Goal: Information Seeking & Learning: Learn about a topic

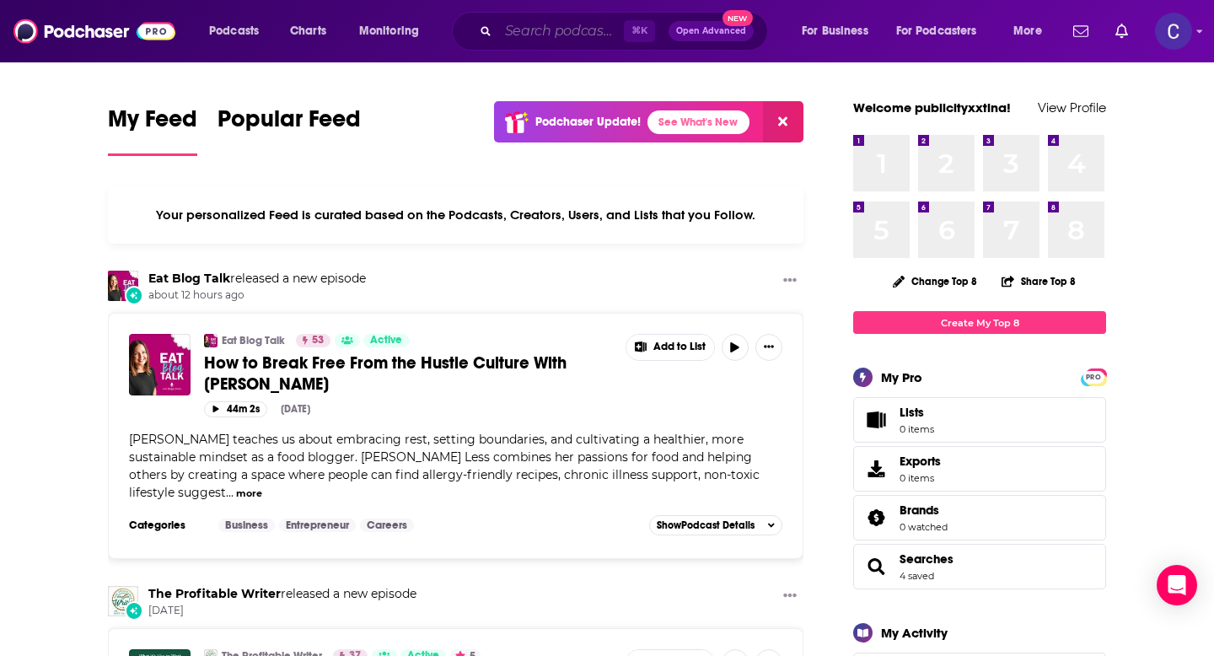
click at [583, 26] on input "Search podcasts, credits, & more..." at bounding box center [561, 31] width 126 height 27
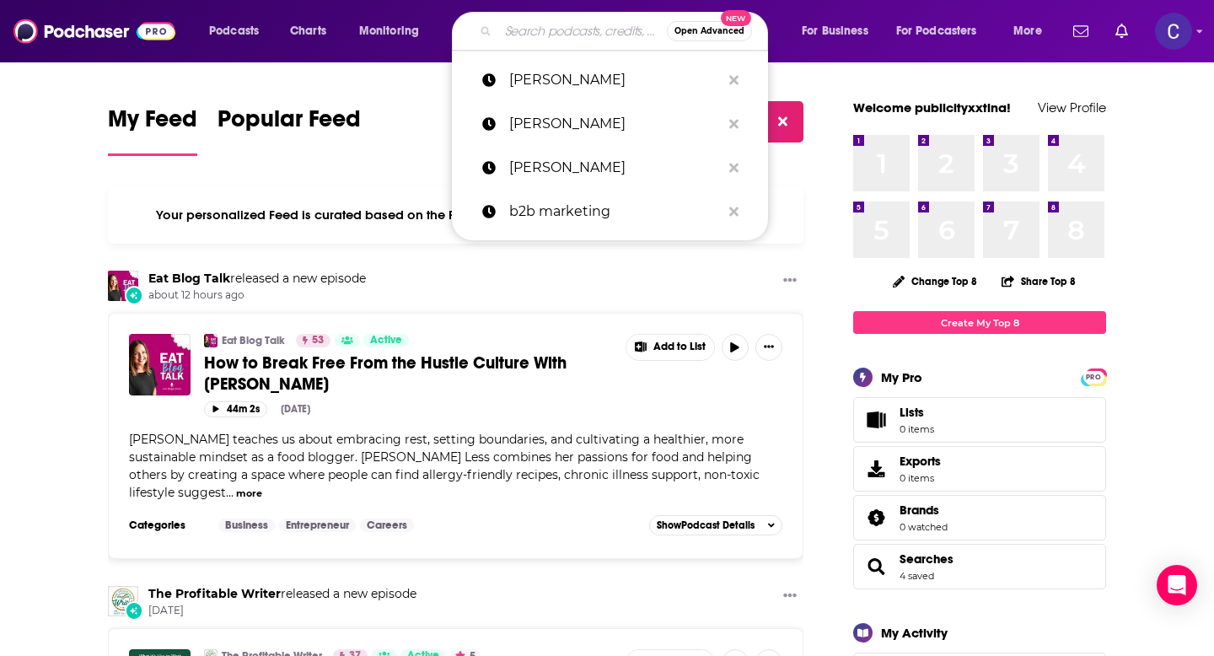
paste input "Lead with Heart"
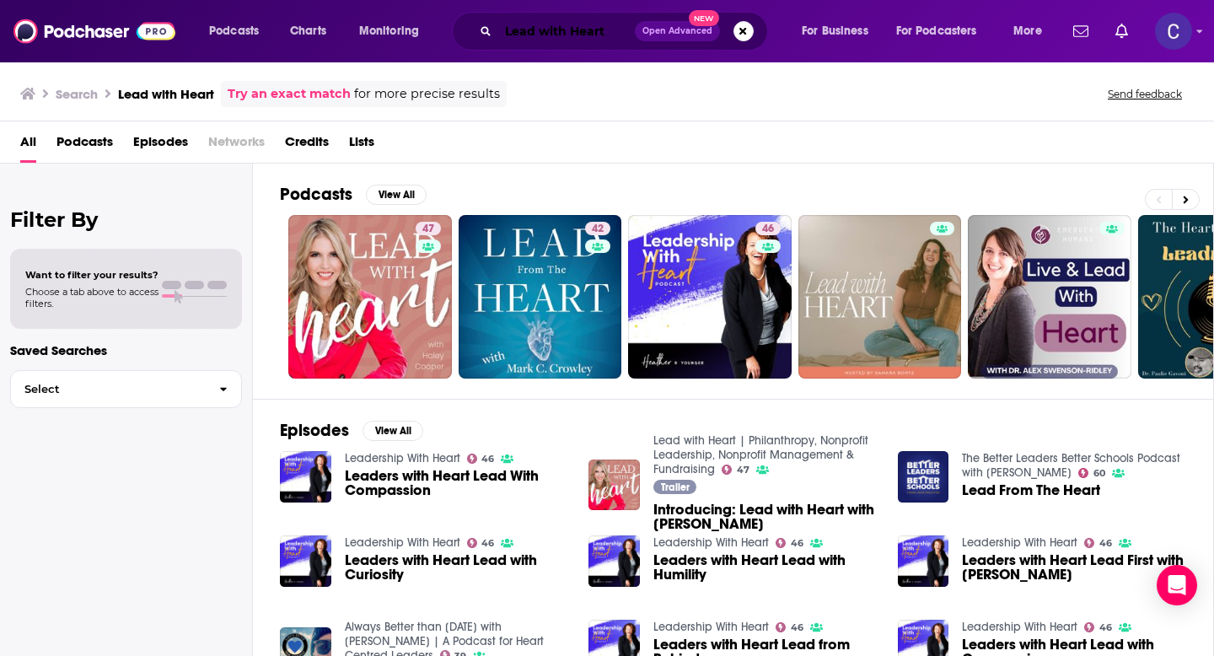
click at [594, 34] on input "Lead with Heart" at bounding box center [566, 31] width 137 height 27
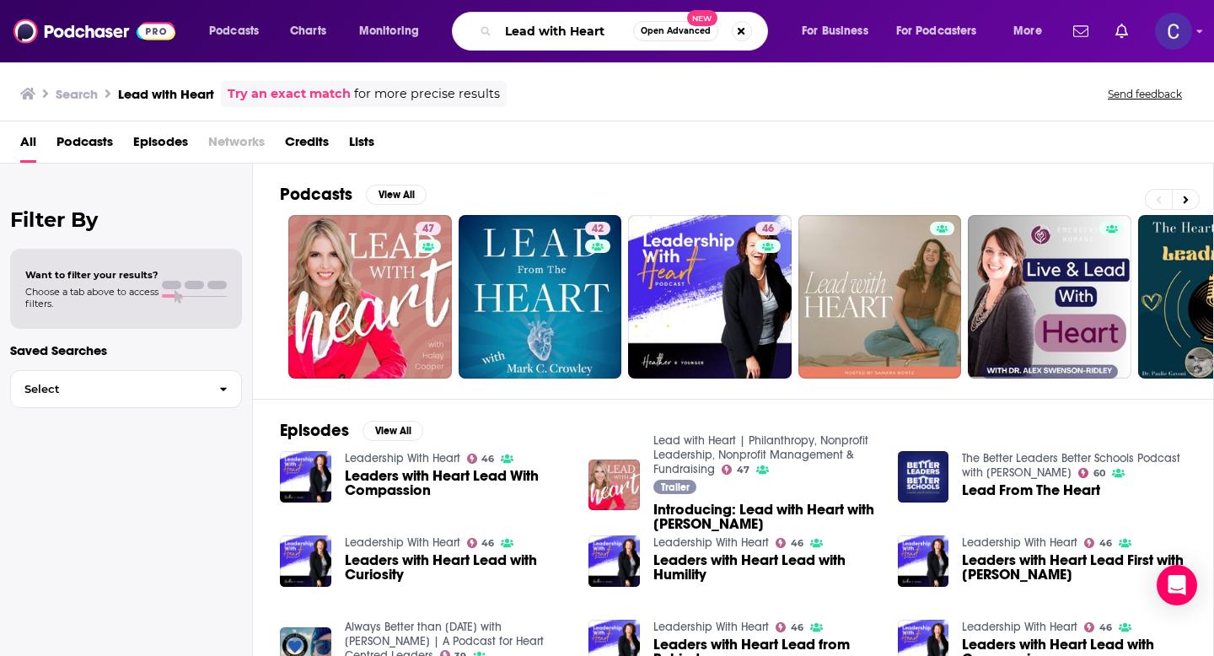
drag, startPoint x: 607, startPoint y: 34, endPoint x: 489, endPoint y: 34, distance: 118.0
click at [489, 34] on div "Lead with Heart Open Advanced New" at bounding box center [610, 31] width 316 height 39
paste input "Overcoming Distractions-Thriving with [MEDICAL_DATA], ADD"
type input "Overcoming Distractions-Thriving with [MEDICAL_DATA], ADD"
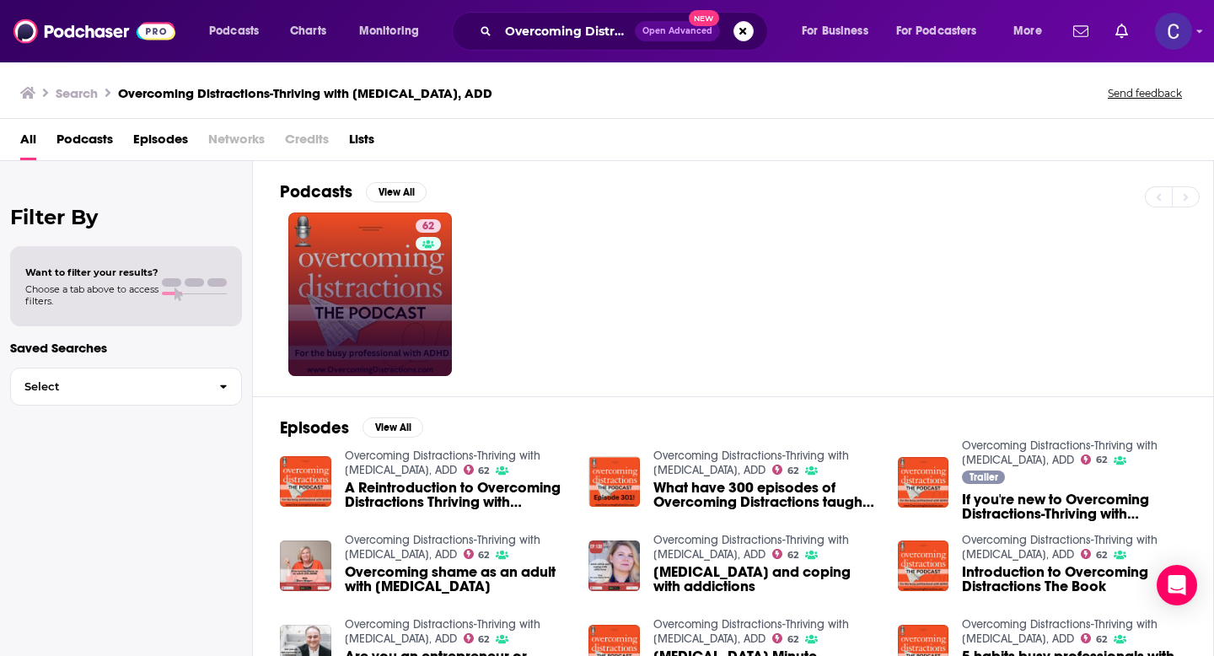
click at [404, 262] on link "62" at bounding box center [370, 294] width 164 height 164
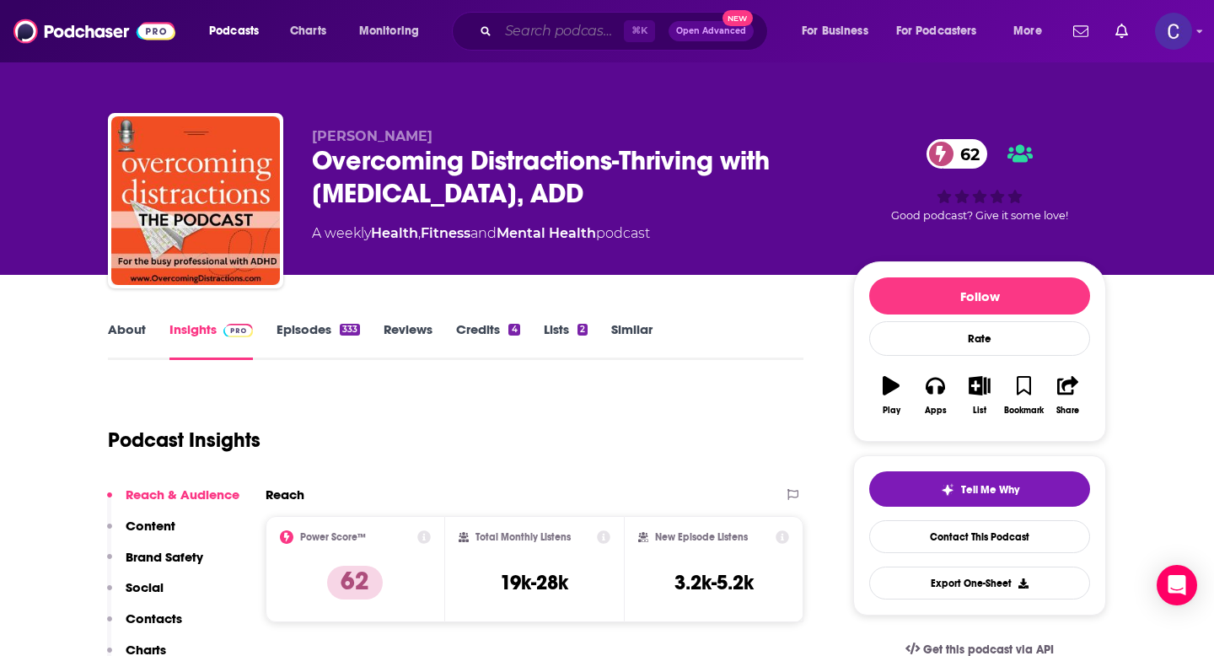
click at [534, 29] on input "Search podcasts, credits, & more..." at bounding box center [561, 31] width 126 height 27
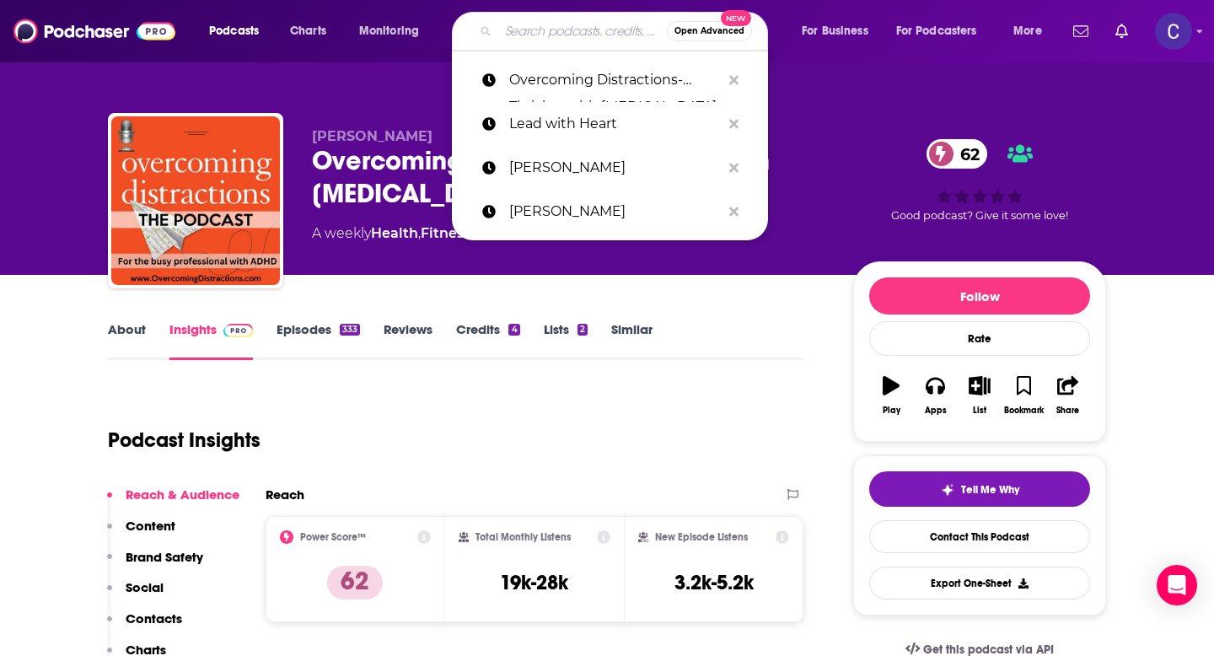
paste input "The Mental Health Toolbox"
type input "The Mental Health Toolbox"
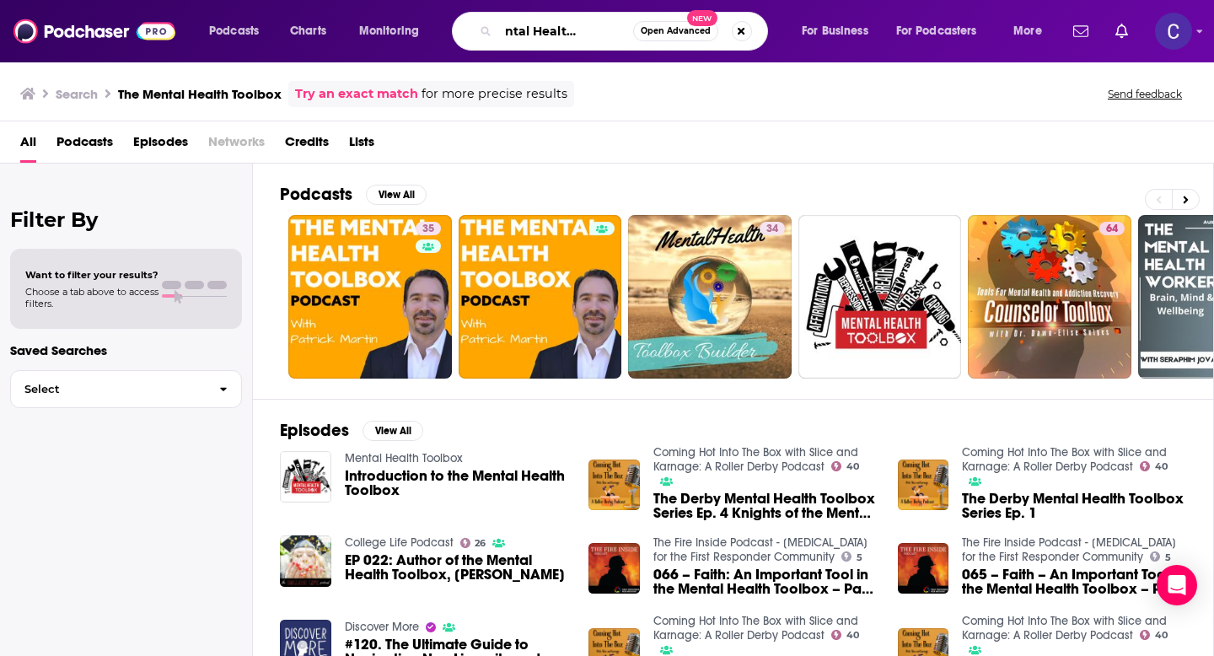
drag, startPoint x: 514, startPoint y: 29, endPoint x: 707, endPoint y: 29, distance: 193.0
click at [707, 29] on div "The Mental Health Toolbox Open Advanced New" at bounding box center [610, 31] width 316 height 39
paste input "Hacking your [MEDICAL_DATA]"
type input "Hacking your [MEDICAL_DATA]"
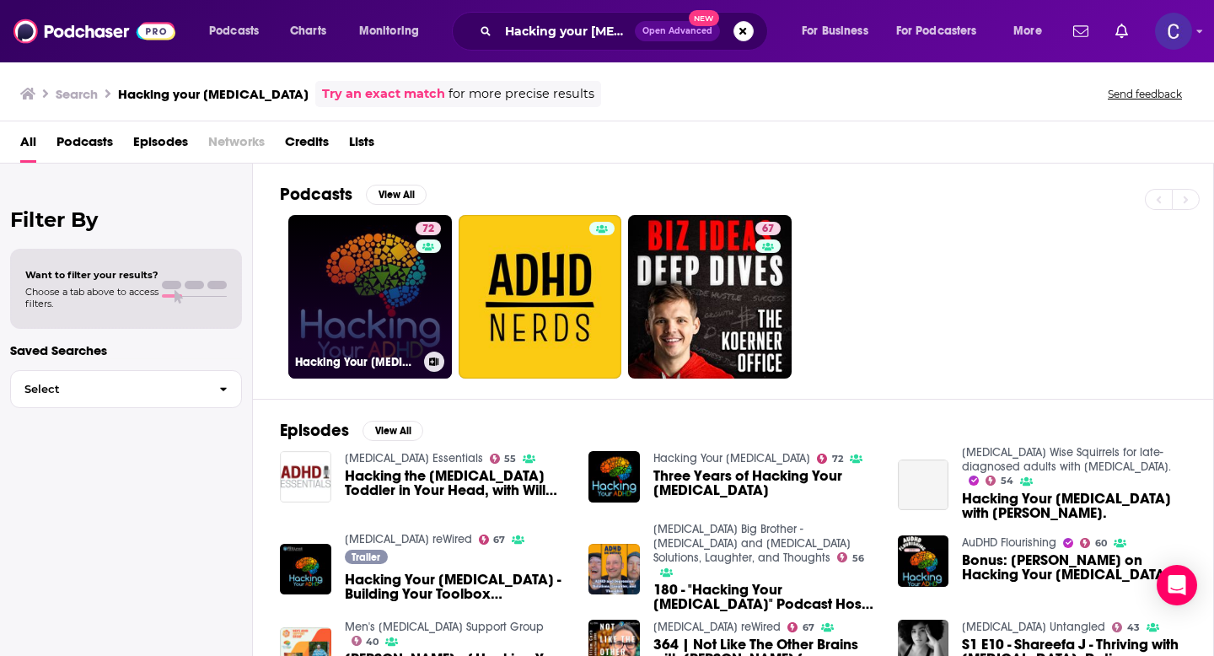
click at [410, 300] on link "72 Hacking Your [MEDICAL_DATA]" at bounding box center [370, 297] width 164 height 164
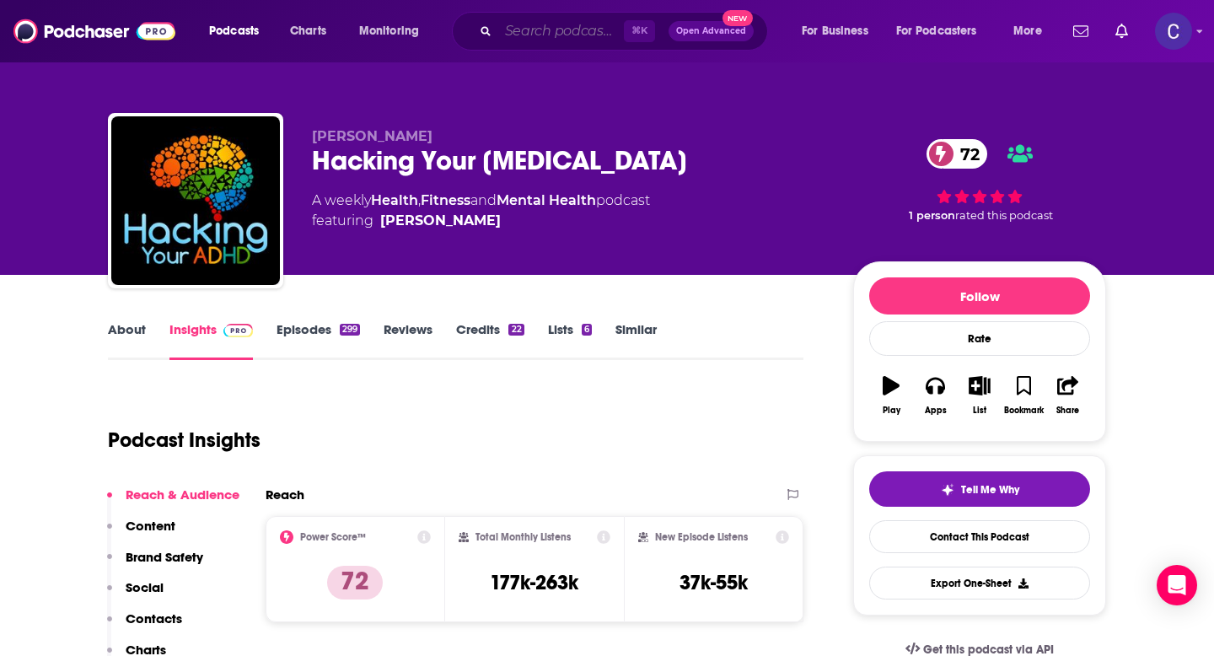
click at [499, 39] on input "Search podcasts, credits, & more..." at bounding box center [561, 31] width 126 height 27
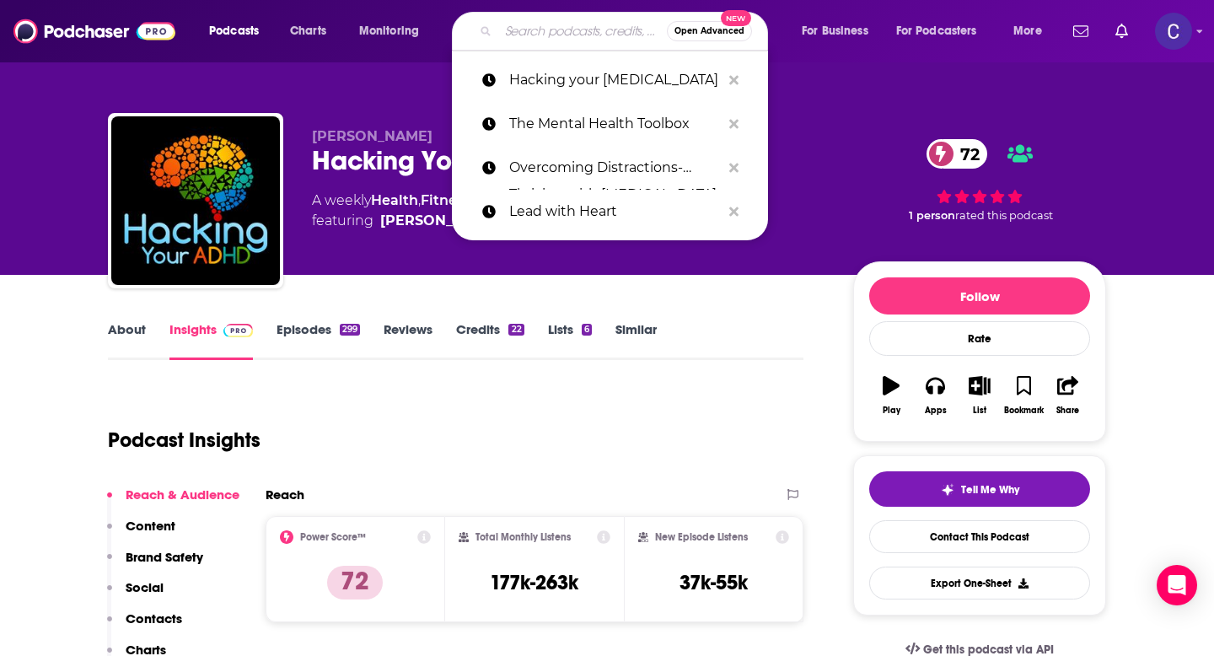
paste input "Brain [DEMOGRAPHIC_DATA]"
type input "Brain [DEMOGRAPHIC_DATA]"
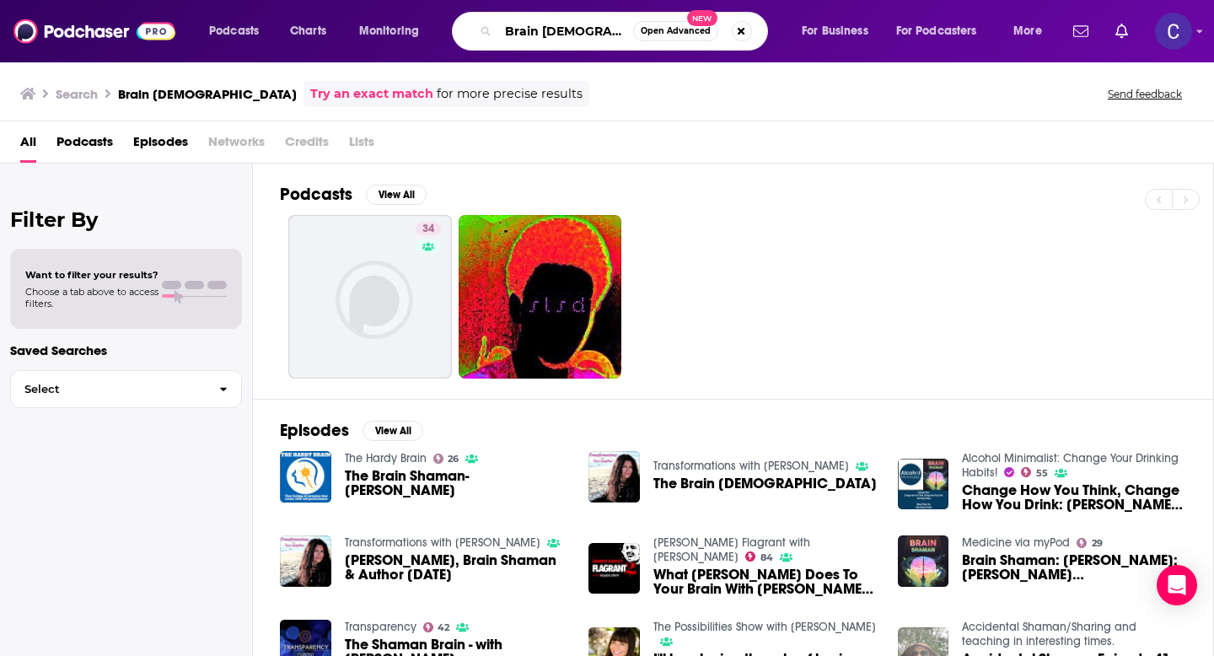
drag, startPoint x: 616, startPoint y: 24, endPoint x: 447, endPoint y: 24, distance: 169.4
click at [447, 24] on div "Podcasts Charts Monitoring Brain Shaman Open Advanced New For Business For Podc…" at bounding box center [627, 31] width 861 height 39
paste input "[MEDICAL_DATA] Wise Squirrels"
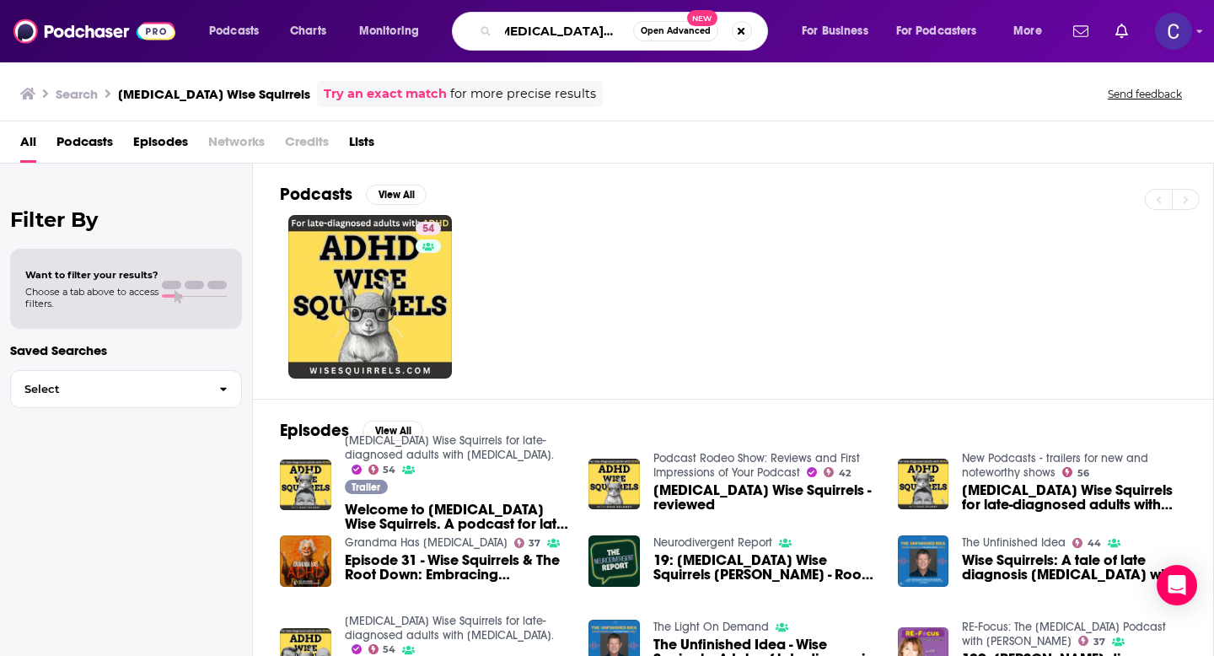
drag, startPoint x: 505, startPoint y: 33, endPoint x: 755, endPoint y: 33, distance: 250.4
click at [755, 33] on div "ADHD Wise Squirrels Open Advanced New" at bounding box center [610, 31] width 316 height 39
paste input "The Therapist Thrival Guide"
type input "The Therapist Thrival Guide"
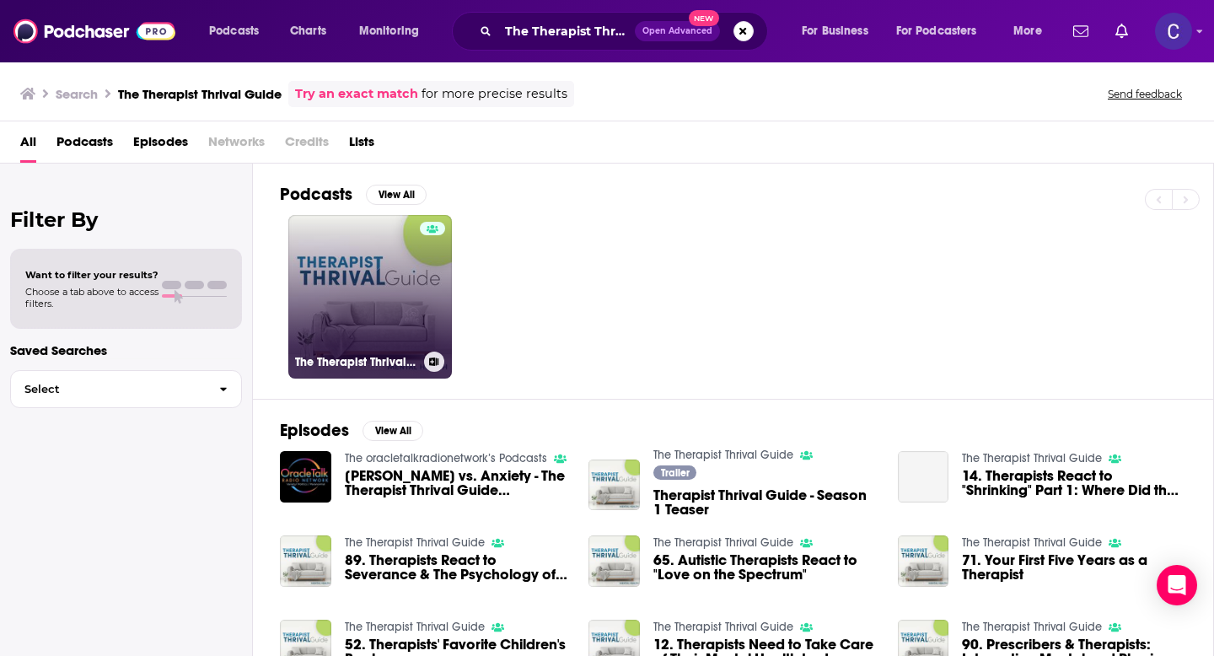
click at [411, 274] on link "The Therapist Thrival Guide" at bounding box center [370, 297] width 164 height 164
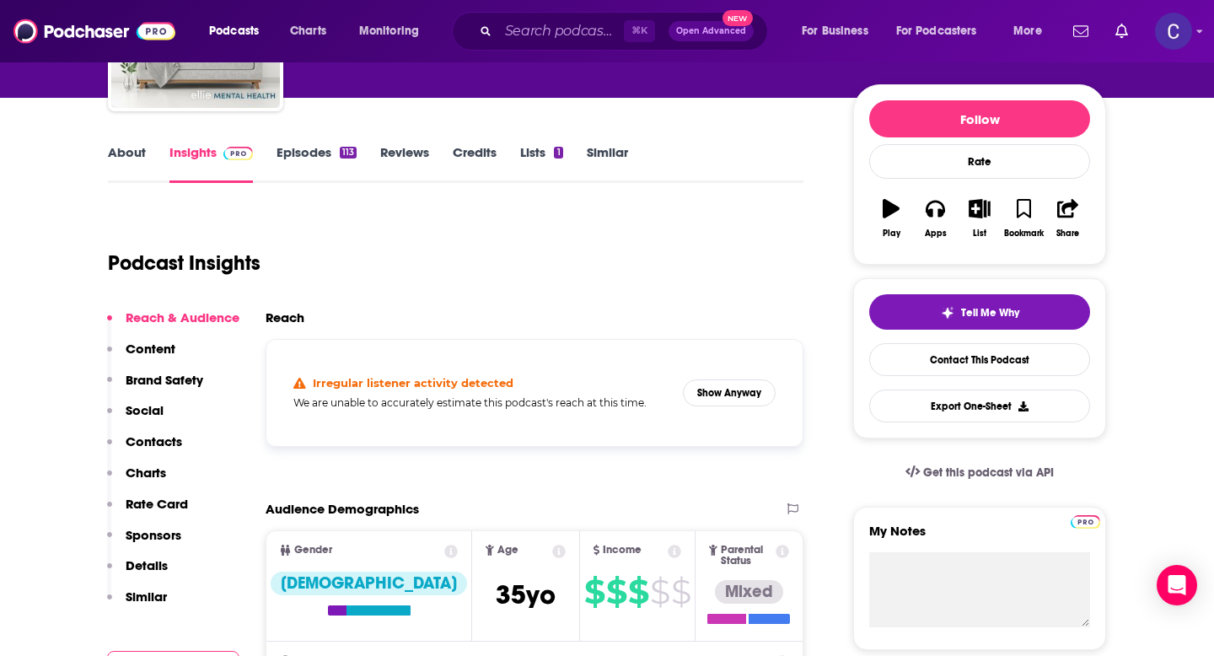
scroll to position [161, 0]
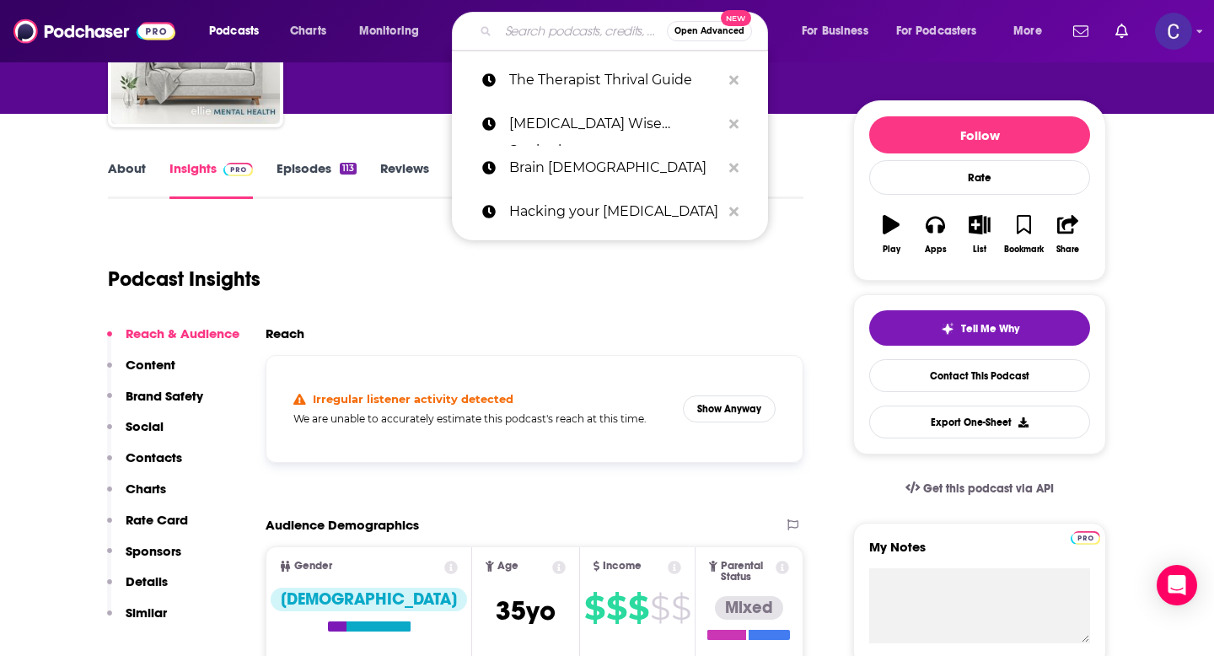
click at [529, 23] on input "Search podcasts, credits, & more..." at bounding box center [582, 31] width 169 height 27
paste input "HR Empowerment"
type input "HR Empowerment"
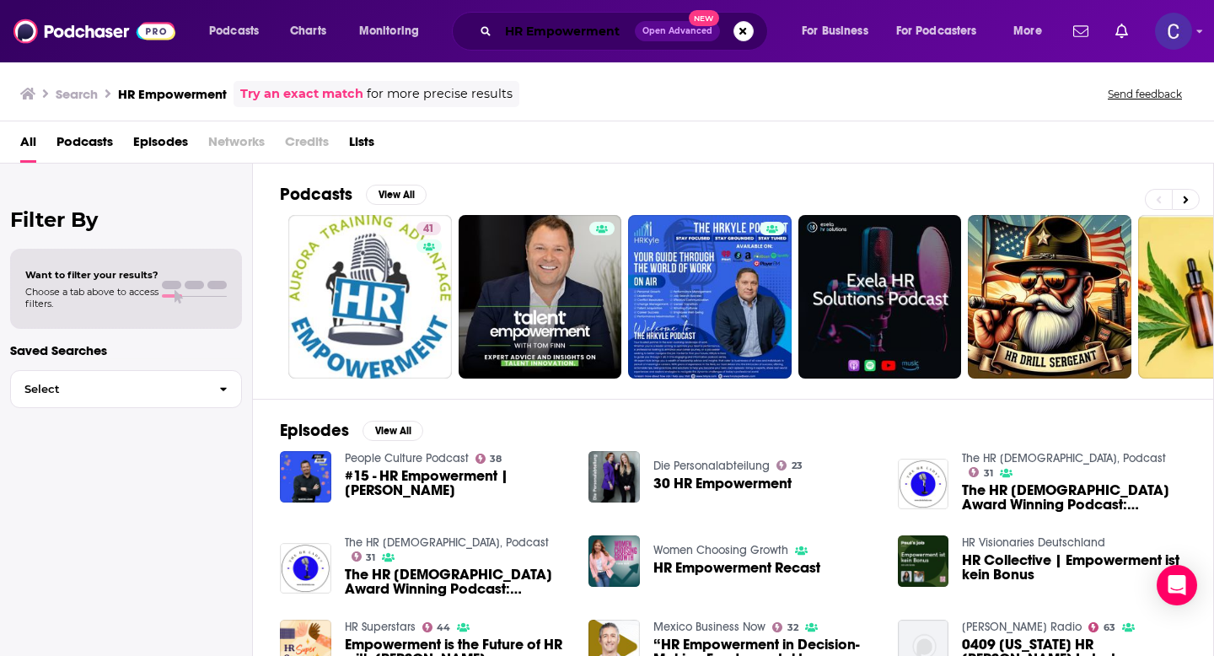
click at [545, 21] on input "HR Empowerment" at bounding box center [566, 31] width 137 height 27
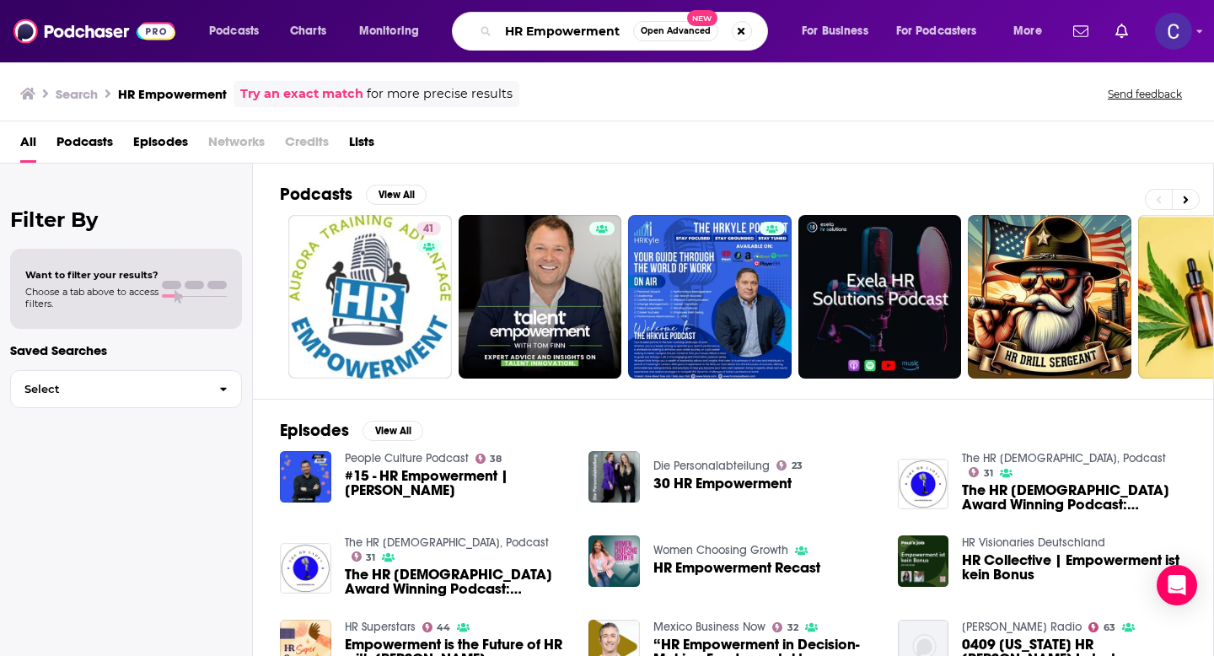
drag, startPoint x: 508, startPoint y: 34, endPoint x: 663, endPoint y: 34, distance: 155.1
click at [663, 34] on div "HR Empowerment Open Advanced New" at bounding box center [610, 31] width 316 height 39
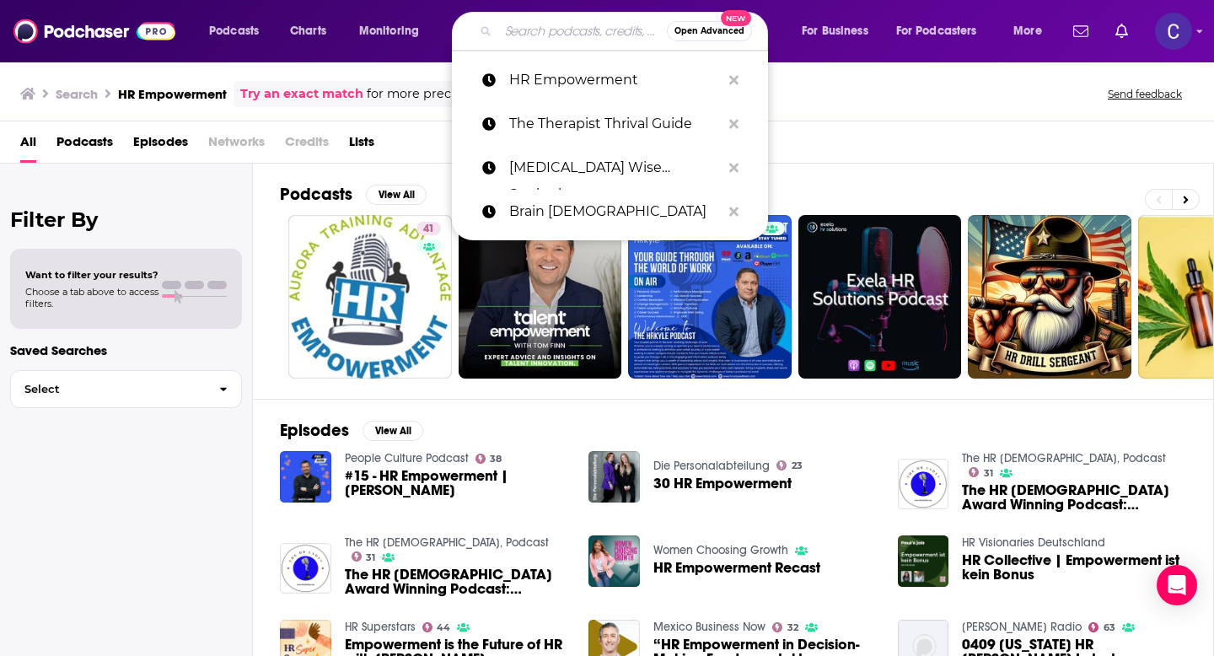
paste input "Real Talk with [PERSON_NAME] and [PERSON_NAME]"
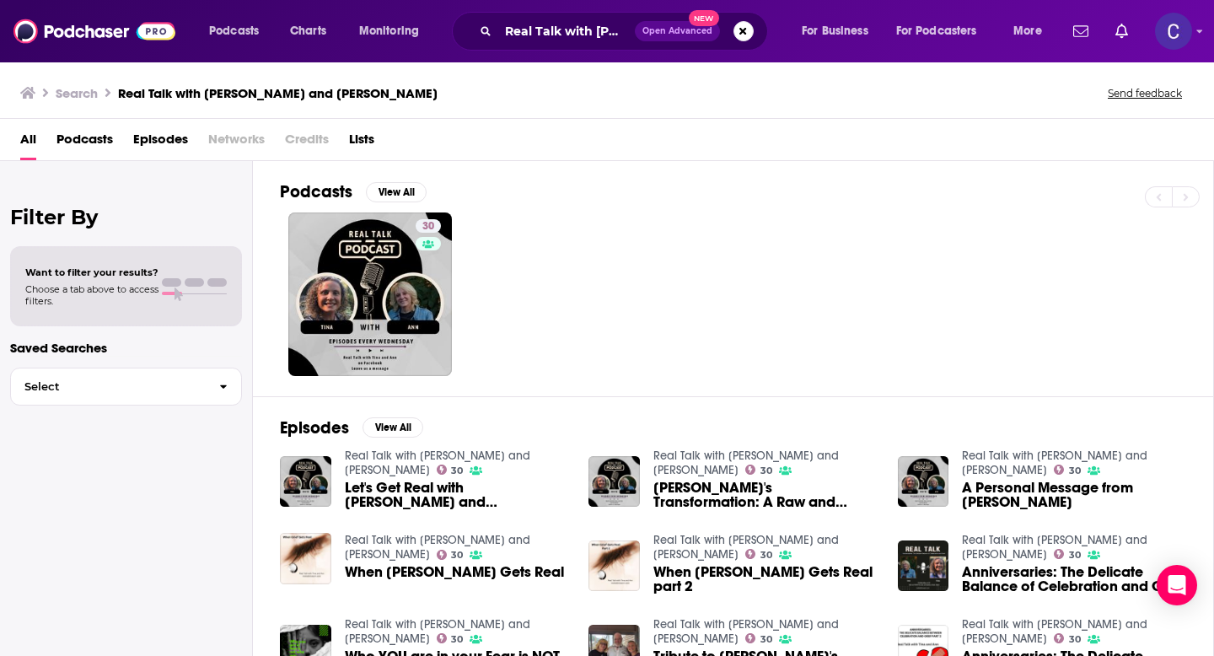
click at [603, 45] on div "Real Talk with Tina and Ann Open Advanced New" at bounding box center [610, 31] width 316 height 39
click at [584, 37] on input "Real Talk with [PERSON_NAME] and [PERSON_NAME]" at bounding box center [566, 31] width 137 height 27
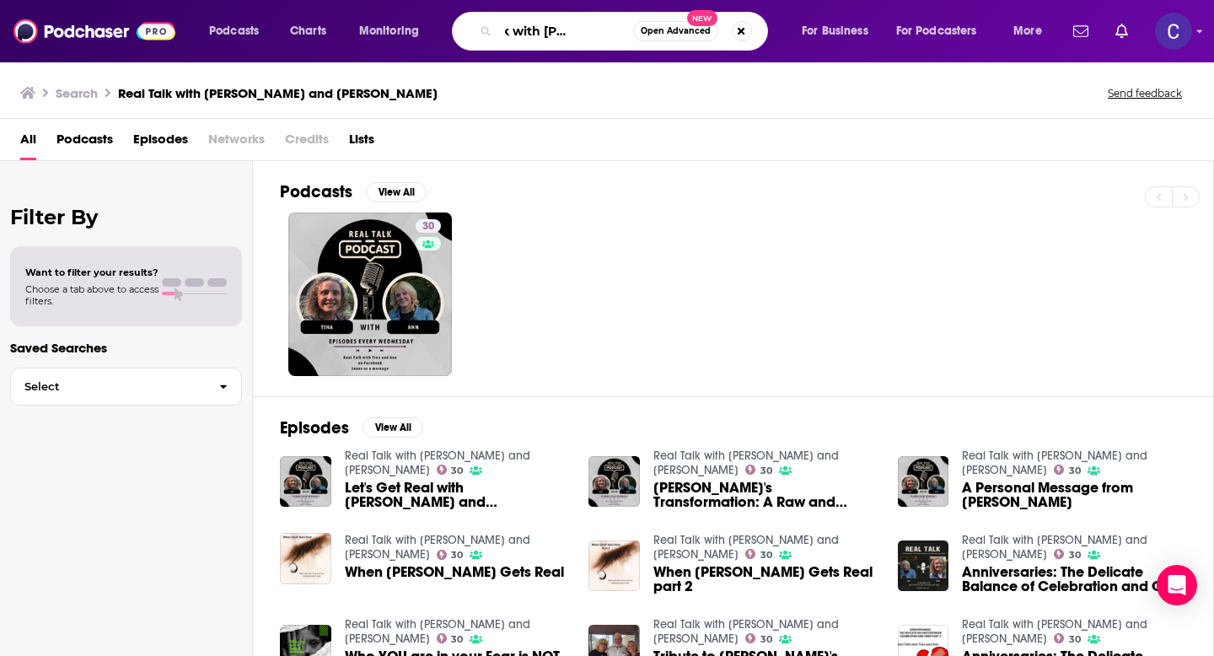
drag, startPoint x: 508, startPoint y: 27, endPoint x: 710, endPoint y: 27, distance: 201.5
click at [710, 27] on div "Real Talk with Tina and Ann Open Advanced New" at bounding box center [610, 31] width 316 height 39
paste input "Abundant Practice Podcast"
type input "Abundant Practice Podcast"
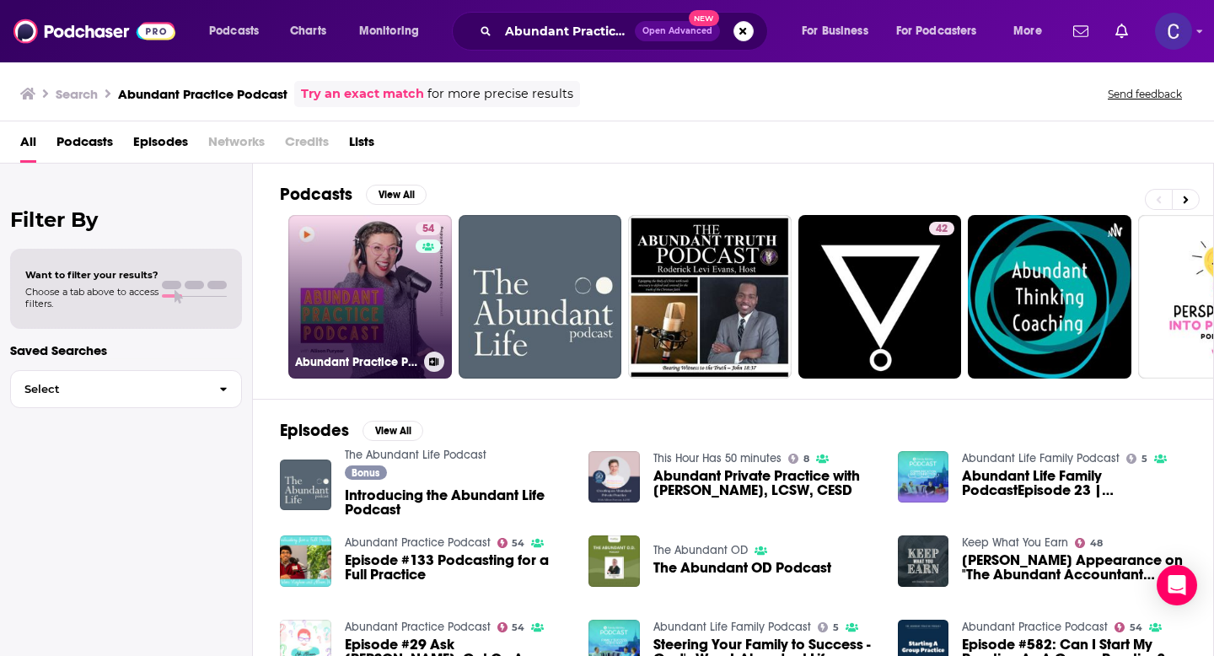
click at [379, 281] on link "54 Abundant Practice Podcast" at bounding box center [370, 297] width 164 height 164
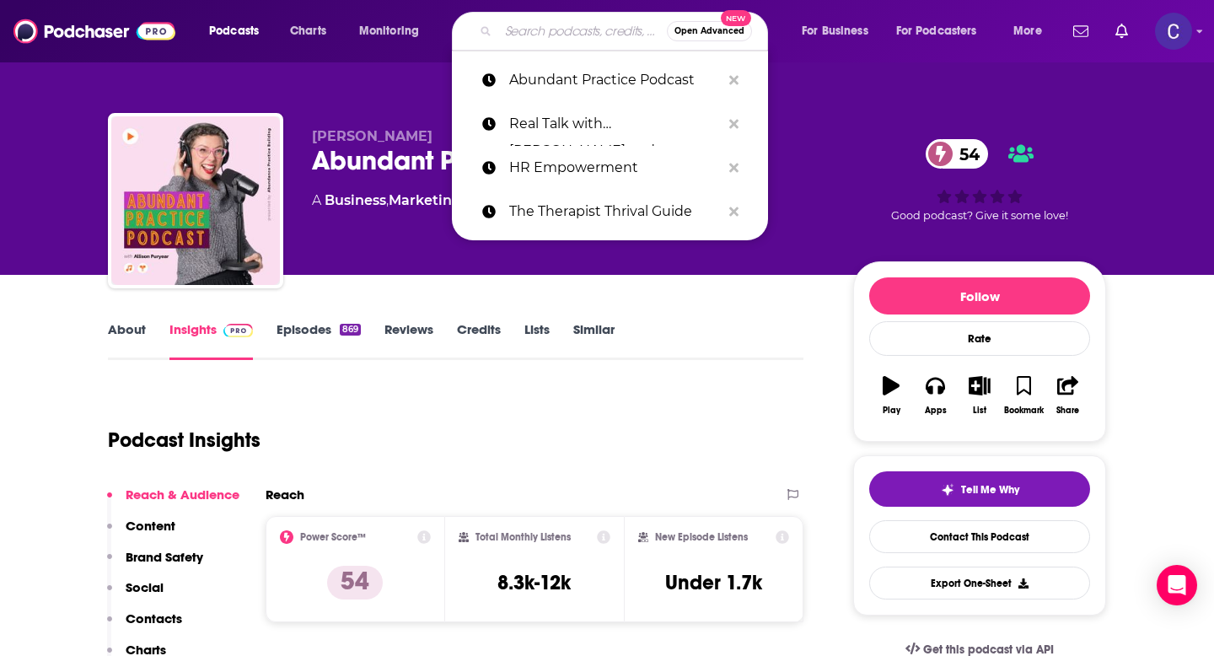
click at [534, 27] on input "Search podcasts, credits, & more..." at bounding box center [582, 31] width 169 height 27
paste input "[PERSON_NAME] Vs Anxiety!!!!!"
type input "[PERSON_NAME] Vs Anxiety!!!!!"
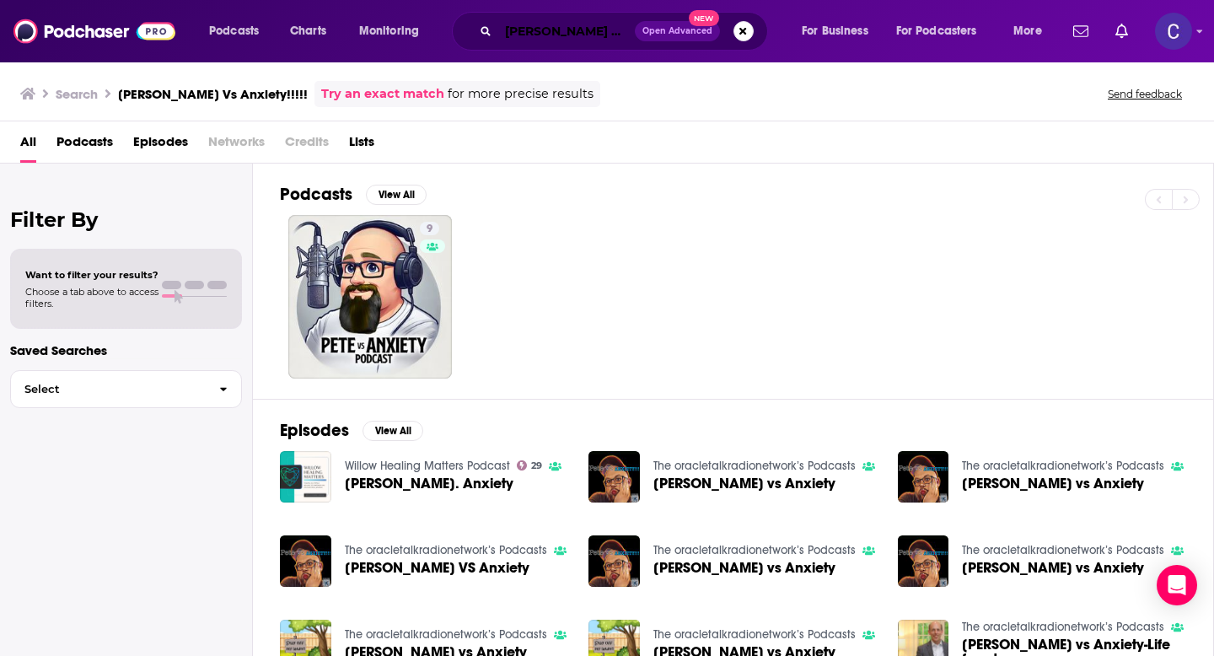
click at [624, 25] on input "[PERSON_NAME] Vs Anxiety!!!!!" at bounding box center [566, 31] width 137 height 27
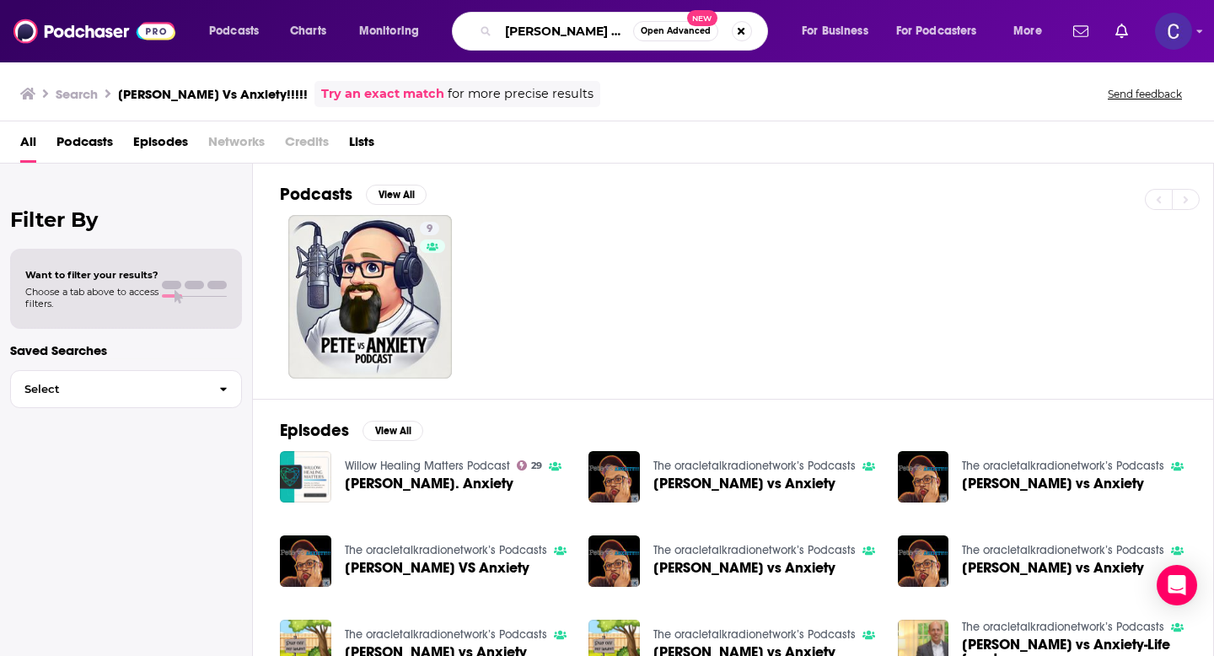
drag, startPoint x: 624, startPoint y: 30, endPoint x: 436, endPoint y: 30, distance: 188.0
click at [436, 30] on div "Podcasts Charts Monitoring Pete Vs Anxiety!!!!! Open Advanced New For Business …" at bounding box center [627, 31] width 861 height 39
paste input "FULFILLMENT THERAPY"
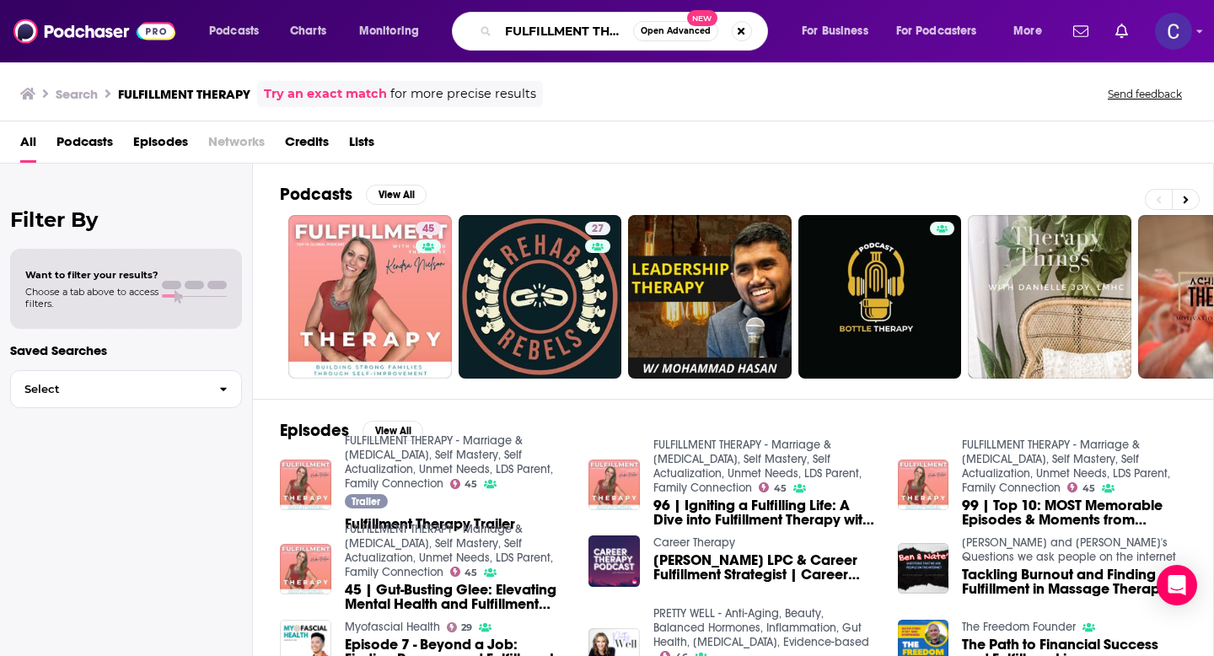
click at [543, 26] on input "FULFILLMENT THERAPY" at bounding box center [565, 31] width 135 height 27
drag, startPoint x: 507, startPoint y: 30, endPoint x: 760, endPoint y: 30, distance: 253.7
click at [760, 30] on div "FULFILLMENT THERAPY Open Advanced New" at bounding box center [610, 31] width 316 height 39
paste input "Resilient Entrepreneurs"
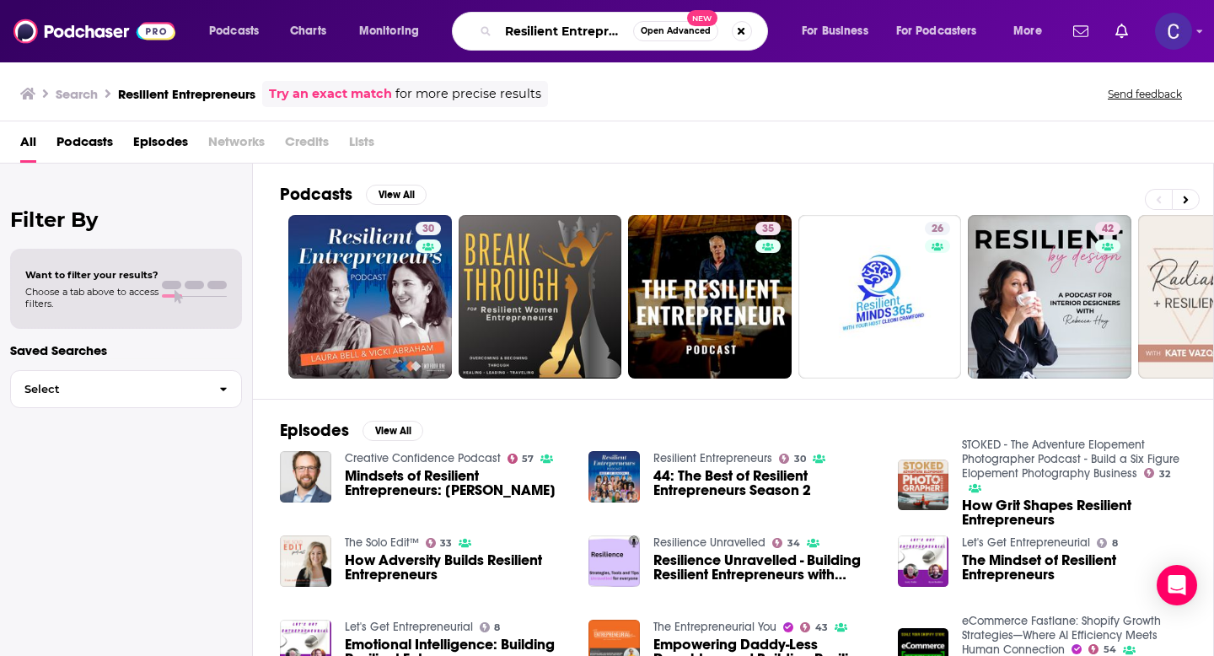
click at [519, 24] on input "Resilient Entrepreneurs" at bounding box center [565, 31] width 135 height 27
drag, startPoint x: 506, startPoint y: 30, endPoint x: 803, endPoint y: 30, distance: 297.6
click at [803, 30] on div "Podcasts Charts Monitoring Resilient Entrepreneurs Open Advanced New For Busine…" at bounding box center [627, 31] width 861 height 39
paste input "The BraveHearted Woman"
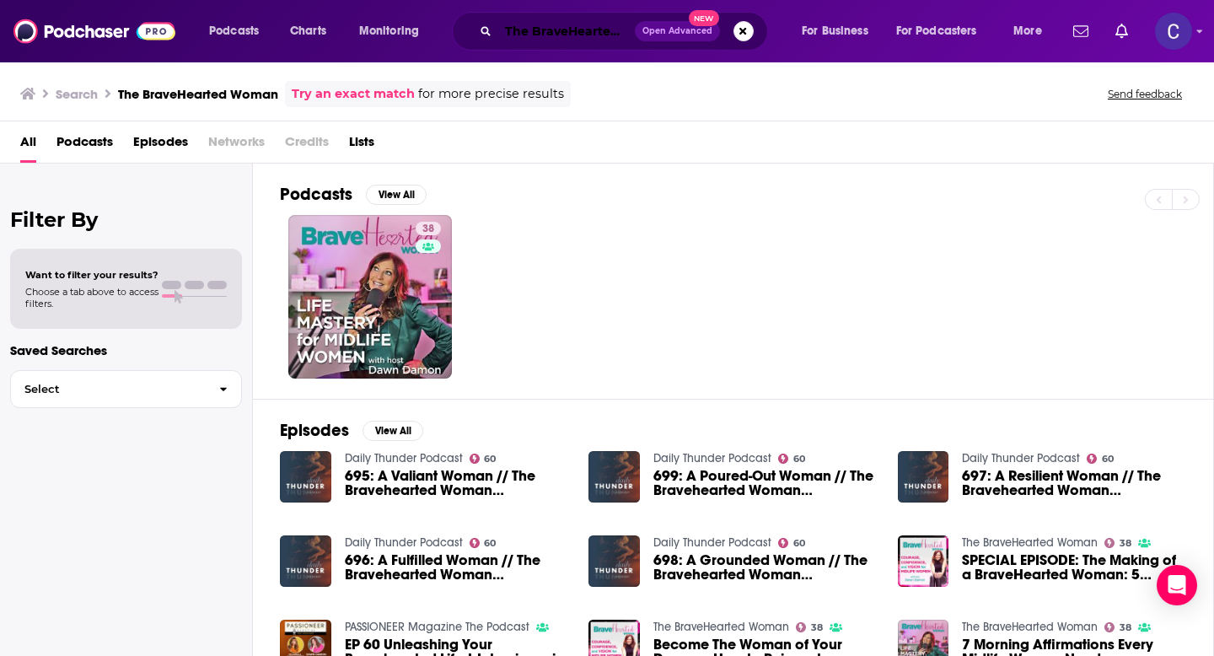
click at [591, 32] on input "The BraveHearted Woman" at bounding box center [566, 31] width 137 height 27
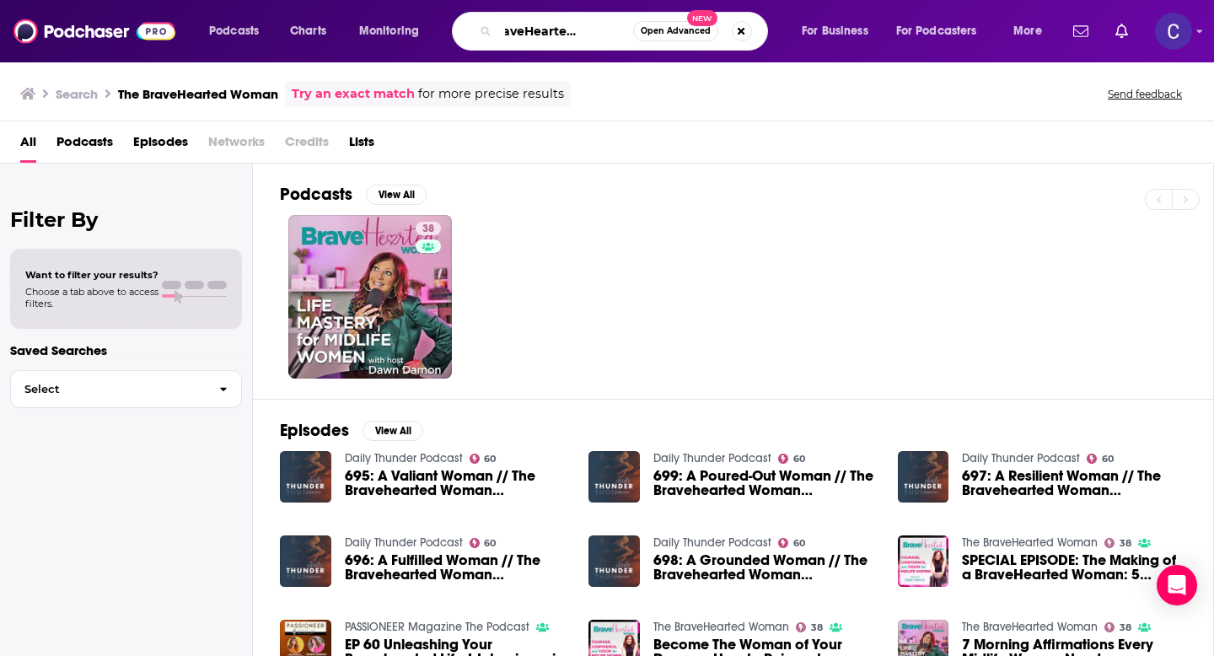
drag, startPoint x: 506, startPoint y: 30, endPoint x: 849, endPoint y: 61, distance: 344.4
click at [849, 61] on div "Podcasts Charts Monitoring The BraveHearted Woman Open Advanced New For Busines…" at bounding box center [607, 31] width 1214 height 62
paste input "Couch Next Door"
type input "The Couch Next Door"
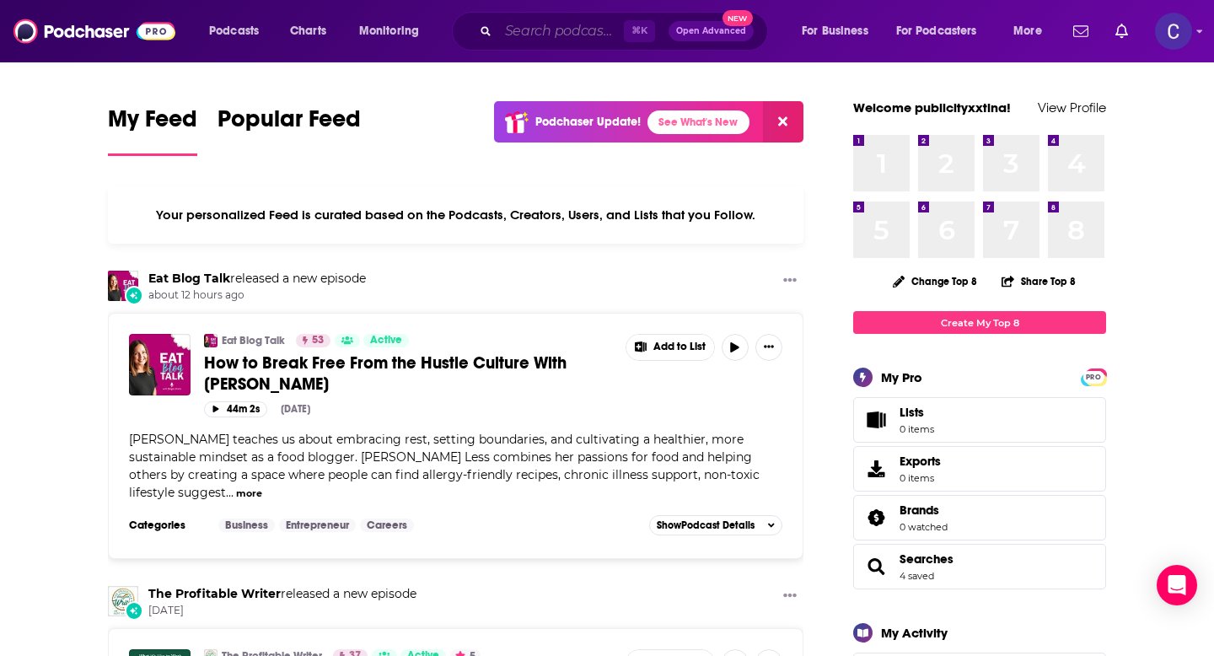
click at [513, 28] on input "Search podcasts, credits, & more..." at bounding box center [561, 31] width 126 height 27
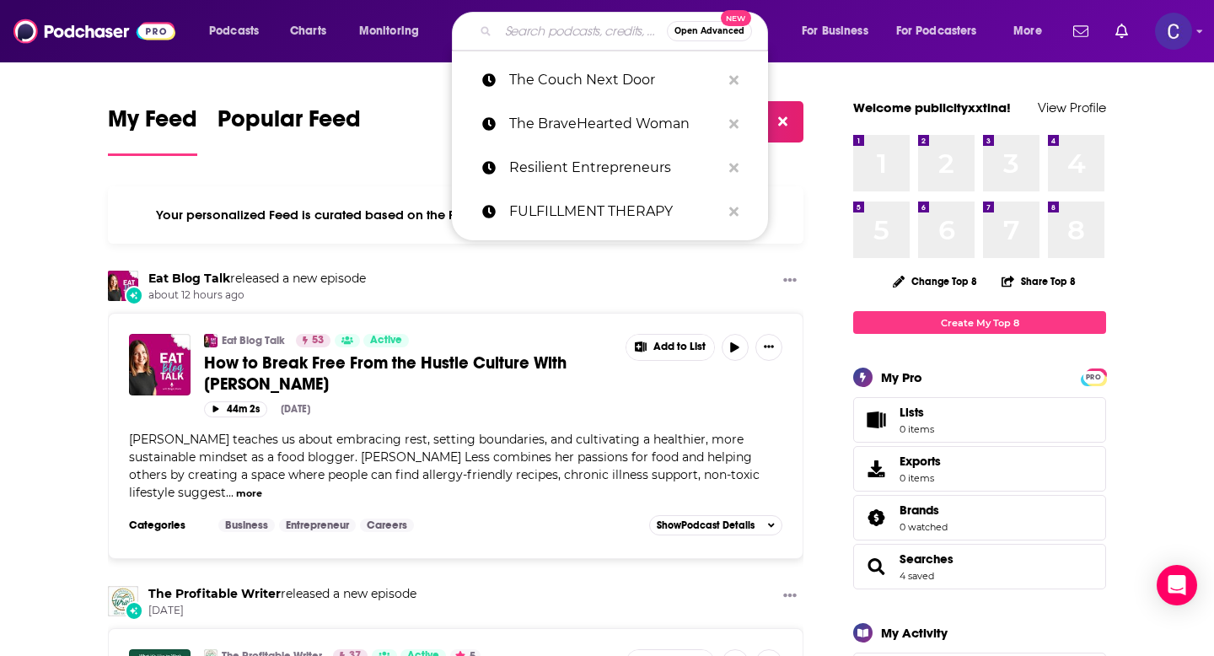
paste input "Lead with Heart"
type input "Lead with Heart"
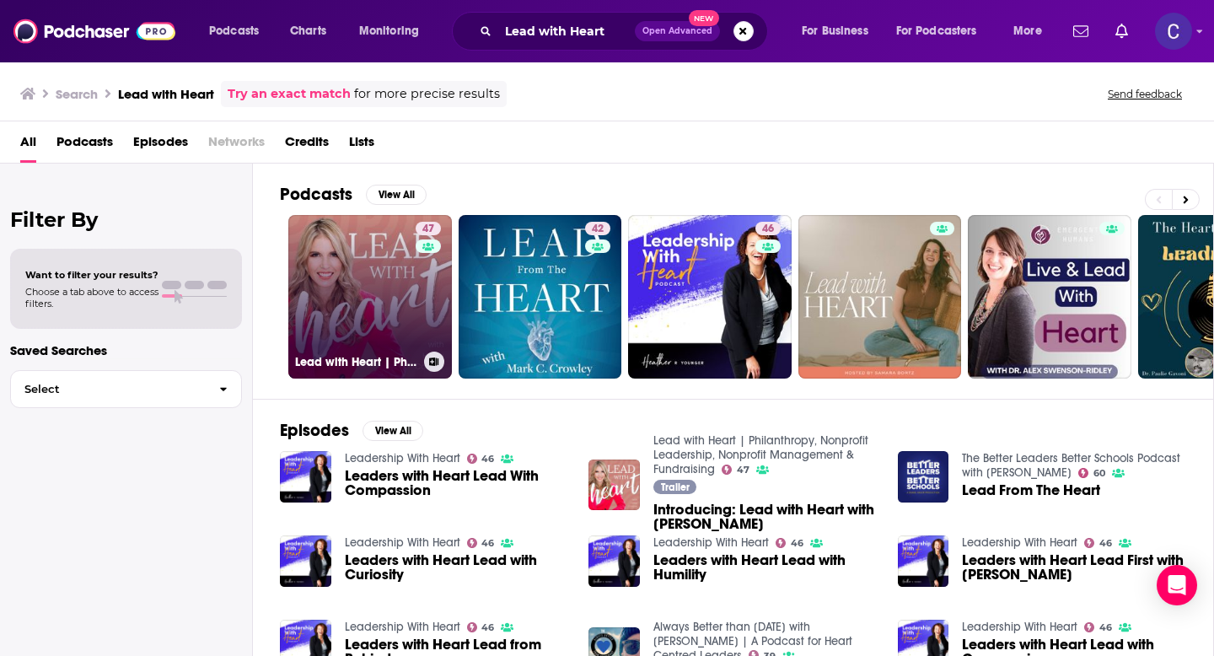
click at [435, 281] on div "47" at bounding box center [431, 287] width 30 height 130
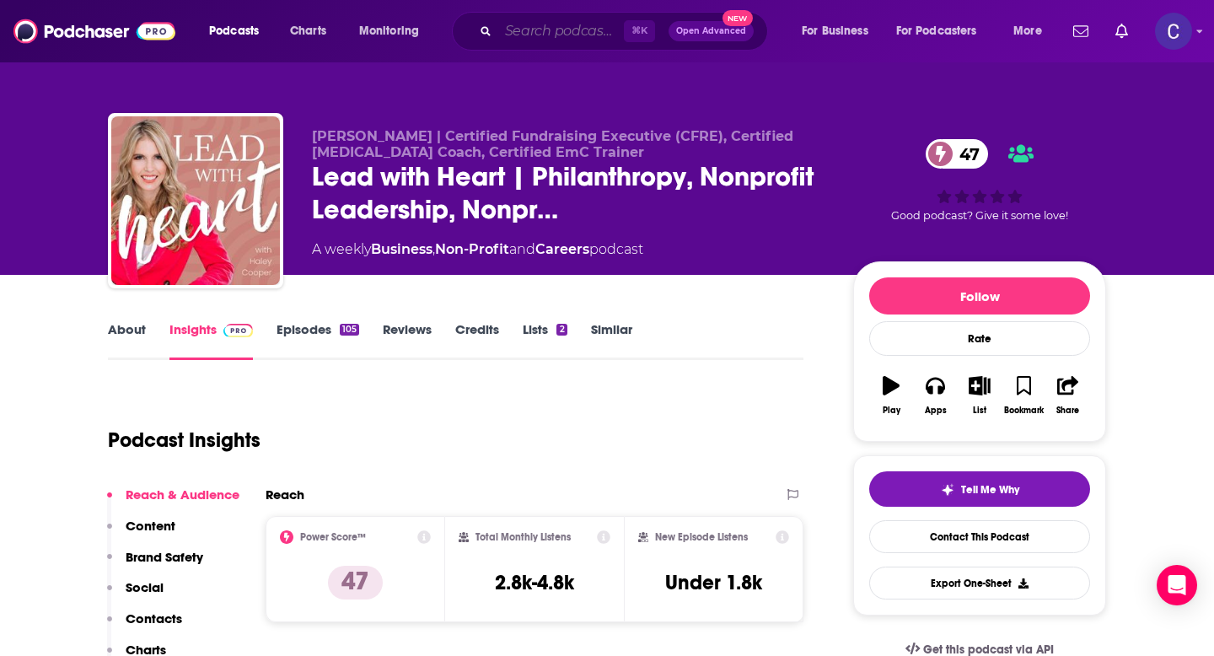
click at [524, 23] on input "Search podcasts, credits, & more..." at bounding box center [561, 31] width 126 height 27
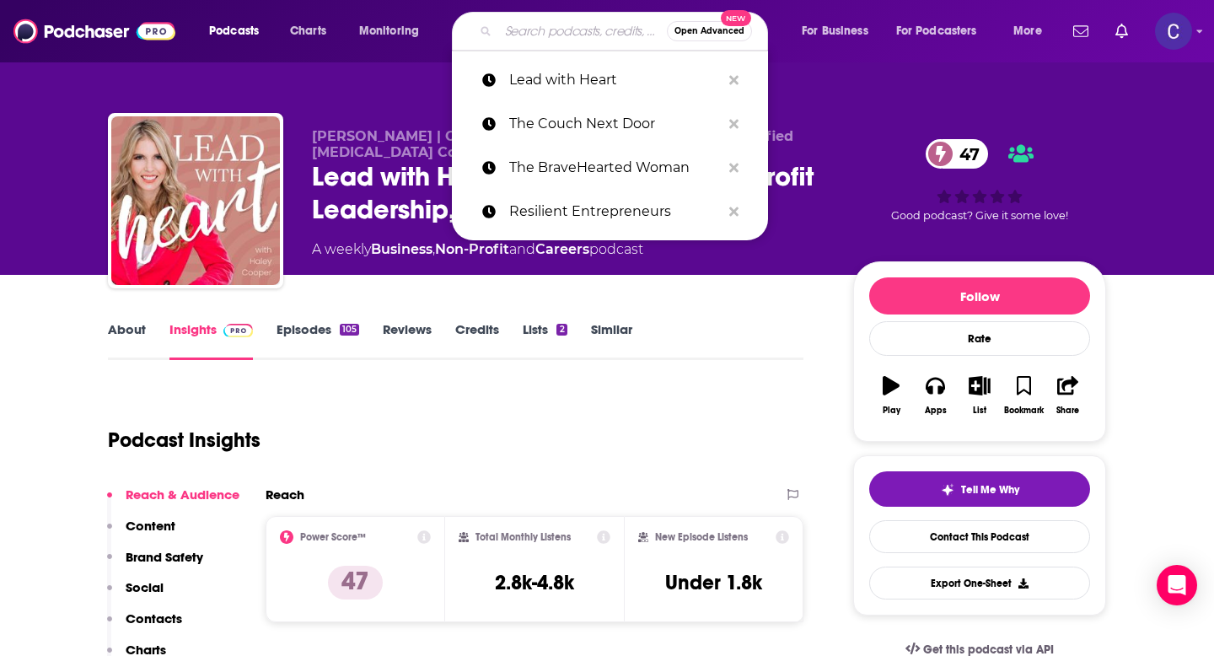
paste input "Overcoming Distractions-Thriving with [MEDICAL_DATA], ADD"
type input "Overcoming Distractions-Thriving with [MEDICAL_DATA], ADD"
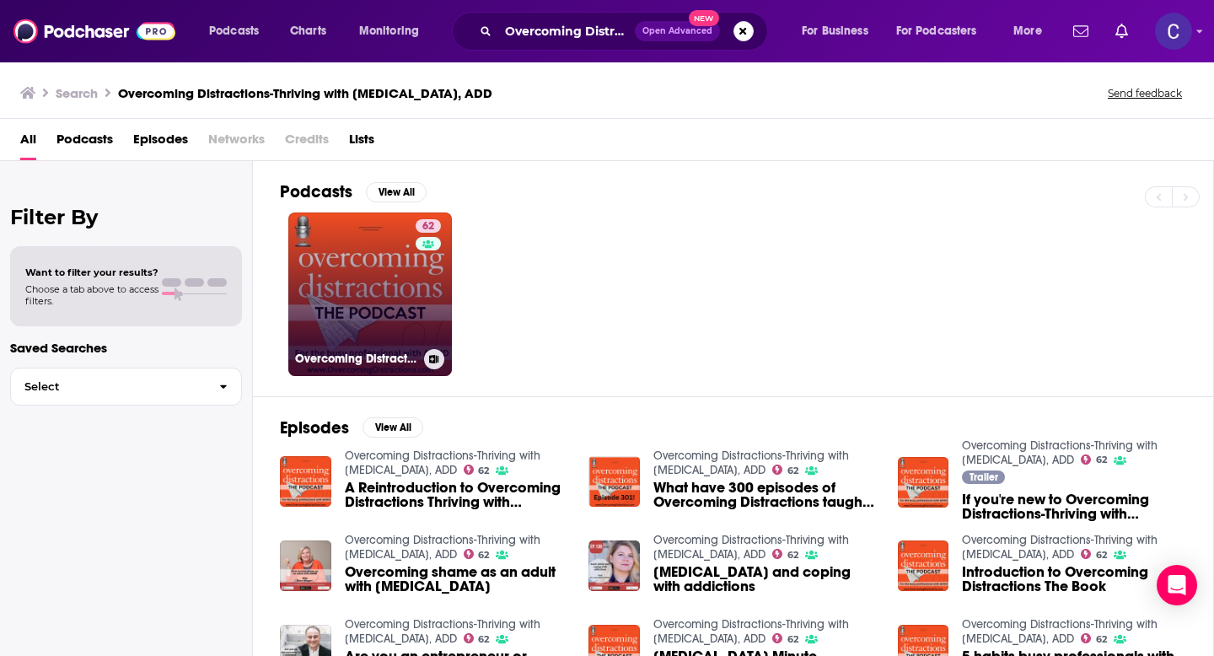
click at [384, 317] on link "62 Overcoming Distractions-Thriving with [MEDICAL_DATA], ADD" at bounding box center [370, 294] width 164 height 164
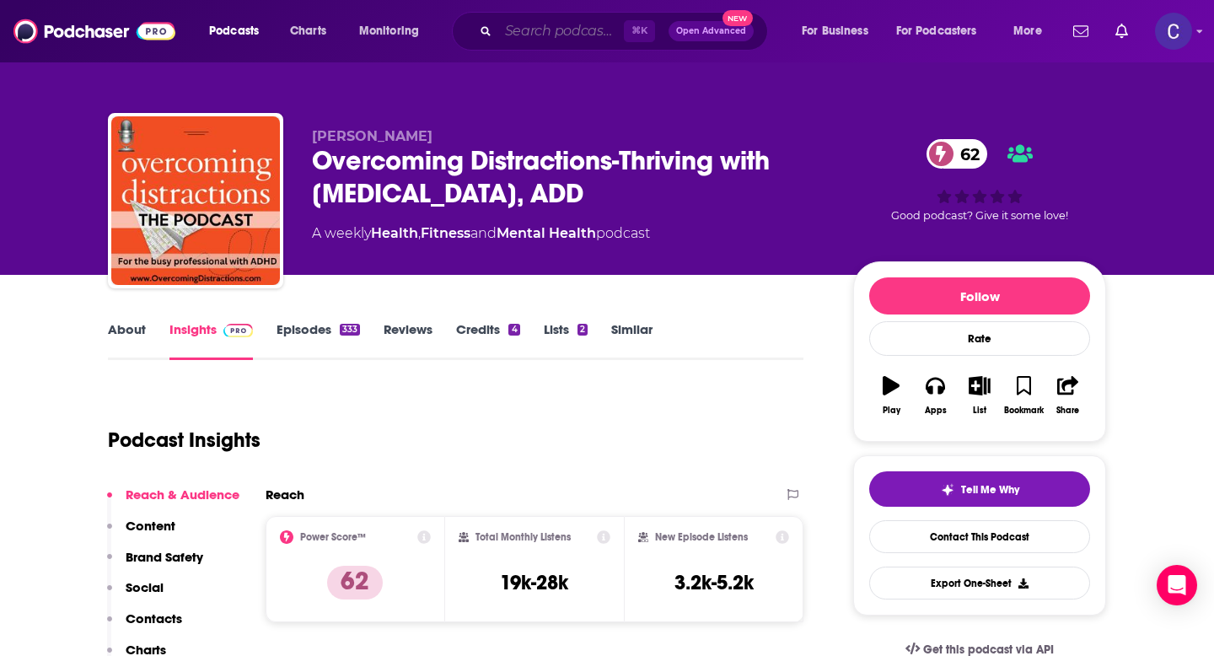
click at [536, 31] on input "Search podcasts, credits, & more..." at bounding box center [561, 31] width 126 height 27
paste input "The Mental Health Toolbox"
type input "The Mental Health Toolbox"
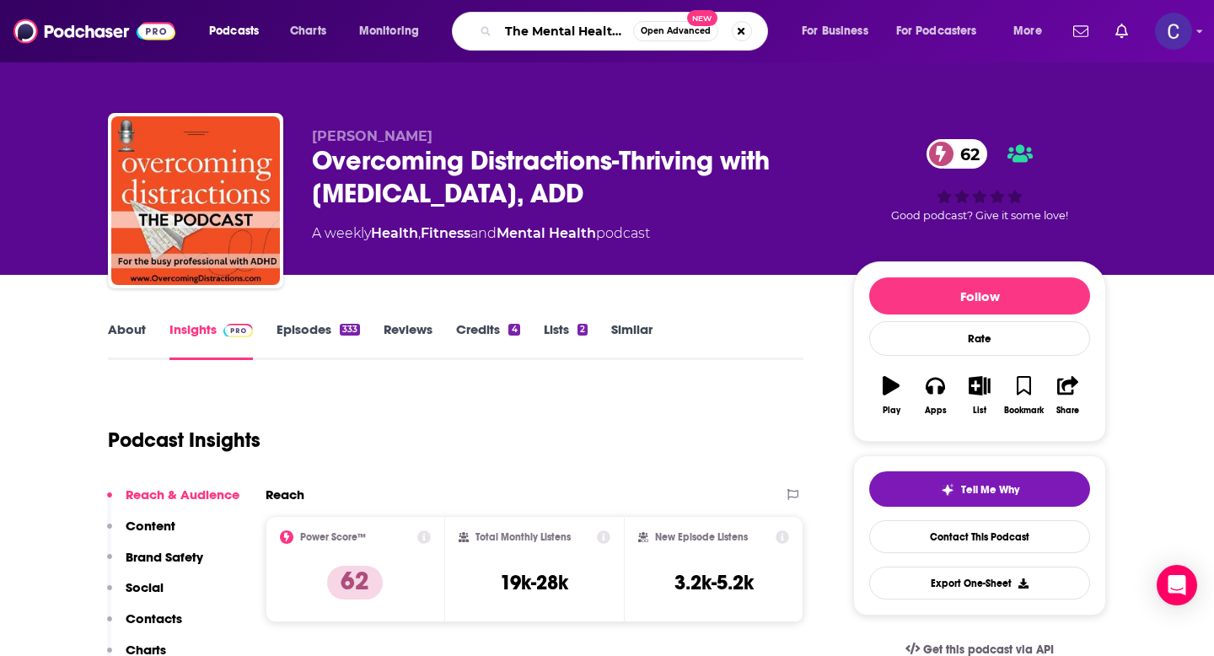
scroll to position [0, 46]
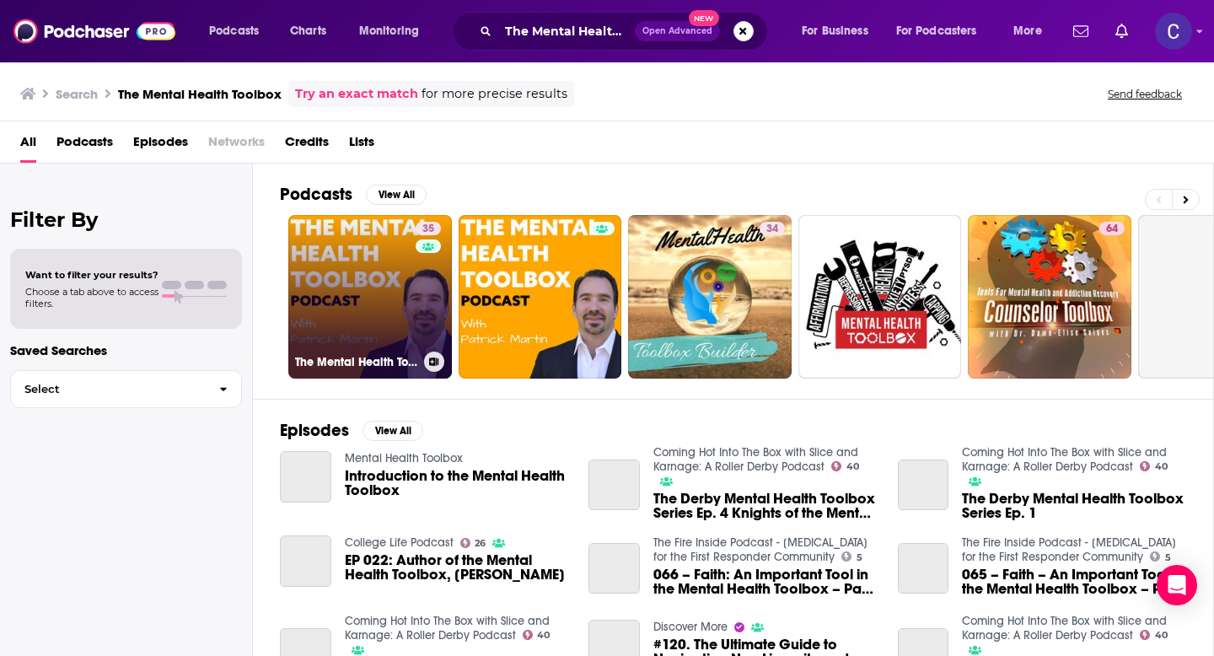
click at [405, 250] on link "35 The Mental Health Toolbox Podcast" at bounding box center [370, 297] width 164 height 164
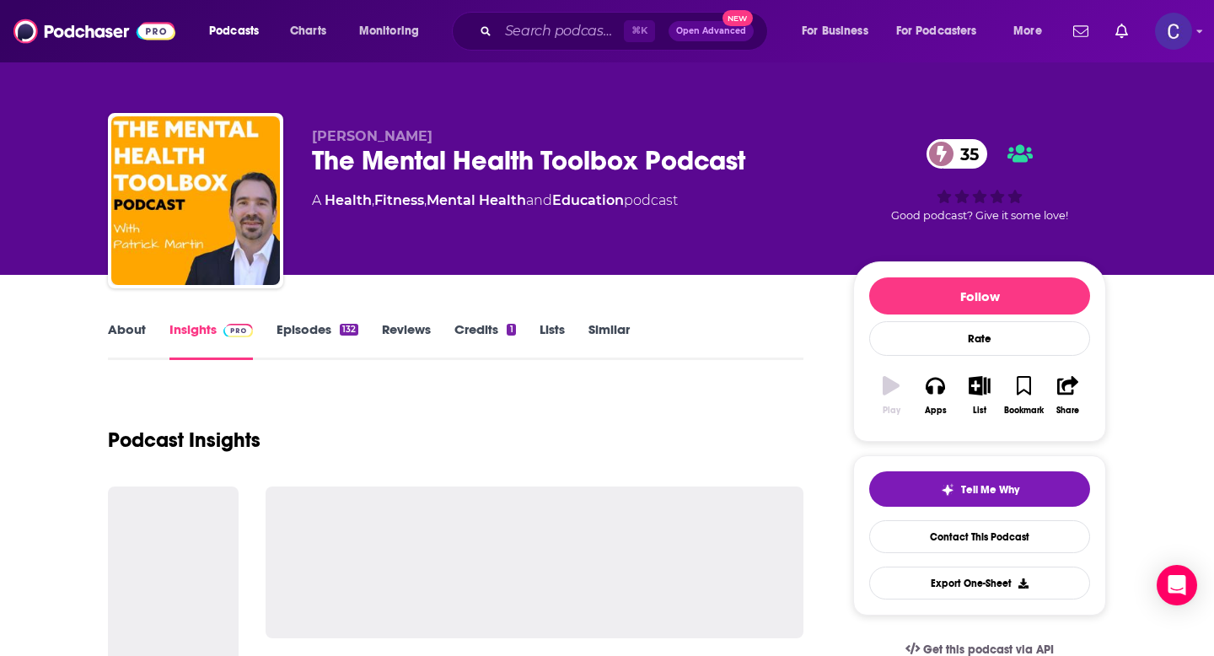
scroll to position [245, 0]
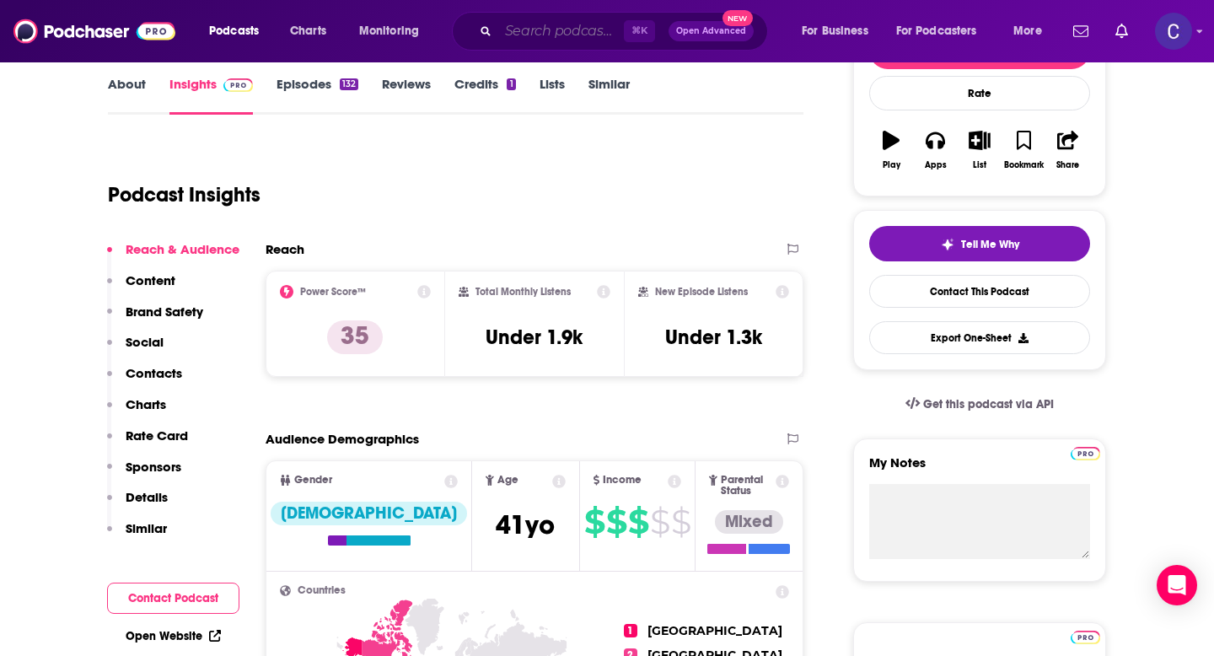
click at [578, 26] on input "Search podcasts, credits, & more..." at bounding box center [561, 31] width 126 height 27
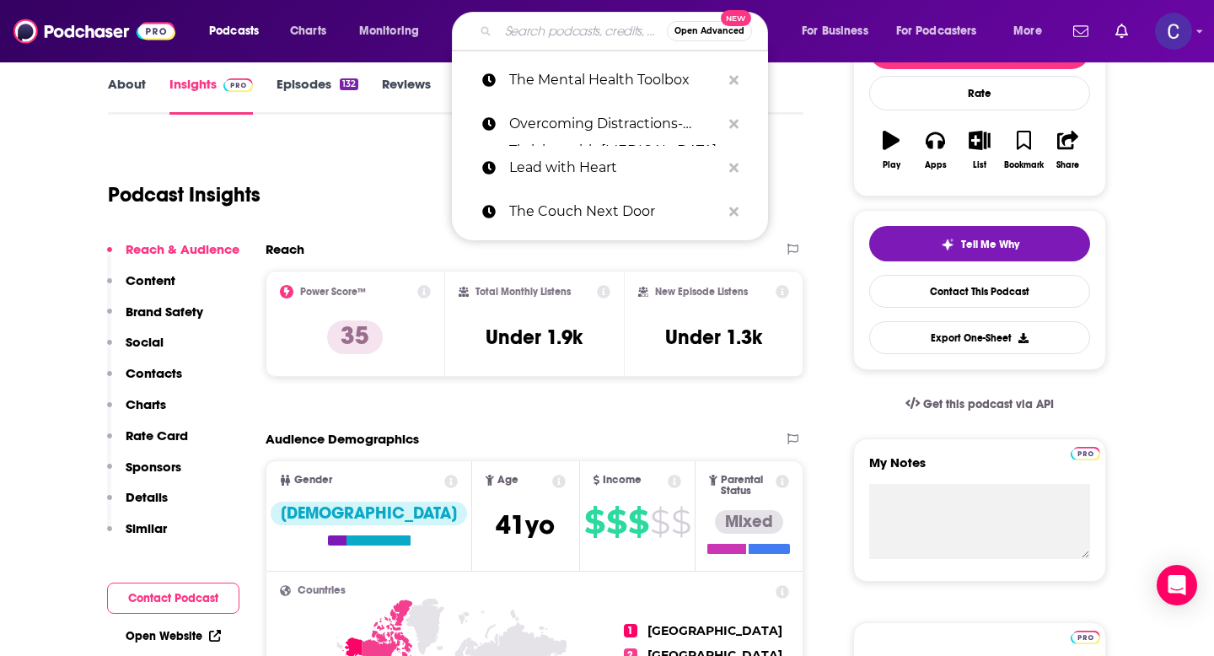
paste input "Hacking your [MEDICAL_DATA]"
type input "Hacking your [MEDICAL_DATA]"
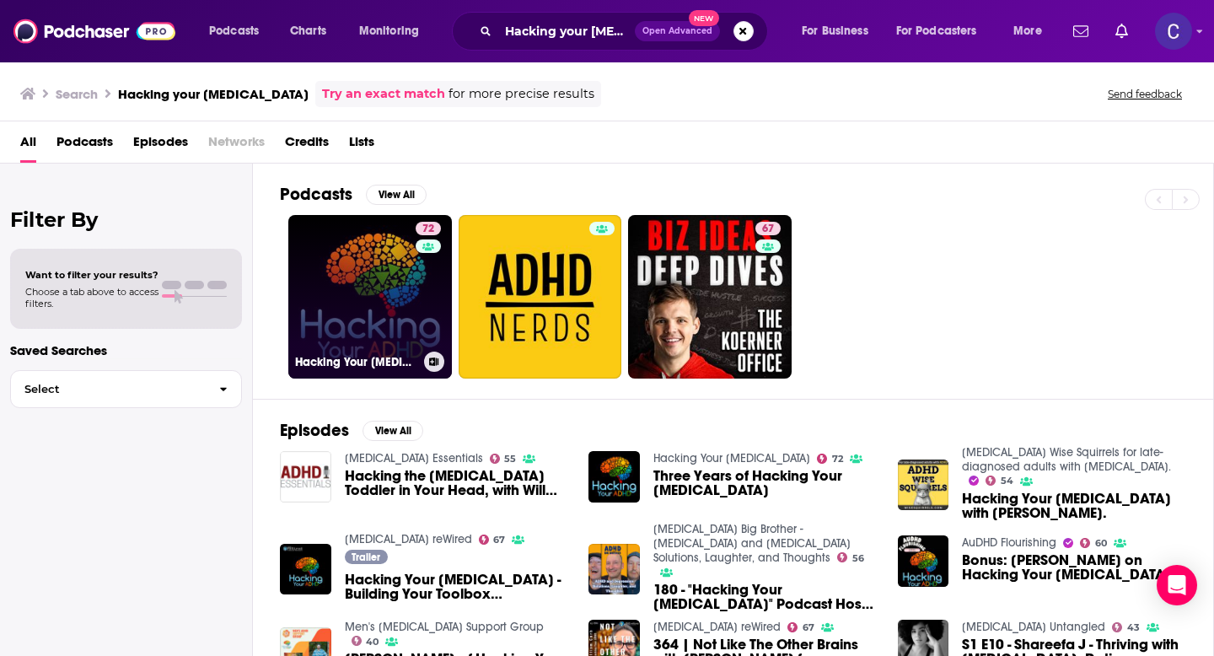
click at [427, 274] on div "72" at bounding box center [431, 287] width 30 height 130
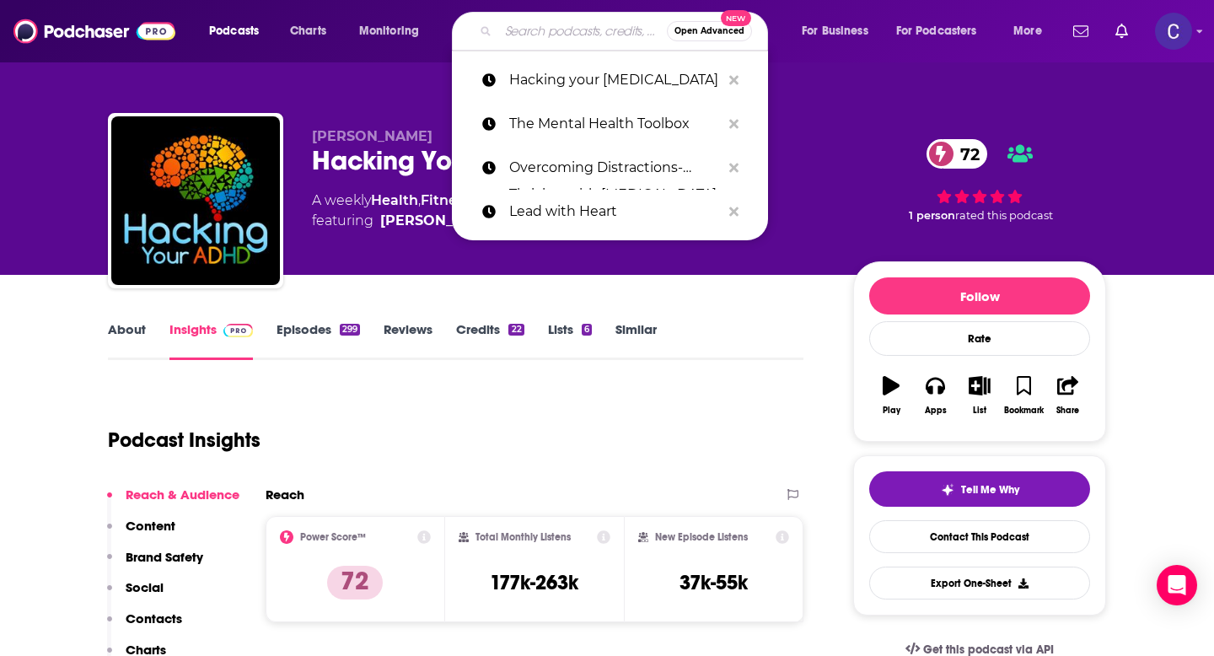
click at [544, 28] on input "Search podcasts, credits, & more..." at bounding box center [582, 31] width 169 height 27
paste input "Brain [DEMOGRAPHIC_DATA]"
type input "Brain [DEMOGRAPHIC_DATA]"
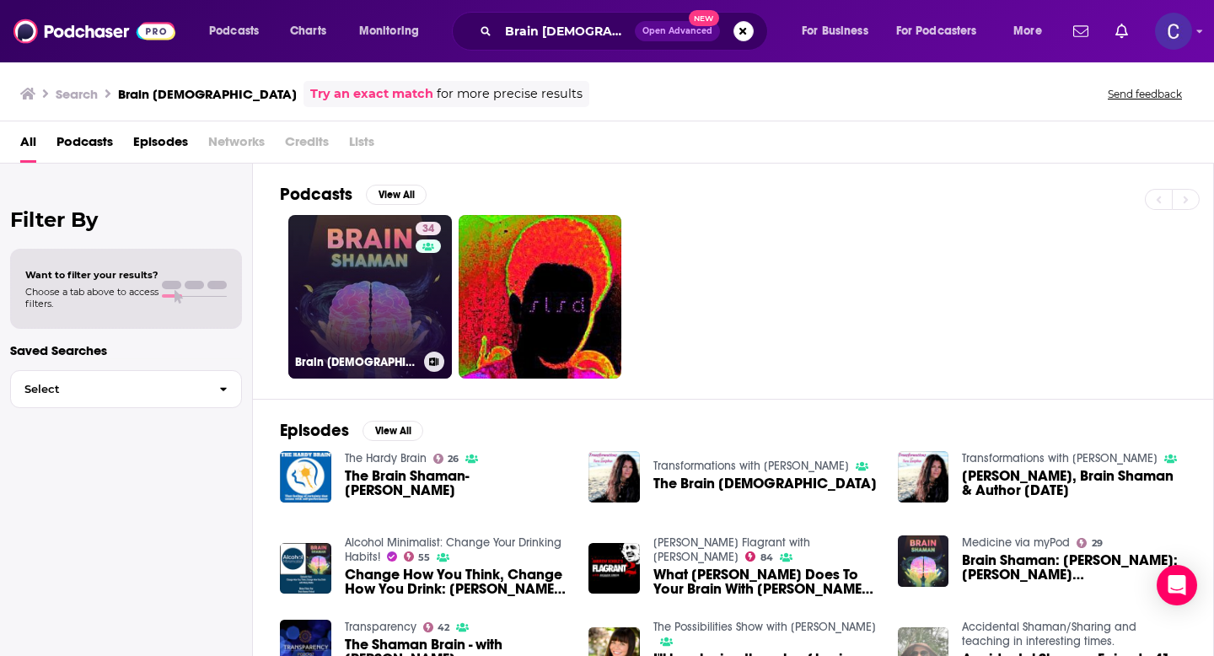
click at [395, 310] on link "34 Brain [DEMOGRAPHIC_DATA]" at bounding box center [370, 297] width 164 height 164
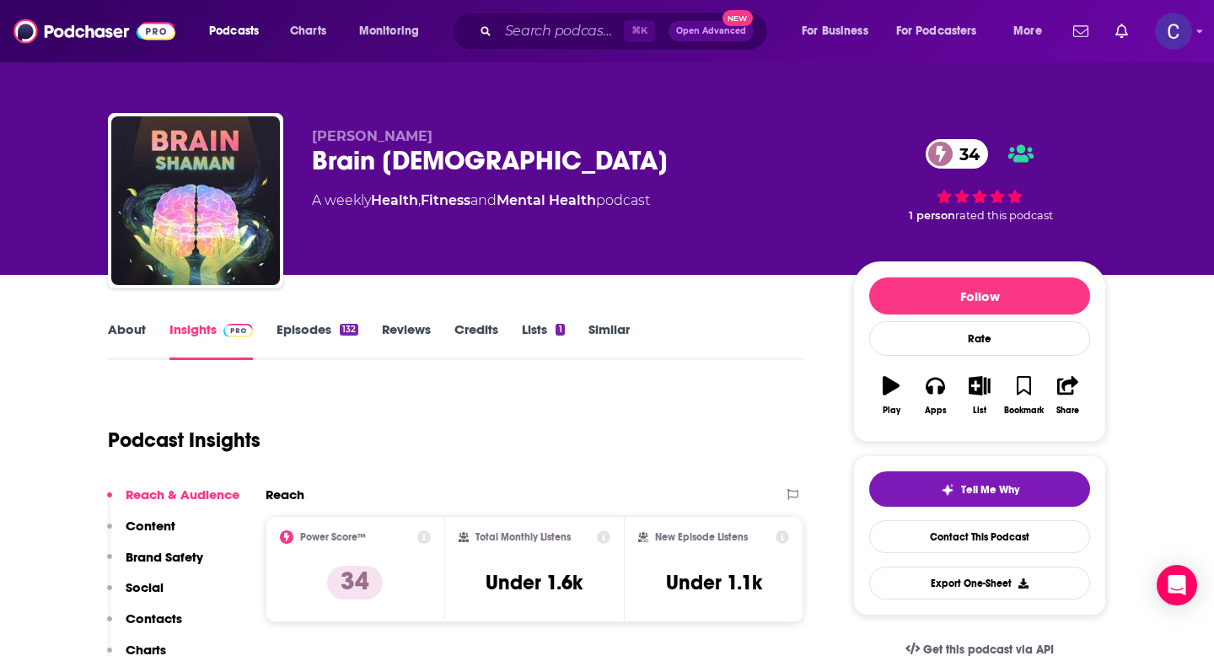
scroll to position [154, 0]
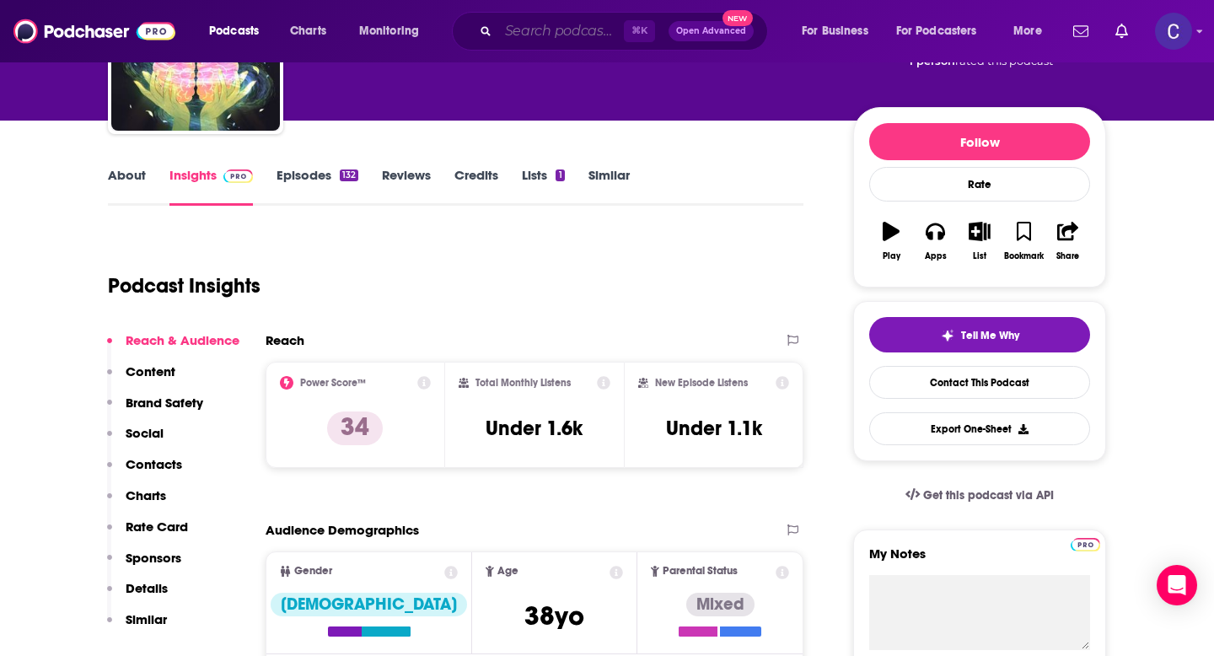
click at [528, 25] on input "Search podcasts, credits, & more..." at bounding box center [561, 31] width 126 height 27
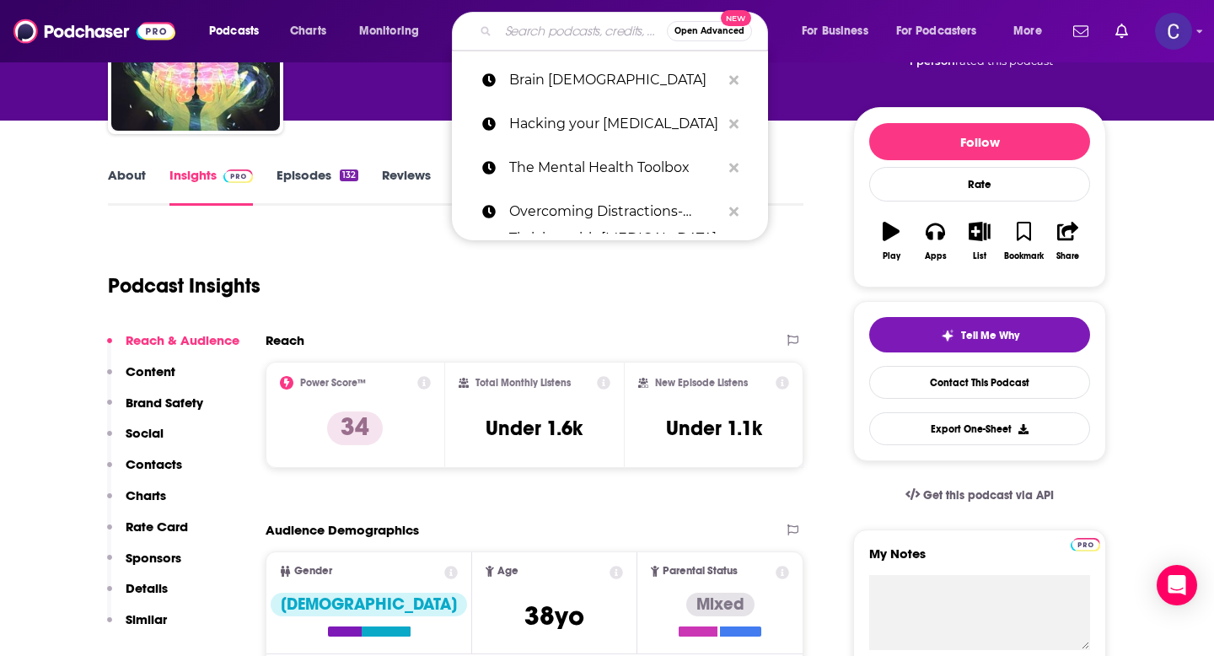
paste input "[MEDICAL_DATA] Wise Squirrels"
type input "[MEDICAL_DATA] Wise Squirrels"
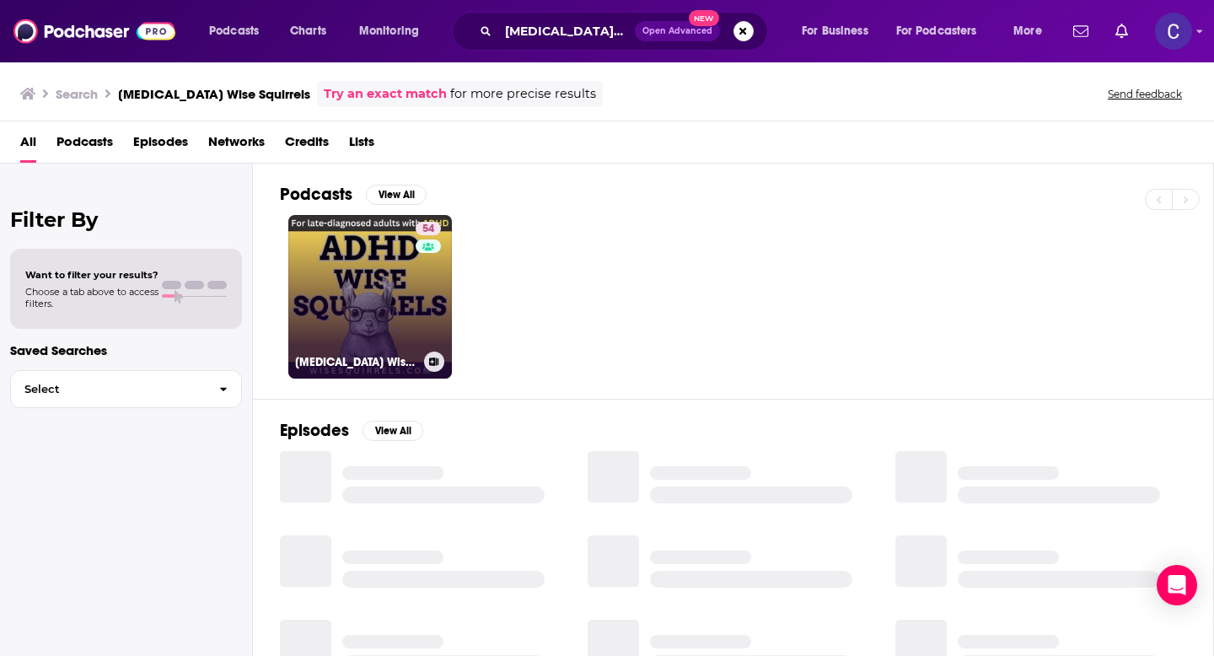
click at [411, 303] on link "54 [MEDICAL_DATA] Wise Squirrels for late-diagnosed adults with [MEDICAL_DATA]." at bounding box center [370, 297] width 164 height 164
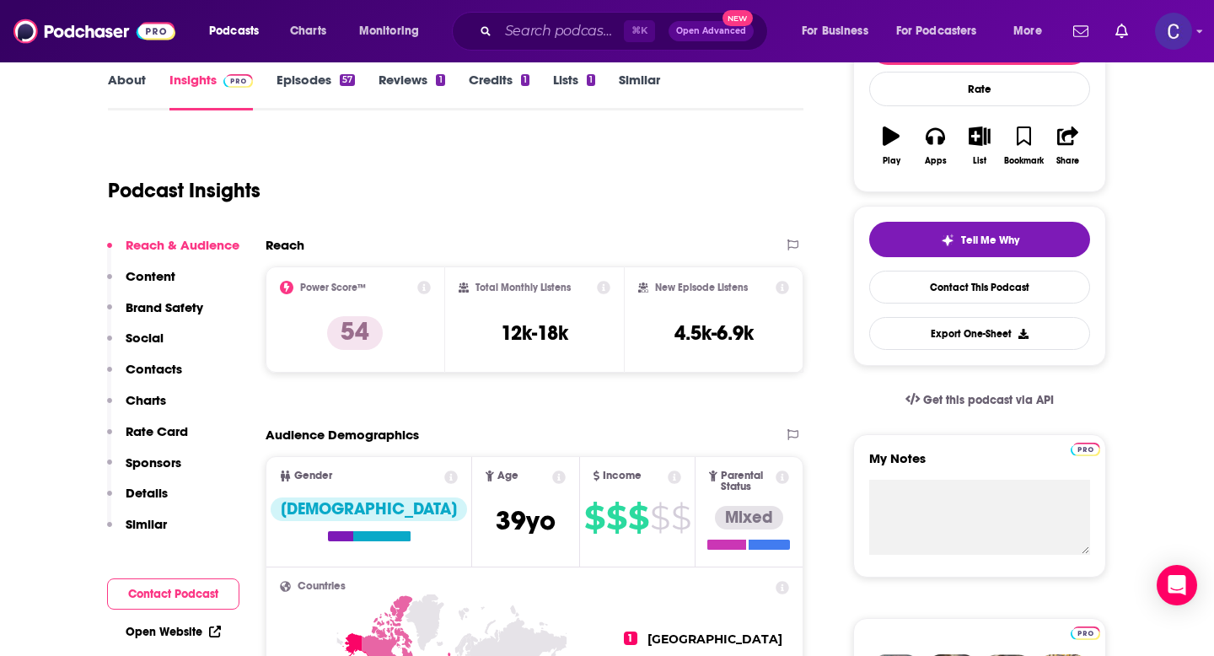
scroll to position [260, 0]
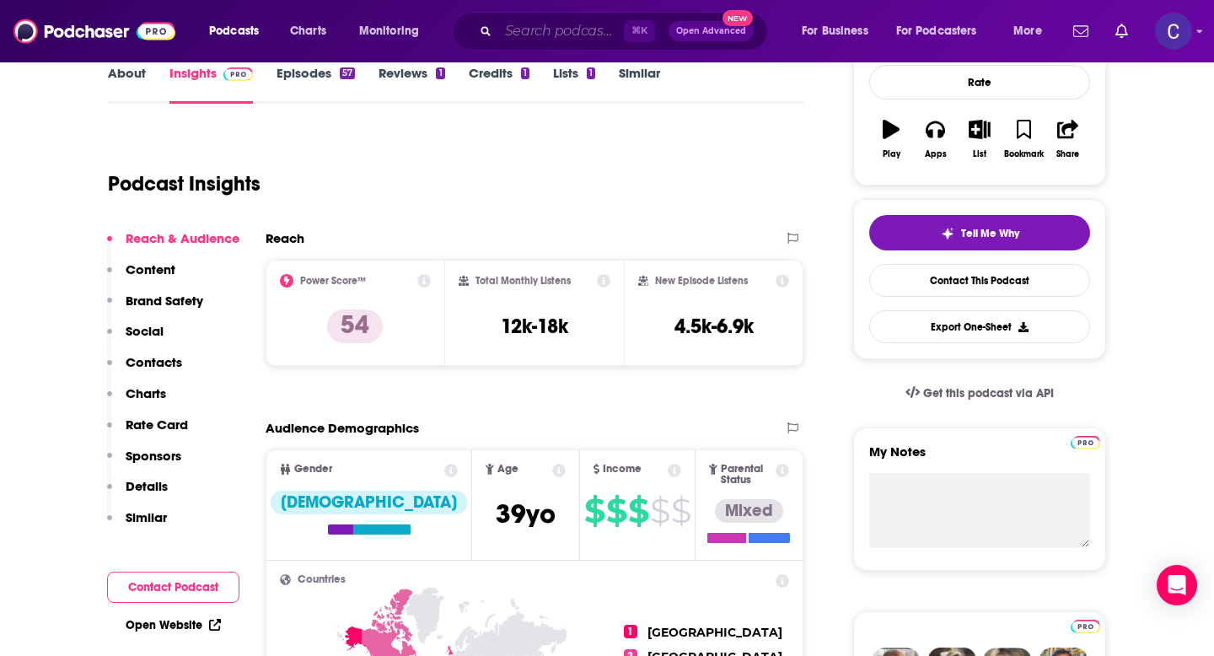
click at [556, 35] on input "Search podcasts, credits, & more..." at bounding box center [561, 31] width 126 height 27
paste input "The Therapist Thrival Guide"
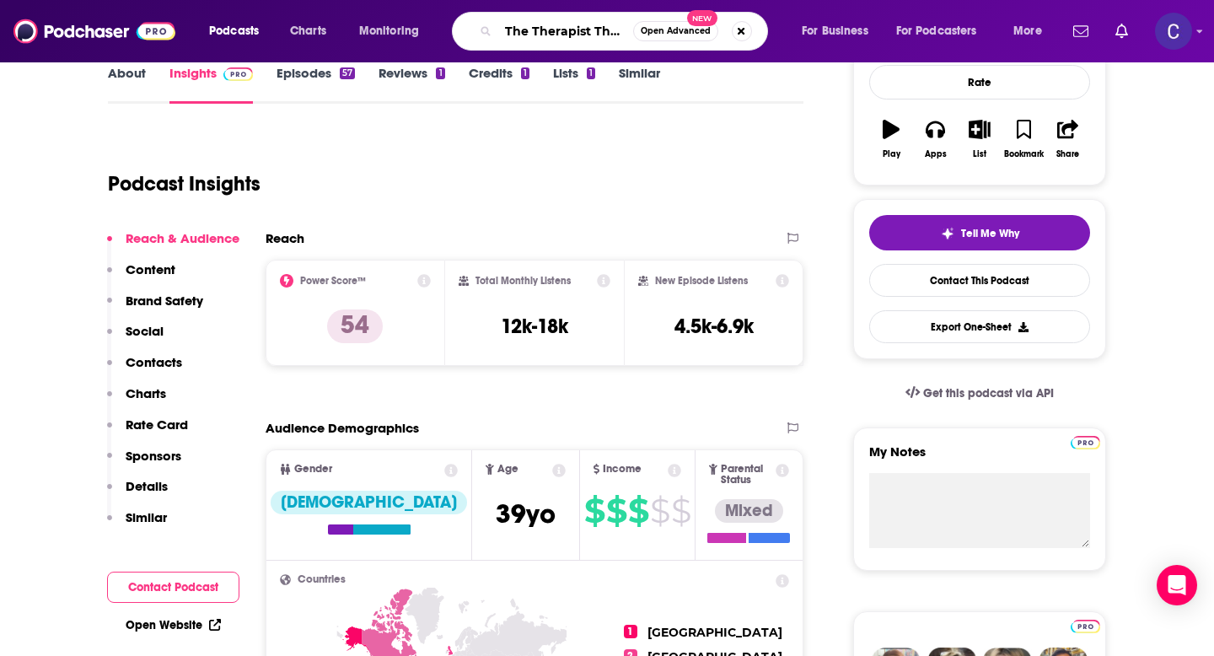
type input "The Therapist Thrival Guide"
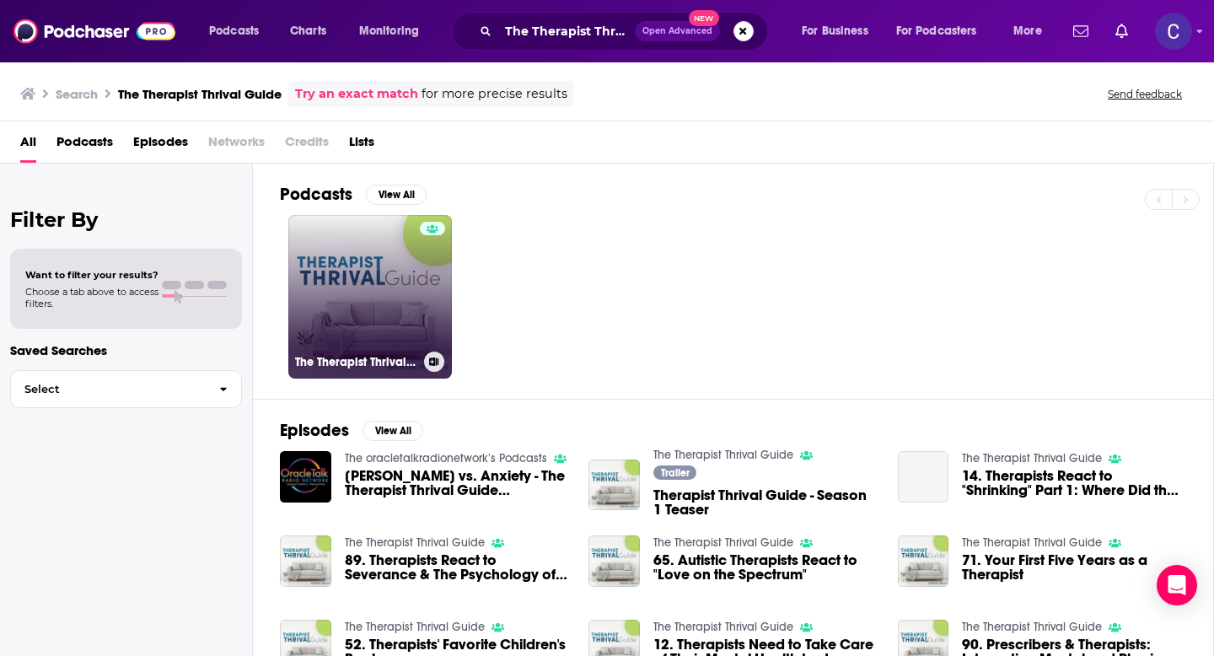
click at [389, 277] on link "The Therapist Thrival Guide" at bounding box center [370, 297] width 164 height 164
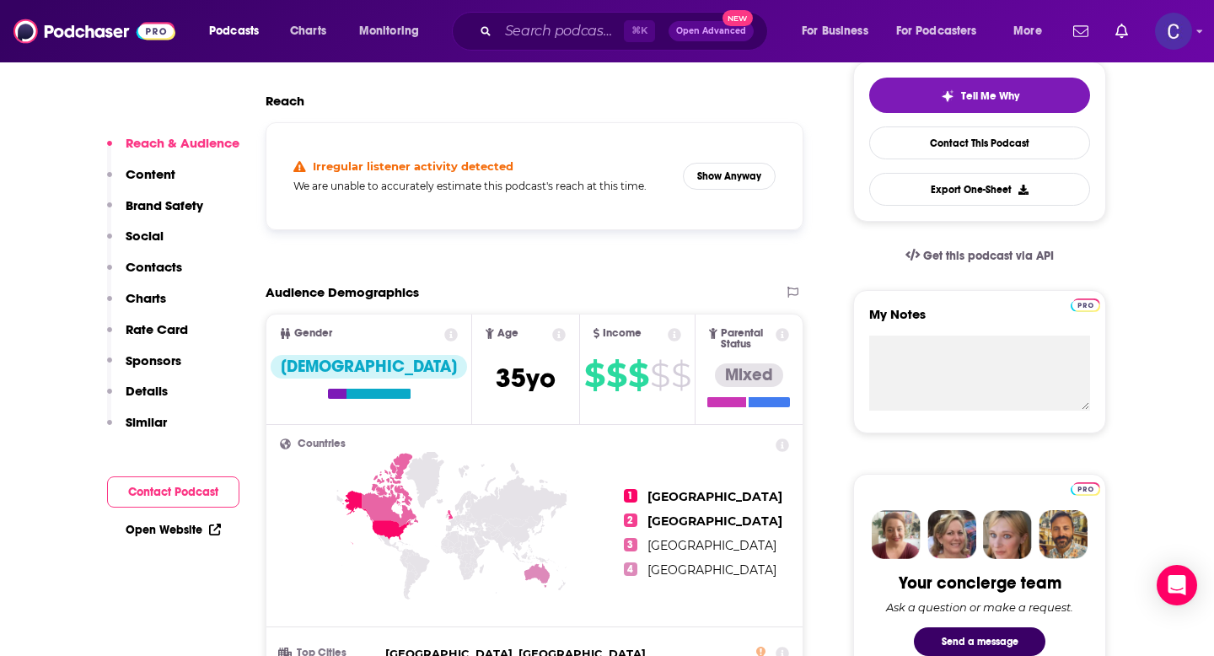
scroll to position [365, 0]
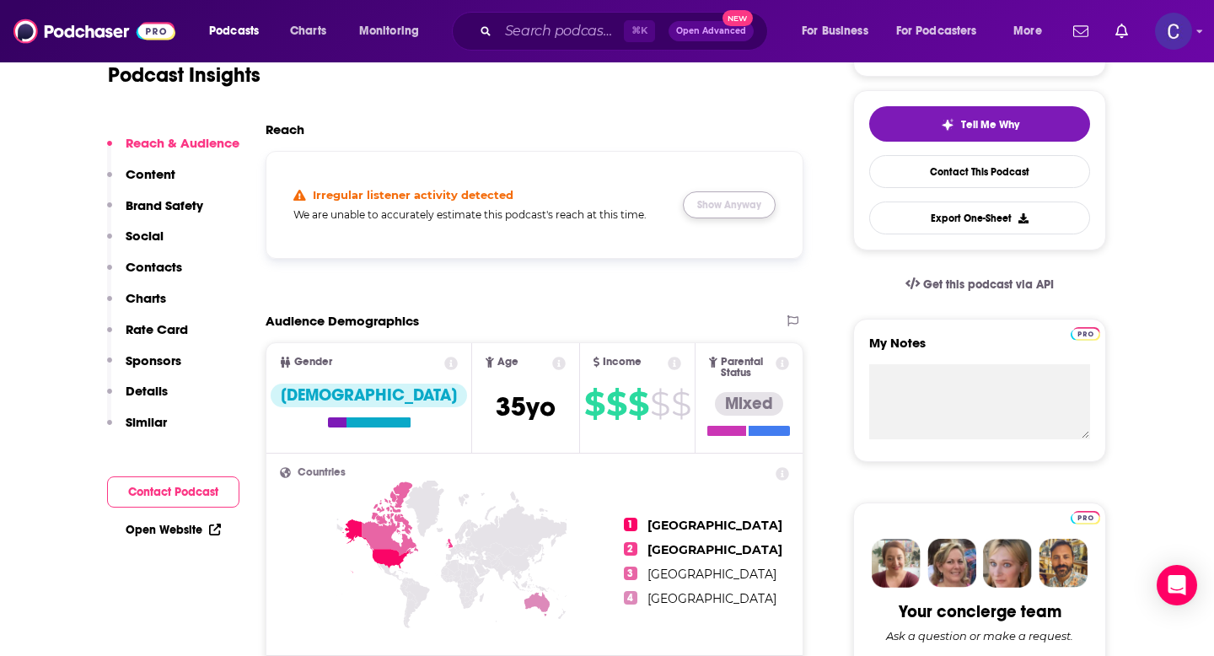
click at [731, 207] on button "Show Anyway" at bounding box center [729, 204] width 93 height 27
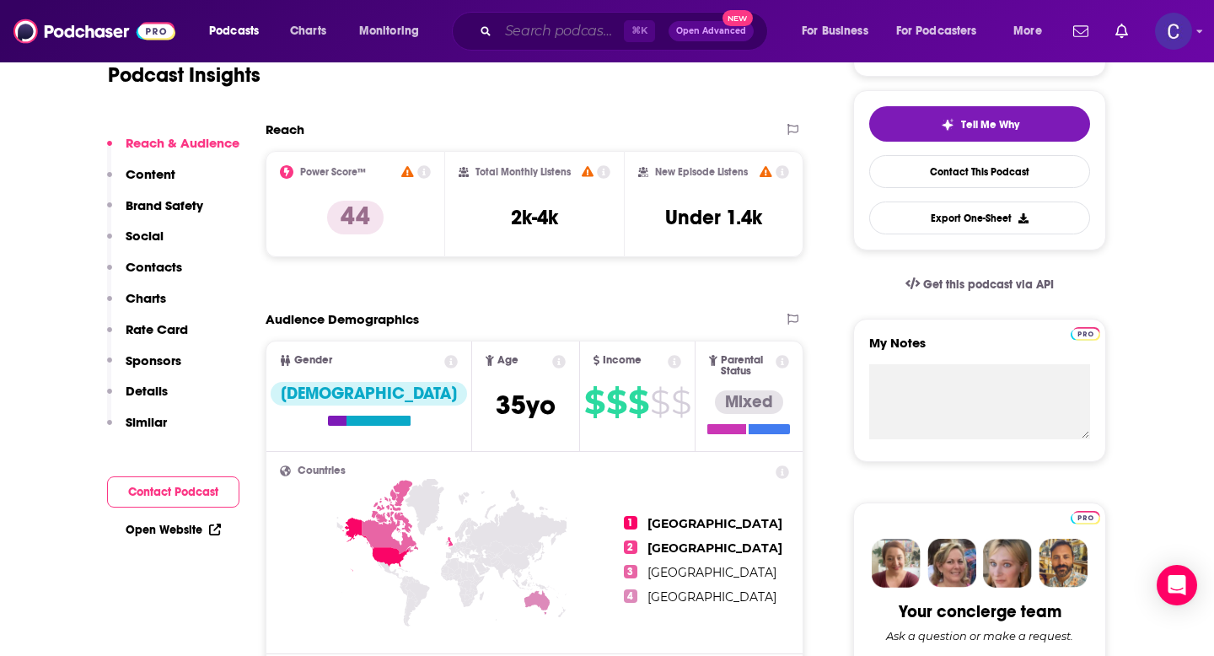
click at [554, 38] on input "Search podcasts, credits, & more..." at bounding box center [561, 31] width 126 height 27
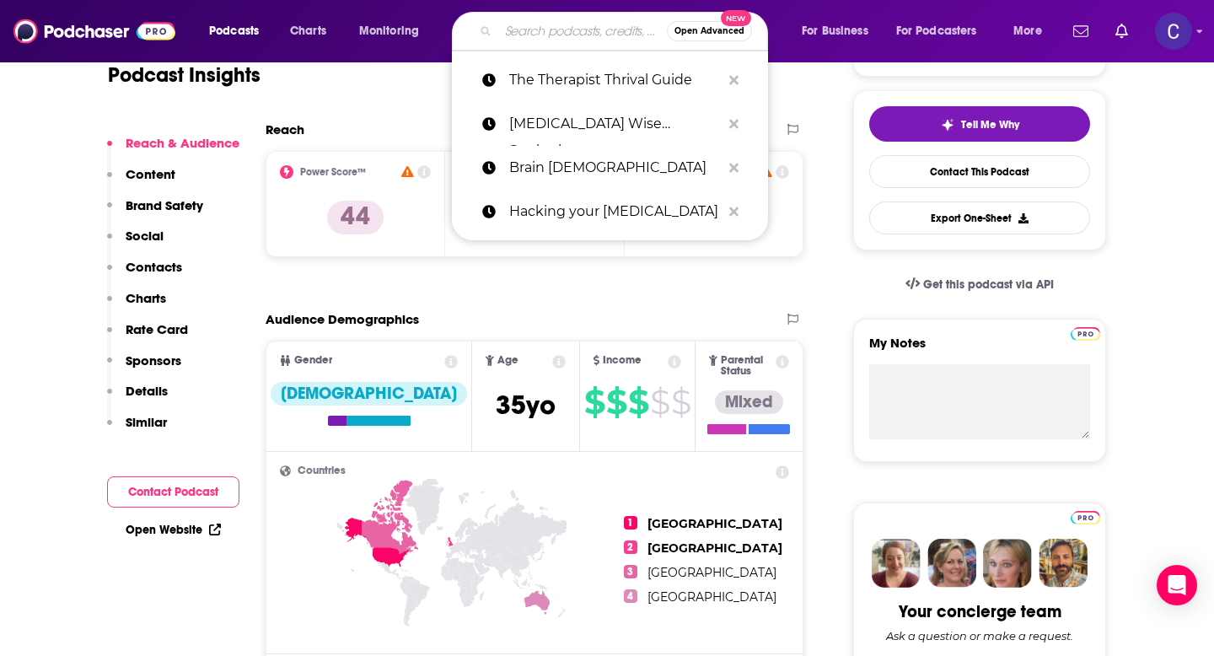
paste input "The HR [DEMOGRAPHIC_DATA], Podcast (Merged with HR Empowerment)"
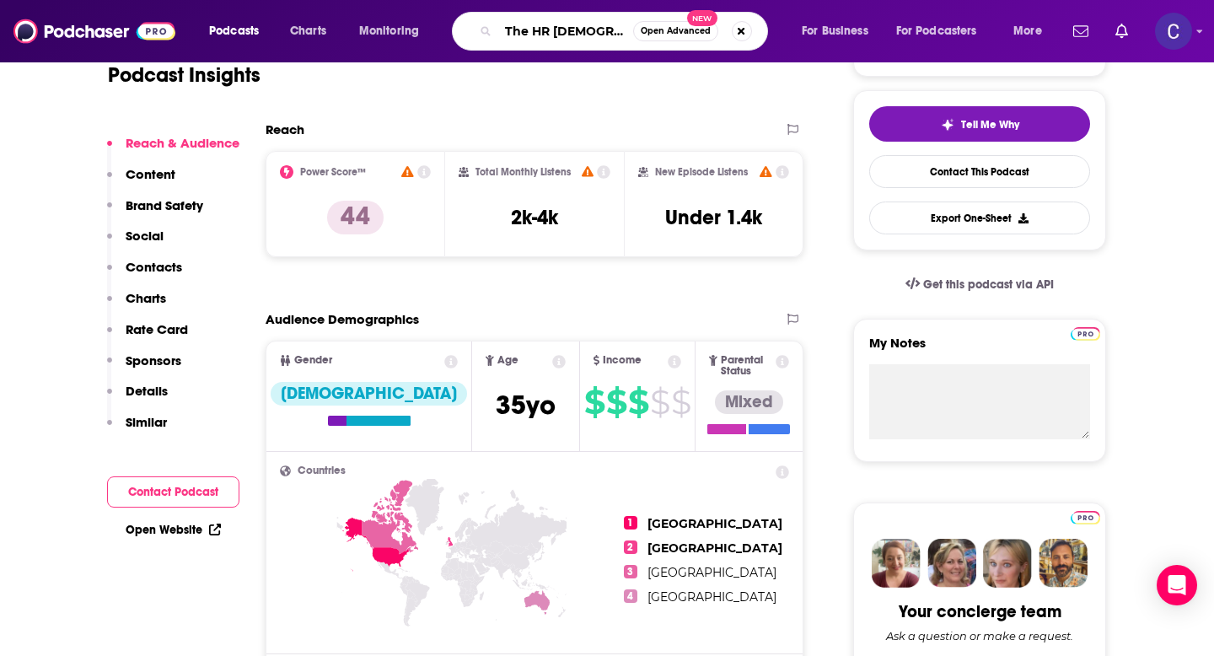
scroll to position [0, 222]
click at [619, 30] on input "The HR [DEMOGRAPHIC_DATA], Podcast (Merged with HR Empowerment)" at bounding box center [565, 31] width 135 height 27
drag, startPoint x: 514, startPoint y: 28, endPoint x: 336, endPoint y: 28, distance: 177.9
click at [336, 28] on div "Podcasts Charts Monitoring The HR [DEMOGRAPHIC_DATA], Podcast (Merged with HR E…" at bounding box center [627, 31] width 861 height 39
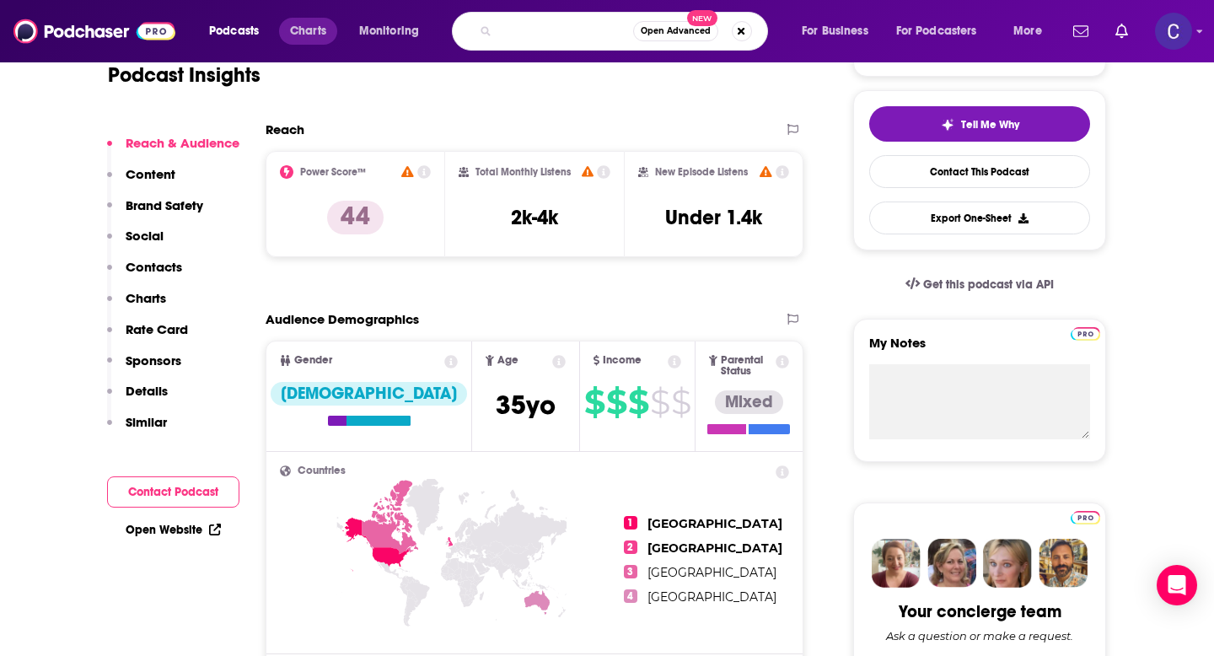
type input "The HR HR Empowerment"
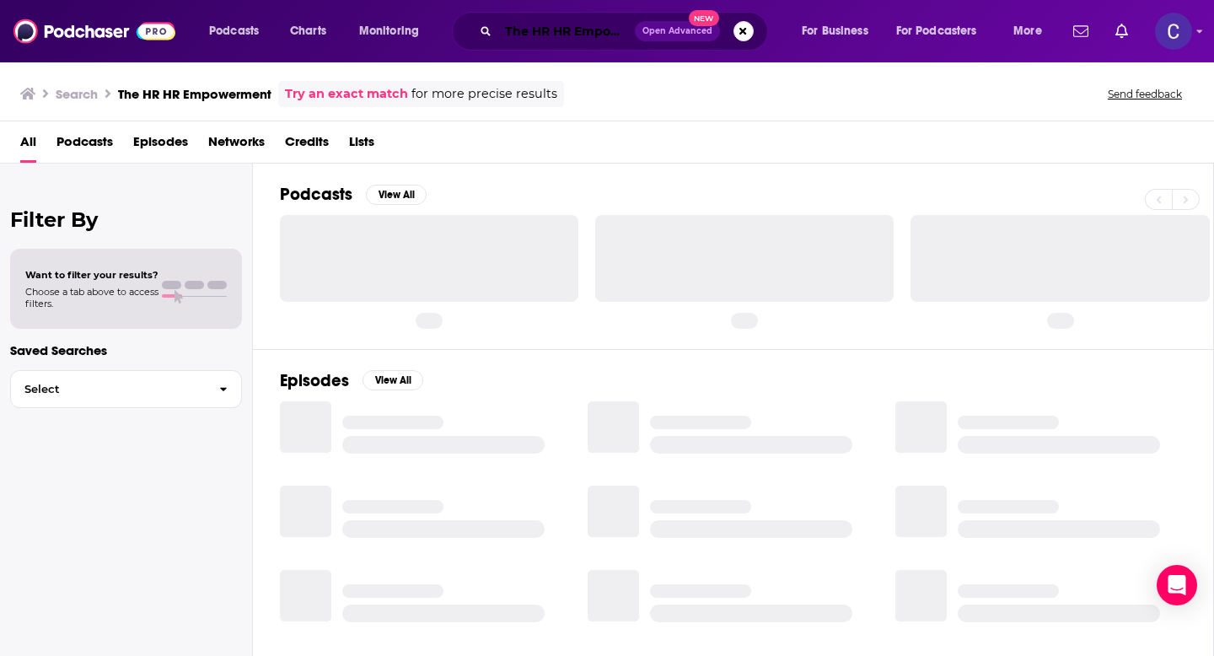
click at [550, 20] on input "The HR HR Empowerment" at bounding box center [566, 31] width 137 height 27
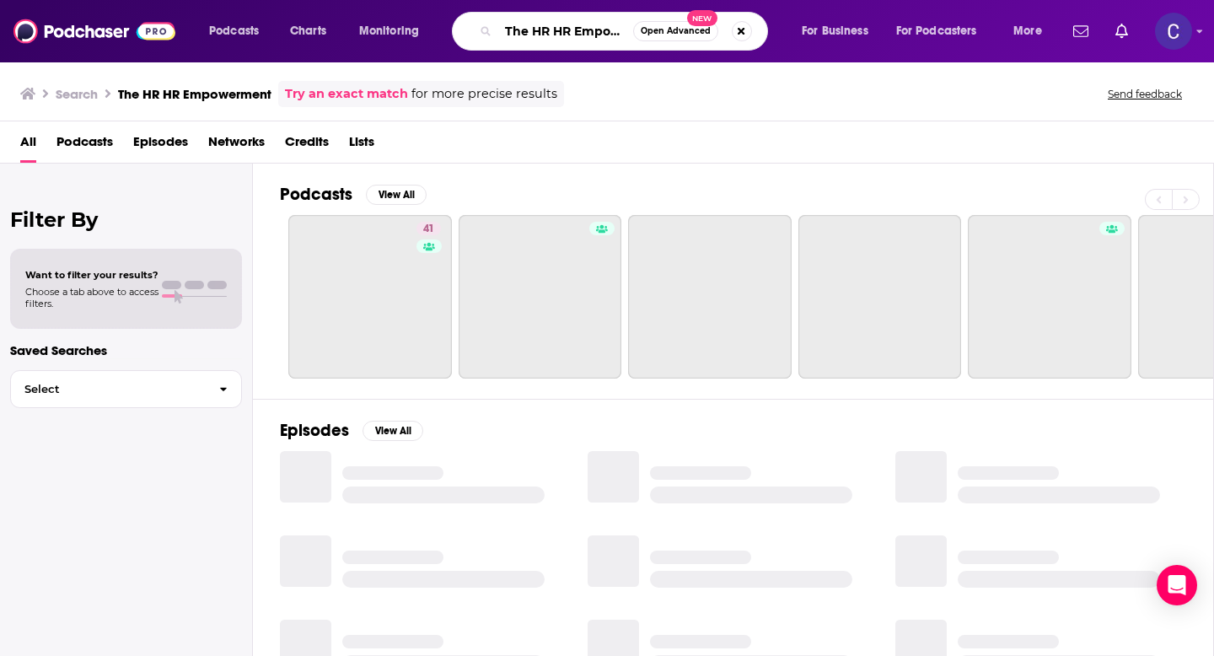
drag, startPoint x: 553, startPoint y: 35, endPoint x: 443, endPoint y: 35, distance: 109.6
click at [443, 35] on div "Podcasts Charts Monitoring The HR HR Empowerment Open Advanced New For Business…" at bounding box center [627, 31] width 861 height 39
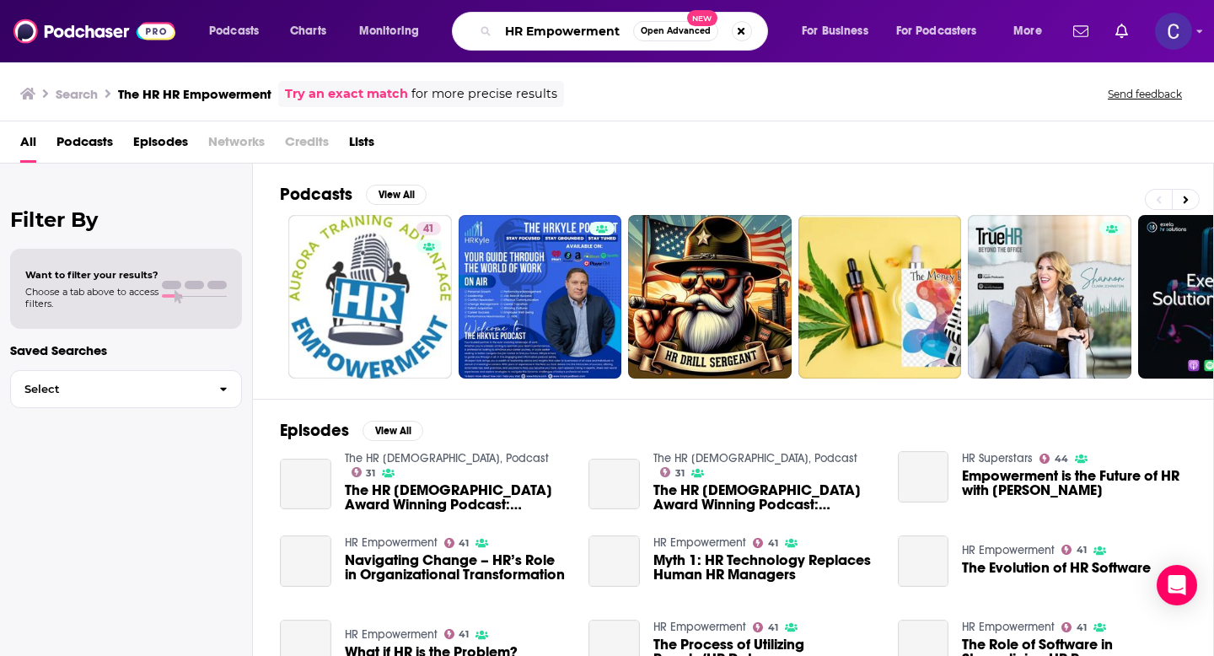
type input "HR Empowerment"
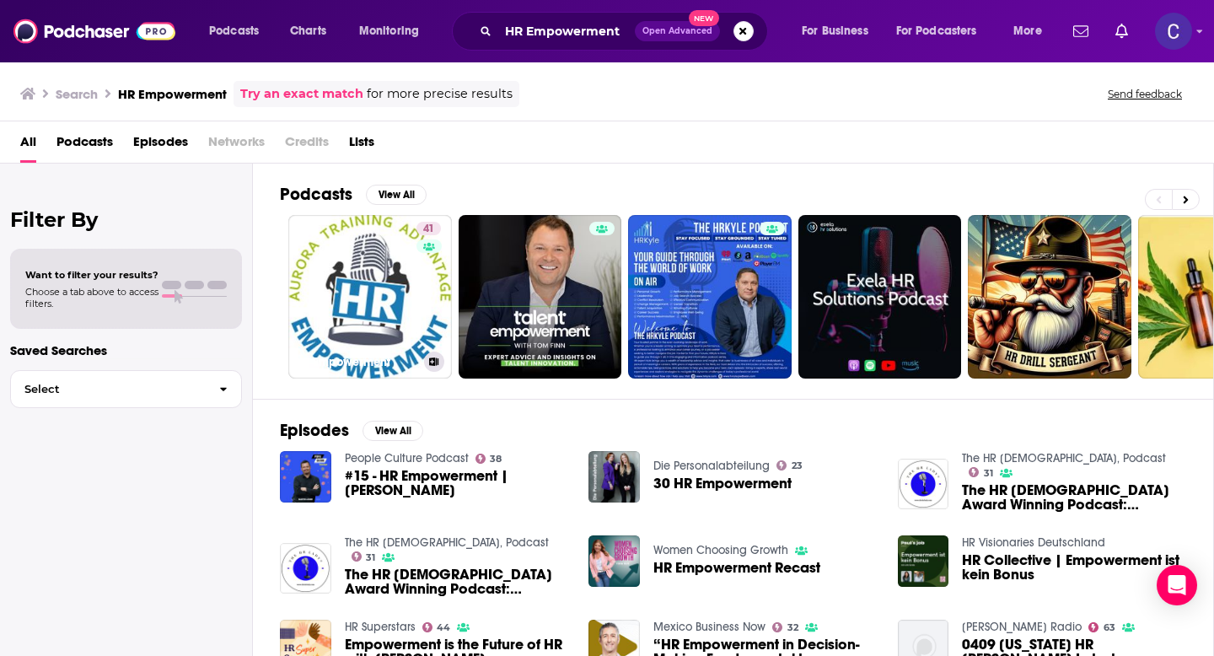
click at [384, 287] on link "41 HR Empowerment" at bounding box center [370, 297] width 164 height 164
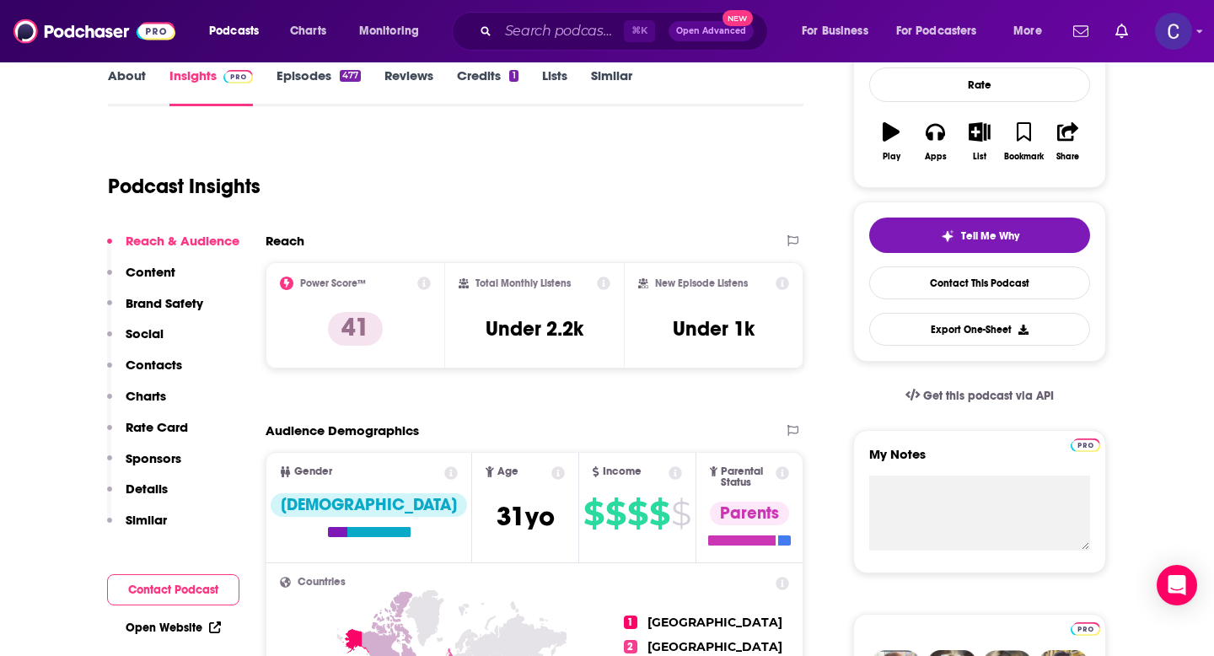
scroll to position [255, 0]
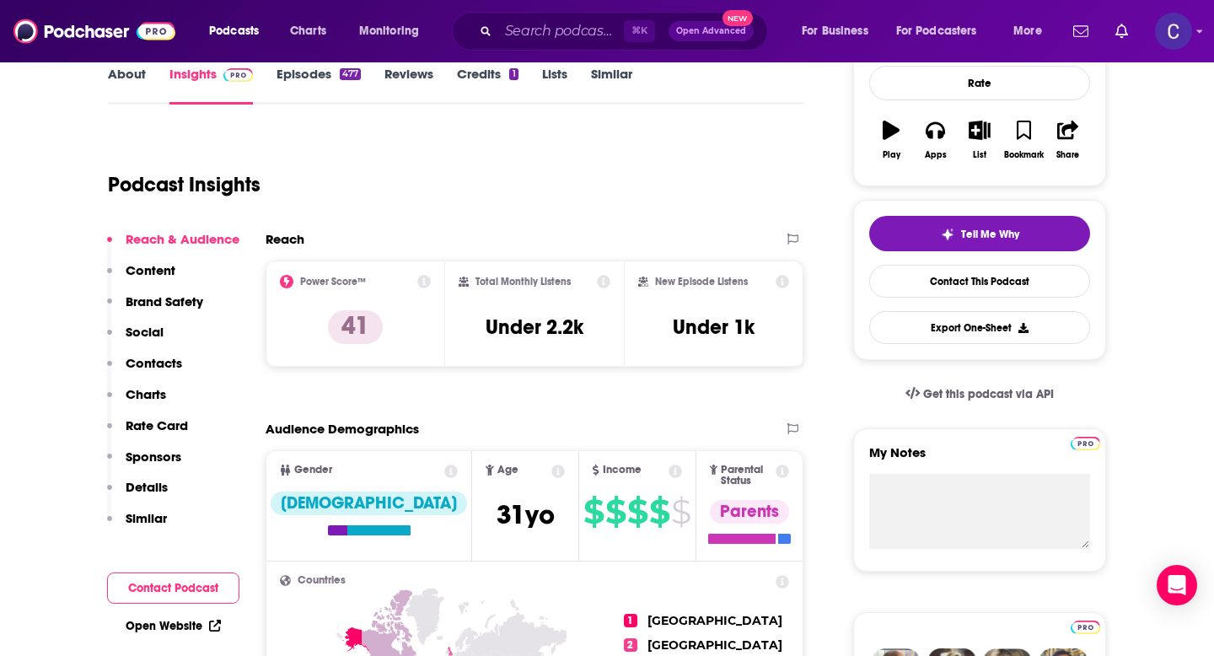
click at [579, 13] on div "⌘ K Open Advanced New" at bounding box center [610, 31] width 316 height 39
click at [578, 29] on input "Search podcasts, credits, & more..." at bounding box center [561, 31] width 126 height 27
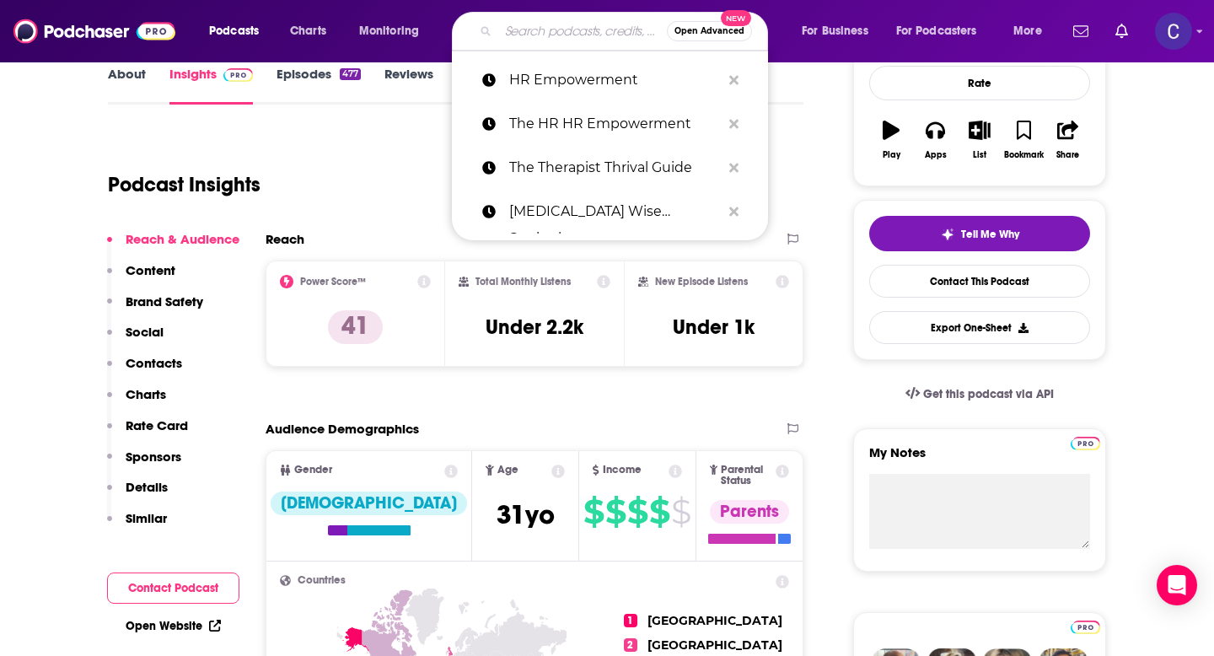
paste input "Real Talk with [PERSON_NAME] and [PERSON_NAME]"
type input "Real Talk with [PERSON_NAME] and [PERSON_NAME]"
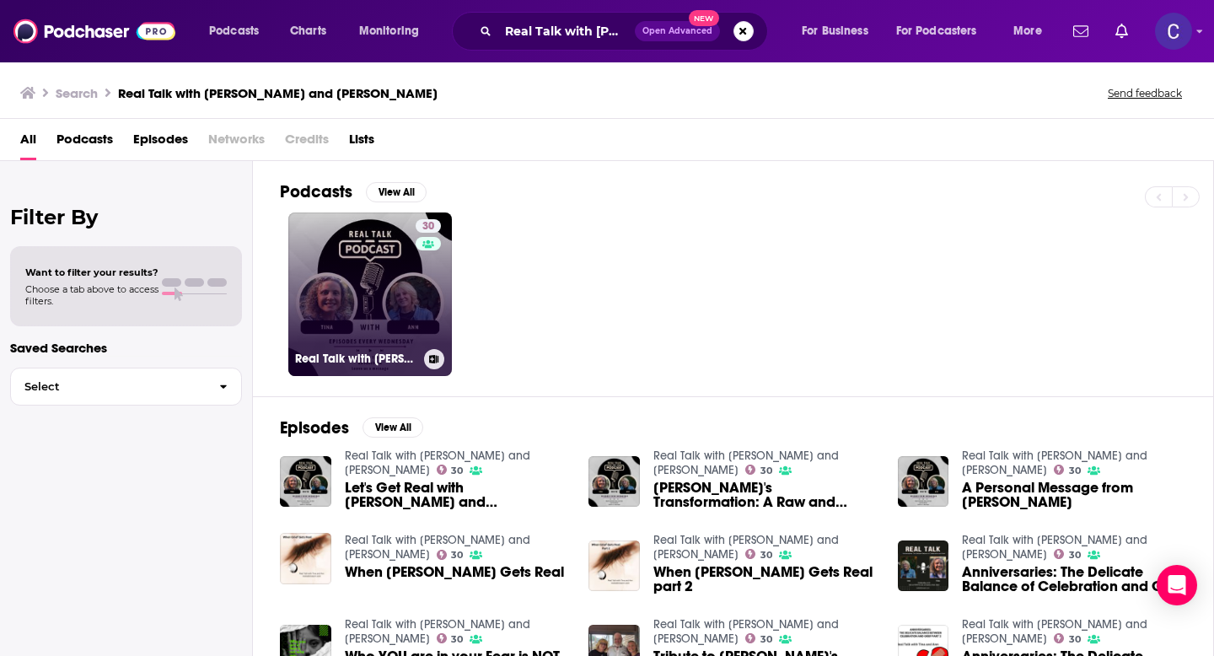
click at [435, 266] on div "30" at bounding box center [431, 284] width 30 height 130
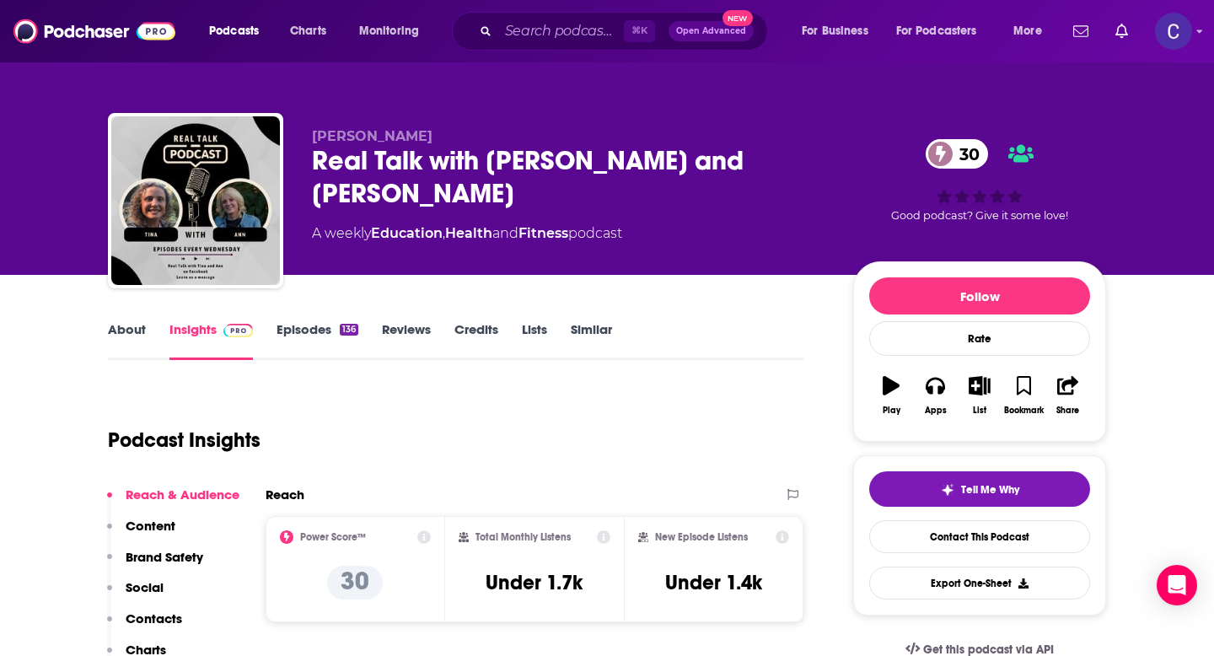
scroll to position [185, 0]
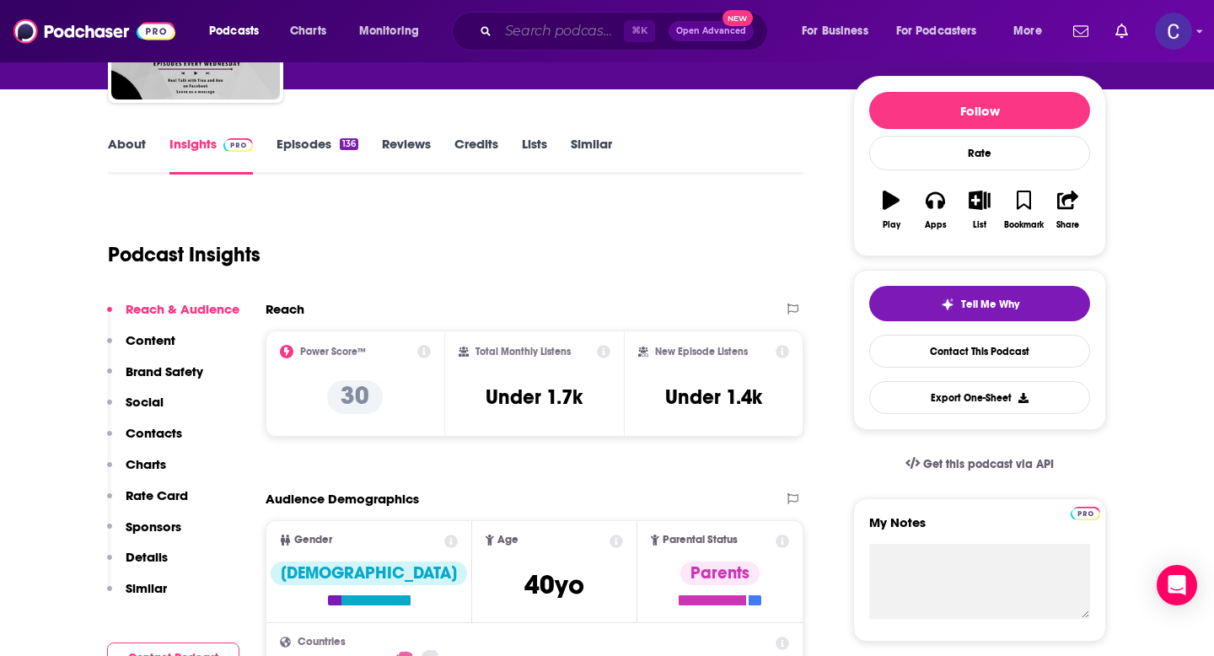
click at [555, 41] on input "Search podcasts, credits, & more..." at bounding box center [561, 31] width 126 height 27
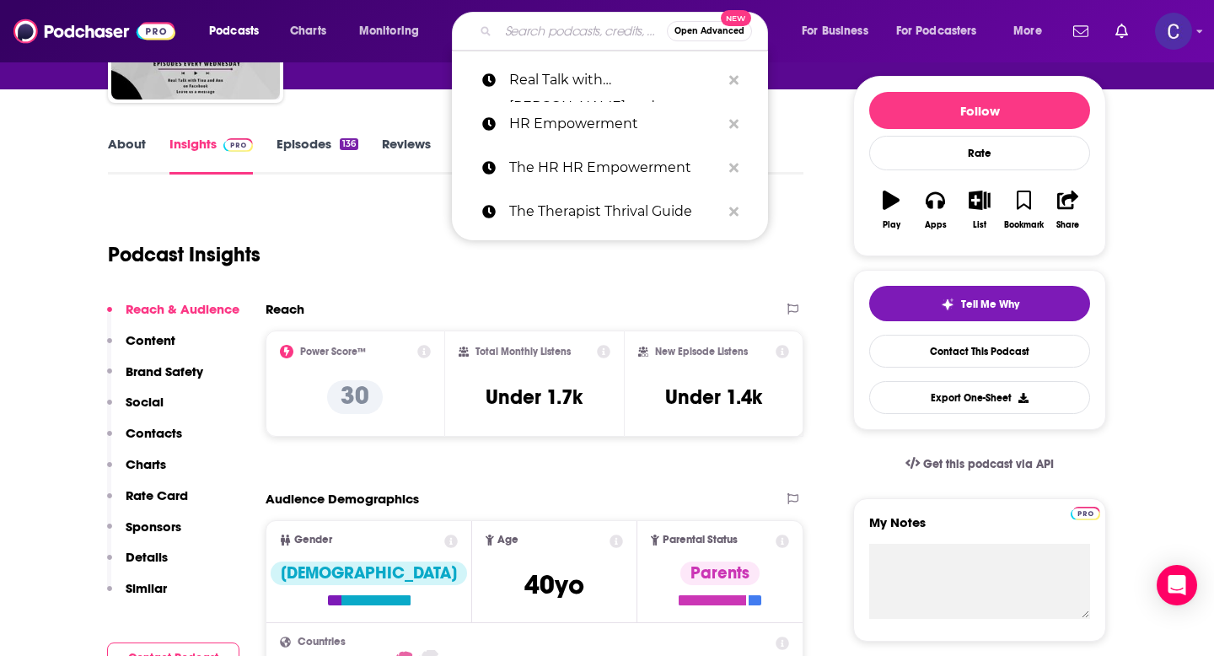
paste input "Abundant Practice Podcast"
type input "Abundant Practice Podcast"
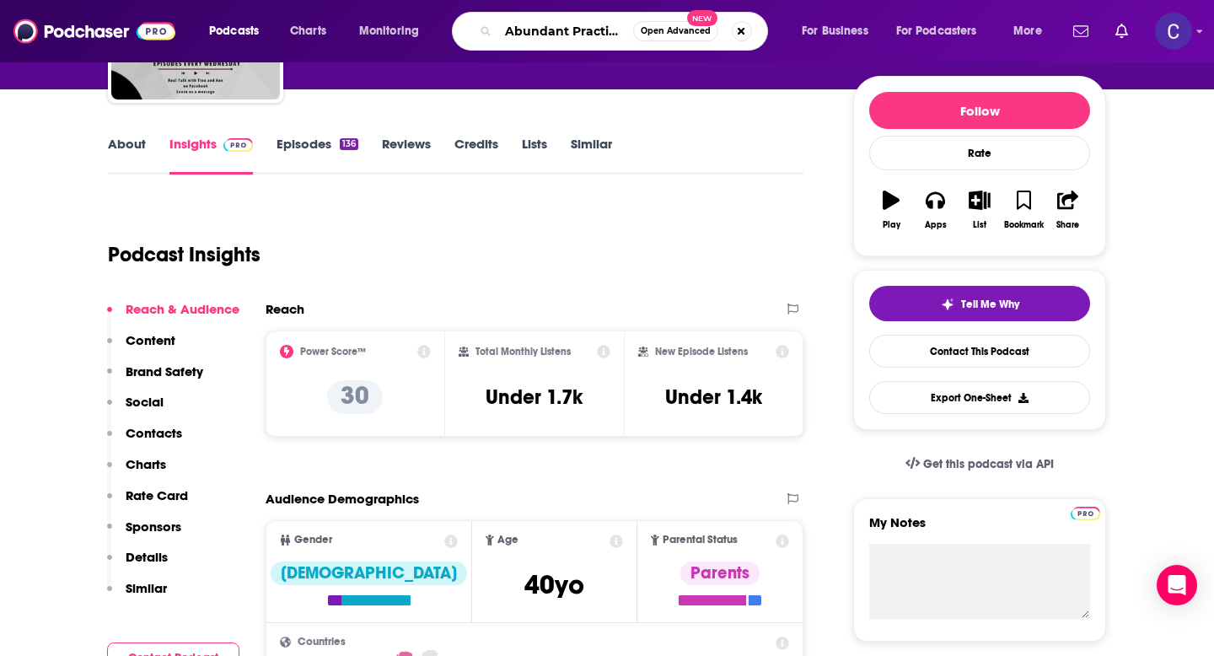
scroll to position [0, 50]
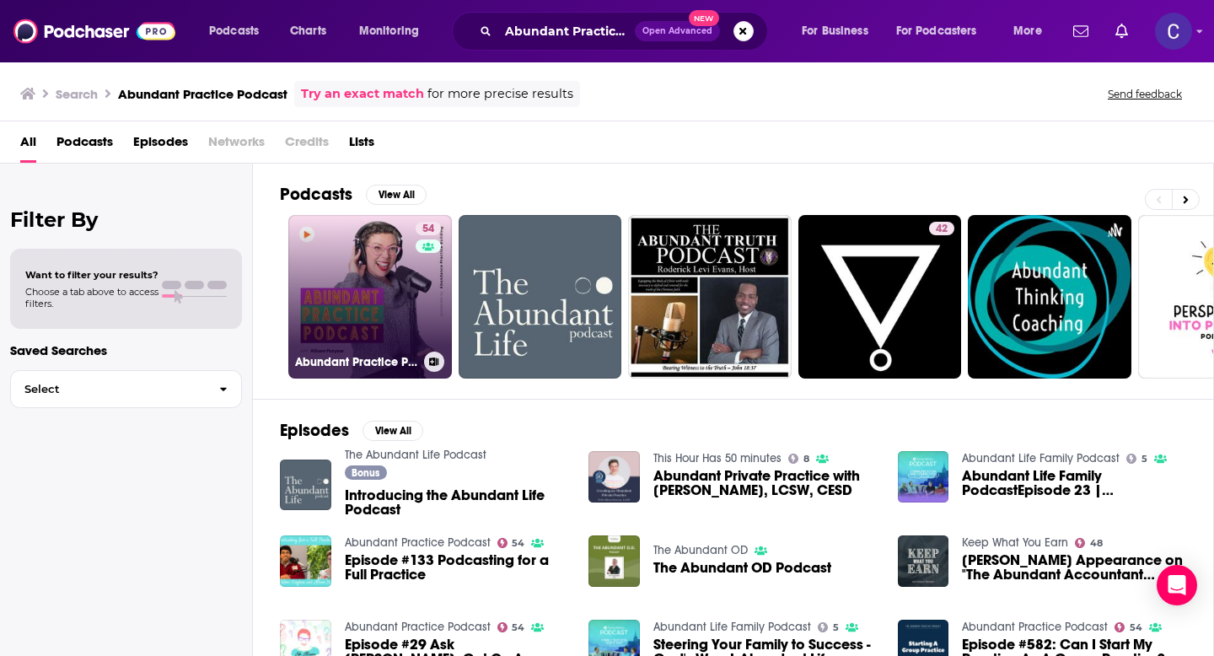
click at [414, 311] on link "54 Abundant Practice Podcast" at bounding box center [370, 297] width 164 height 164
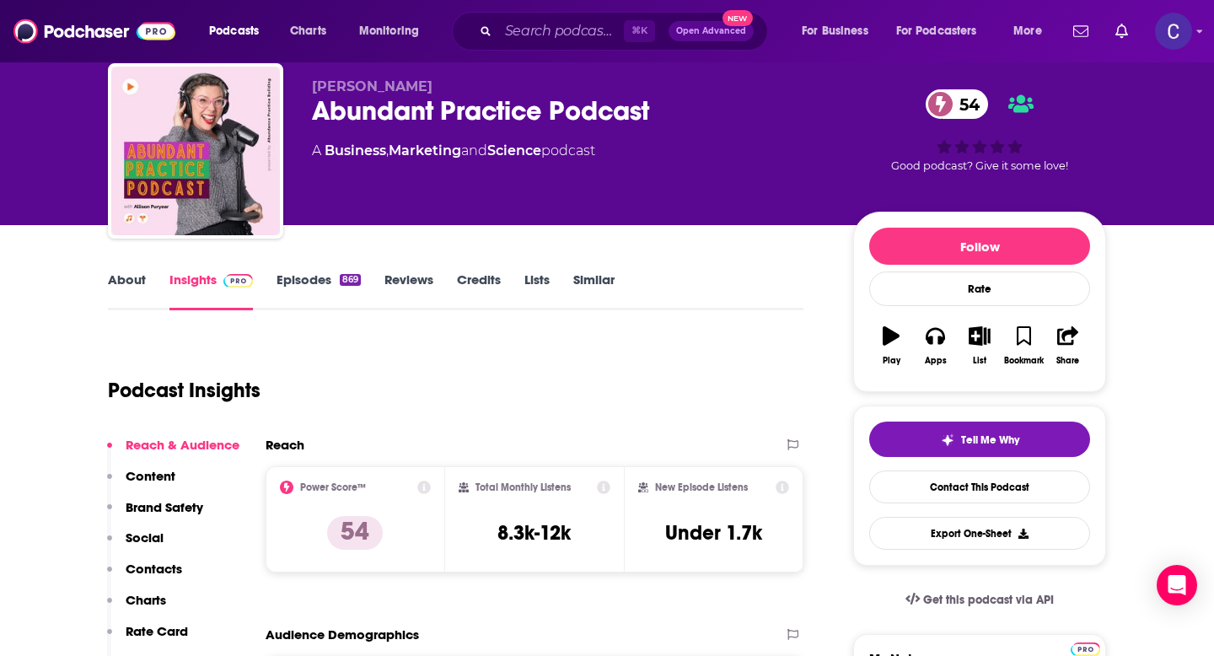
scroll to position [197, 0]
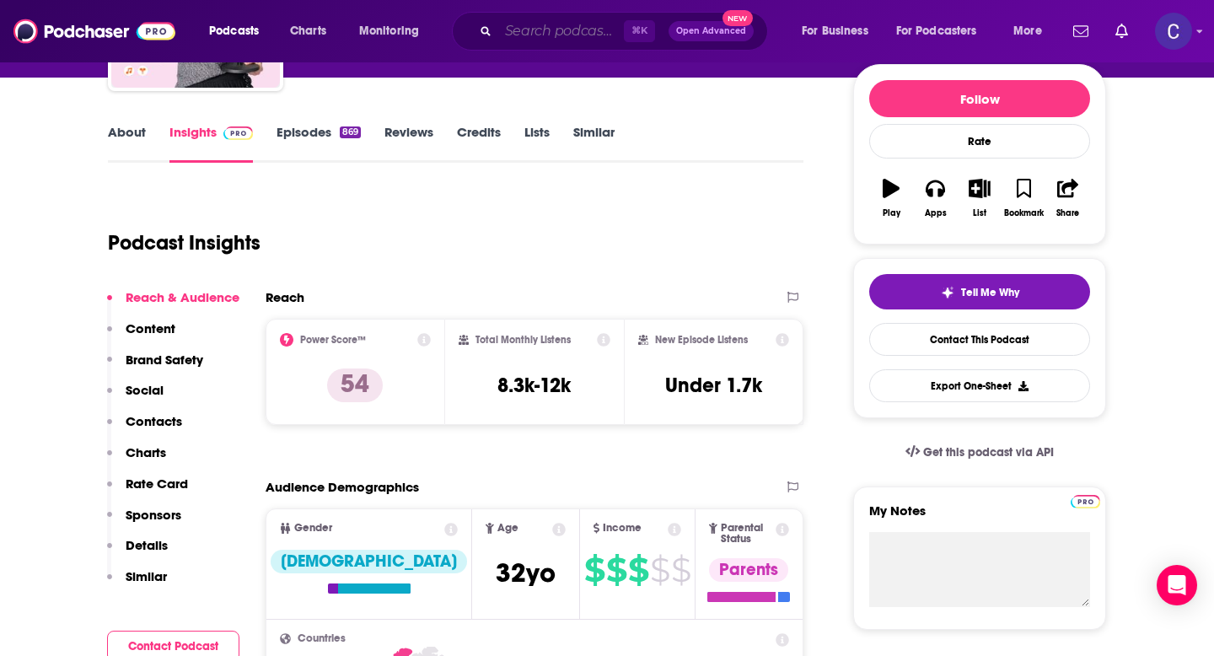
click at [510, 26] on input "Search podcasts, credits, & more..." at bounding box center [561, 31] width 126 height 27
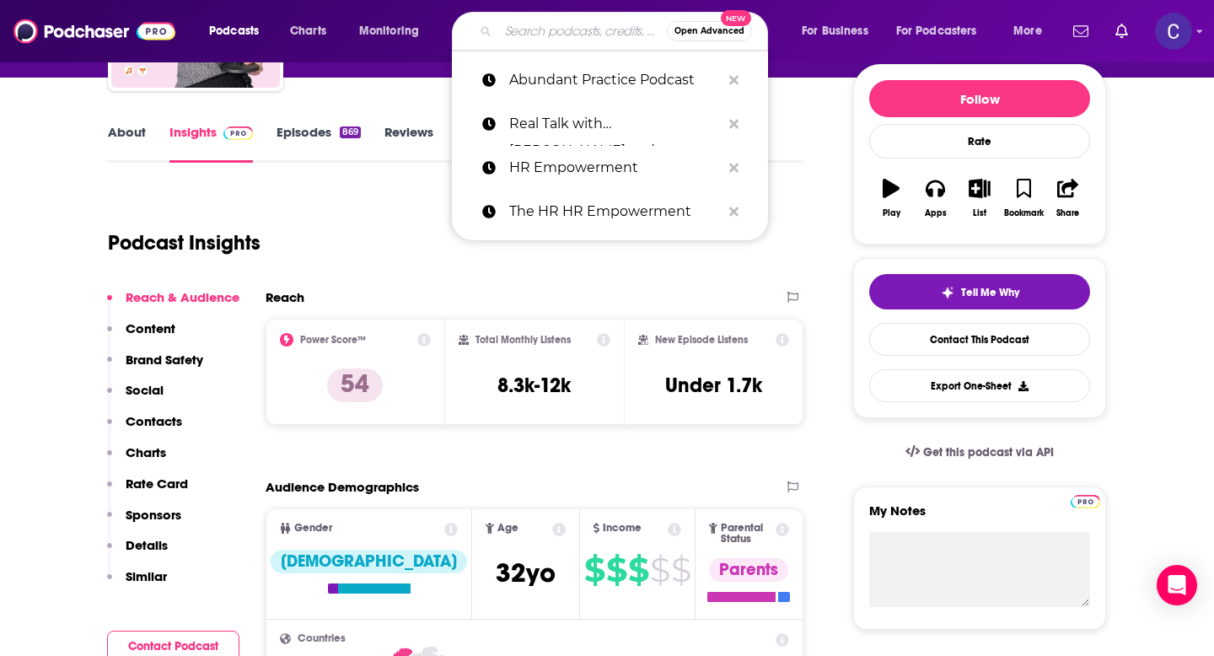
paste input "[PERSON_NAME] Vs Anxiety!!!!!"
type input "[PERSON_NAME] Vs Anxiety!!!!!"
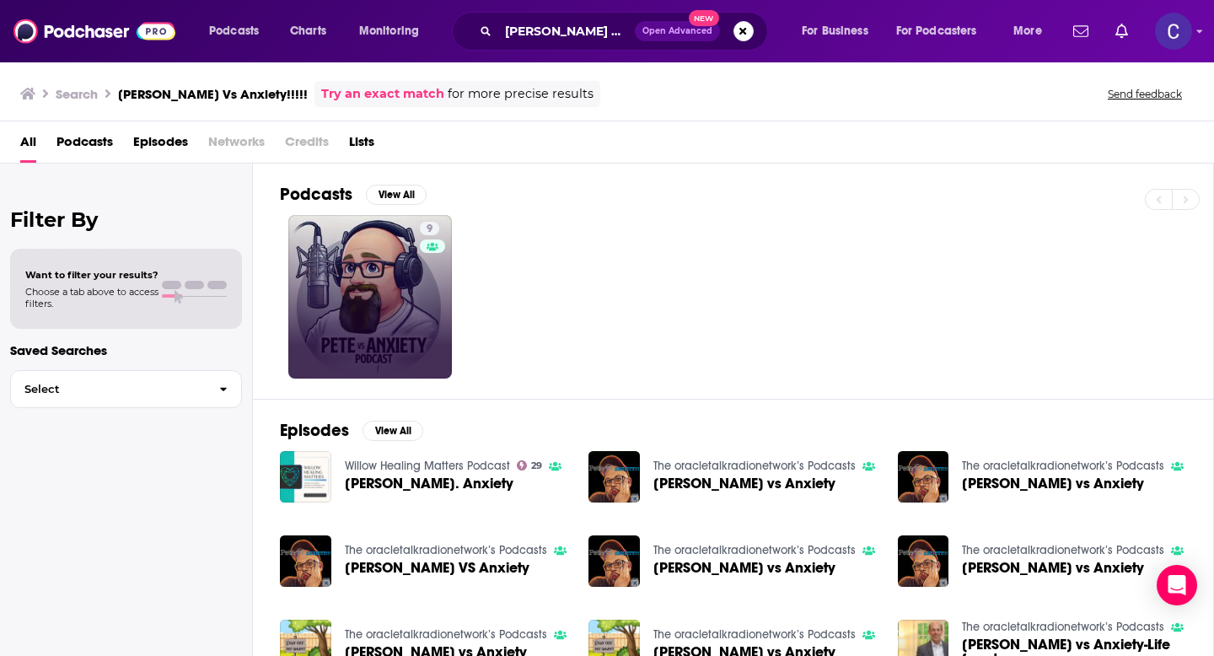
click at [427, 256] on div "9" at bounding box center [432, 297] width 25 height 150
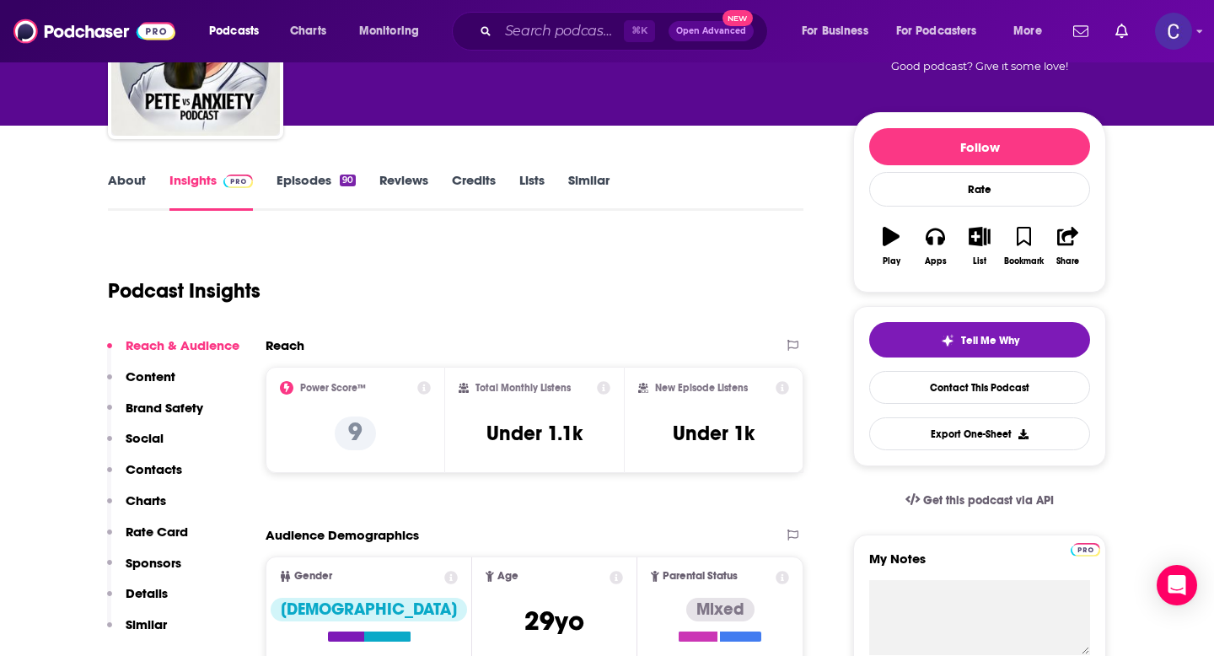
scroll to position [156, 0]
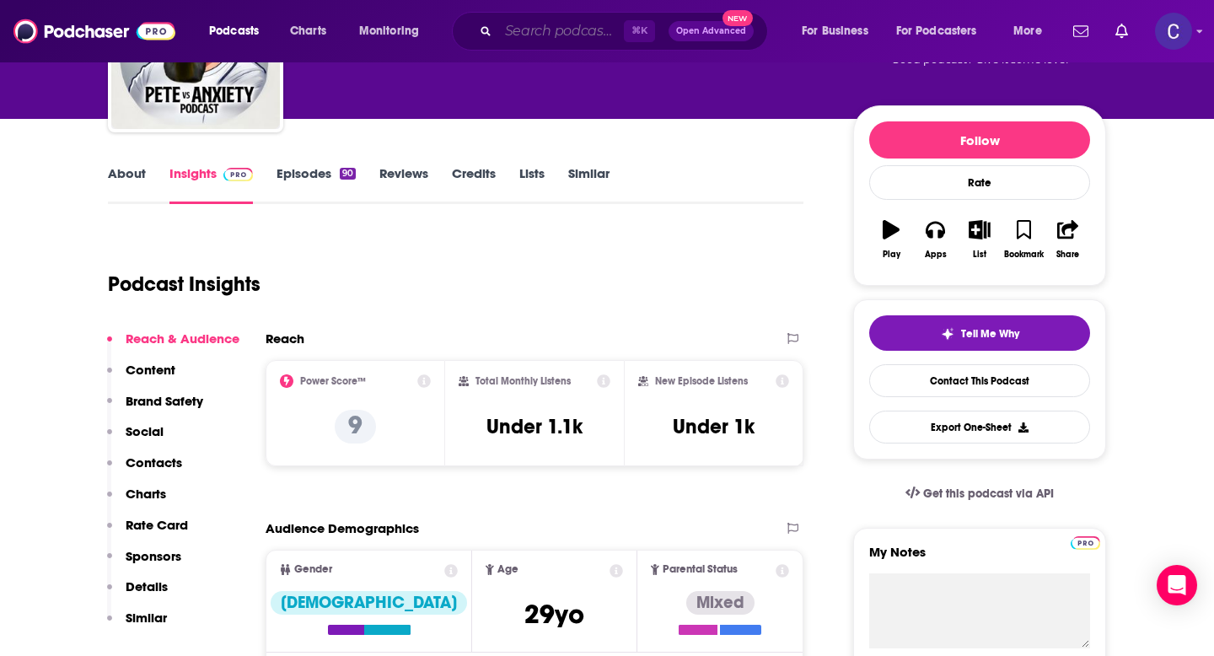
click at [566, 38] on input "Search podcasts, credits, & more..." at bounding box center [561, 31] width 126 height 27
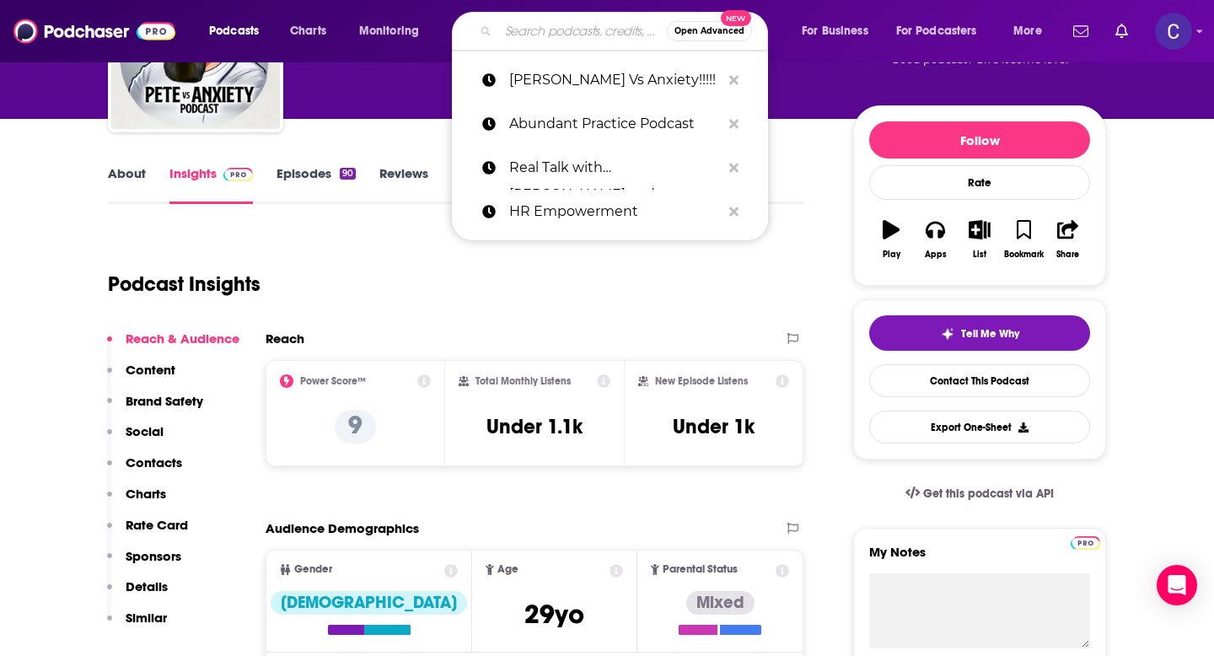
paste input "FULFILLMENT THERAPY"
type input "FULFILLMENT THERAPY"
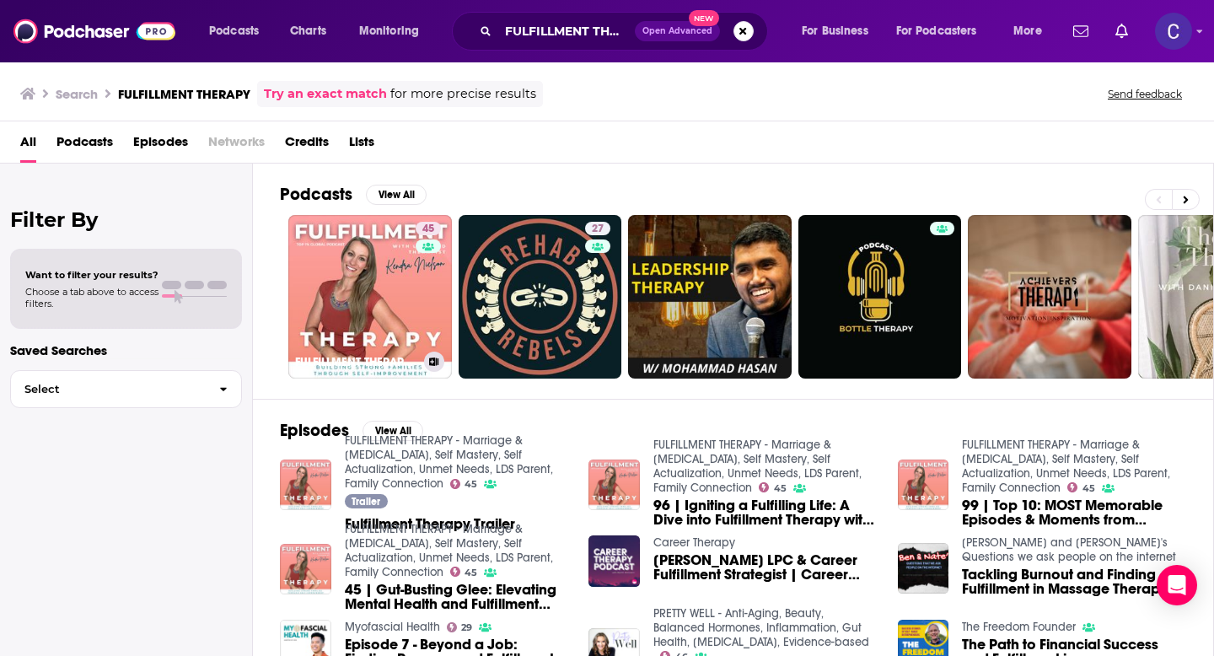
click at [401, 270] on link "45 FULFILLMENT THERAPY - Marriage & [MEDICAL_DATA], Self Mastery, Self Actualiz…" at bounding box center [370, 297] width 164 height 164
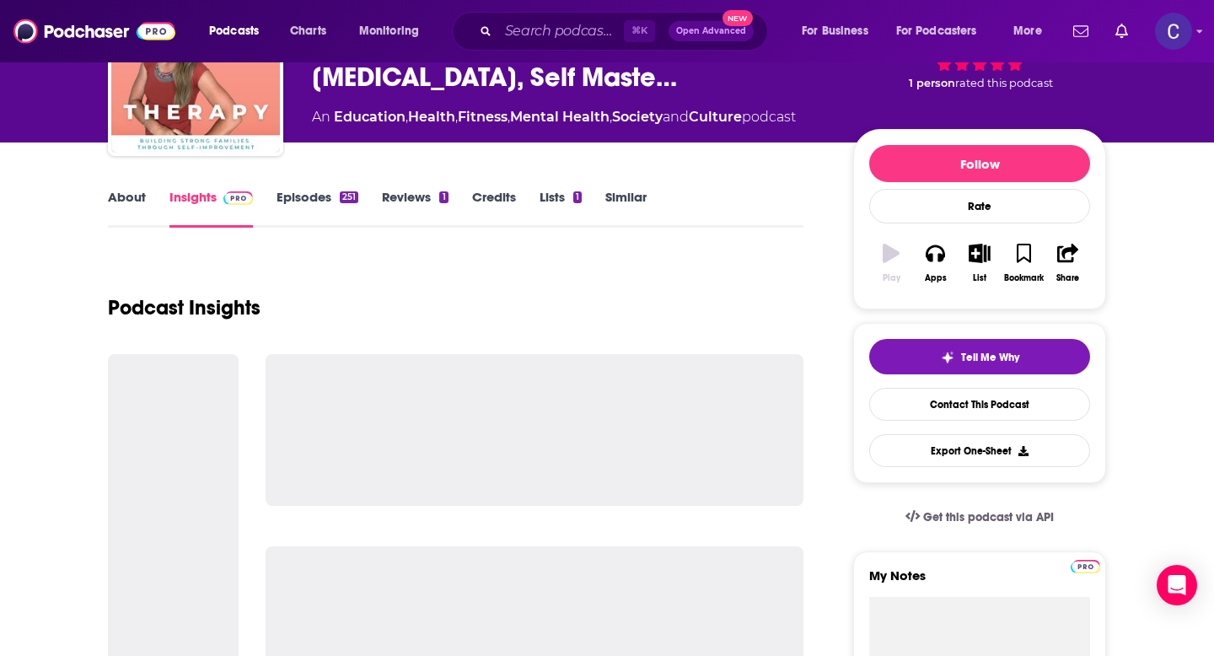
scroll to position [355, 0]
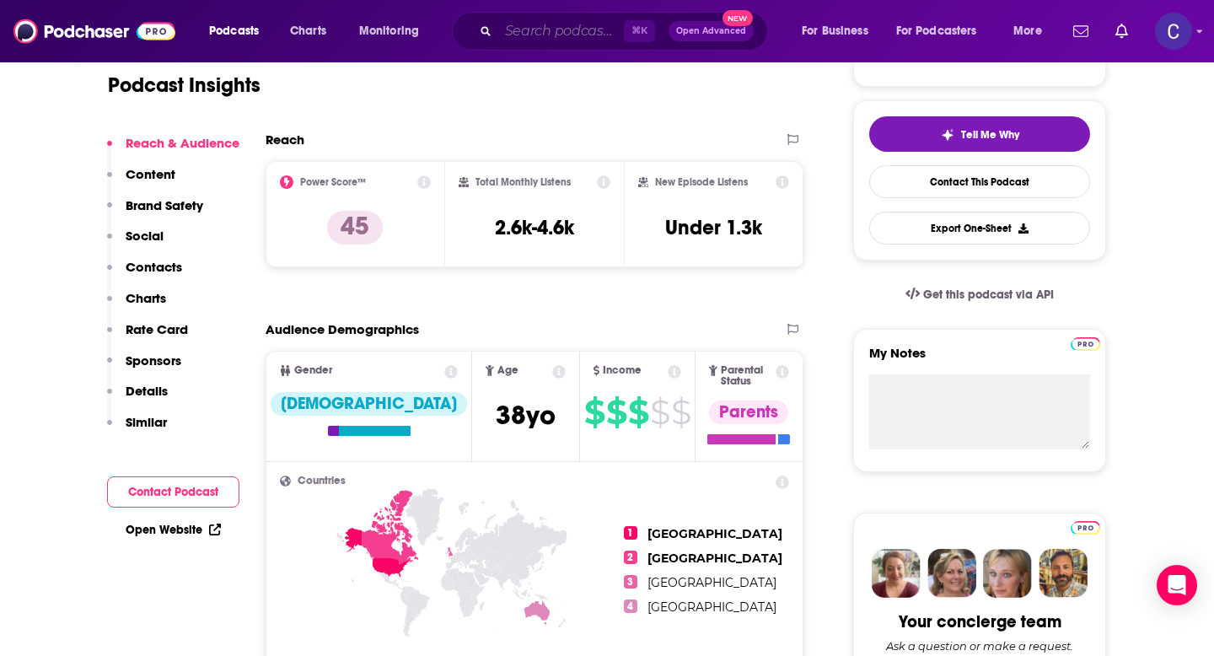
click at [530, 36] on input "Search podcasts, credits, & more..." at bounding box center [561, 31] width 126 height 27
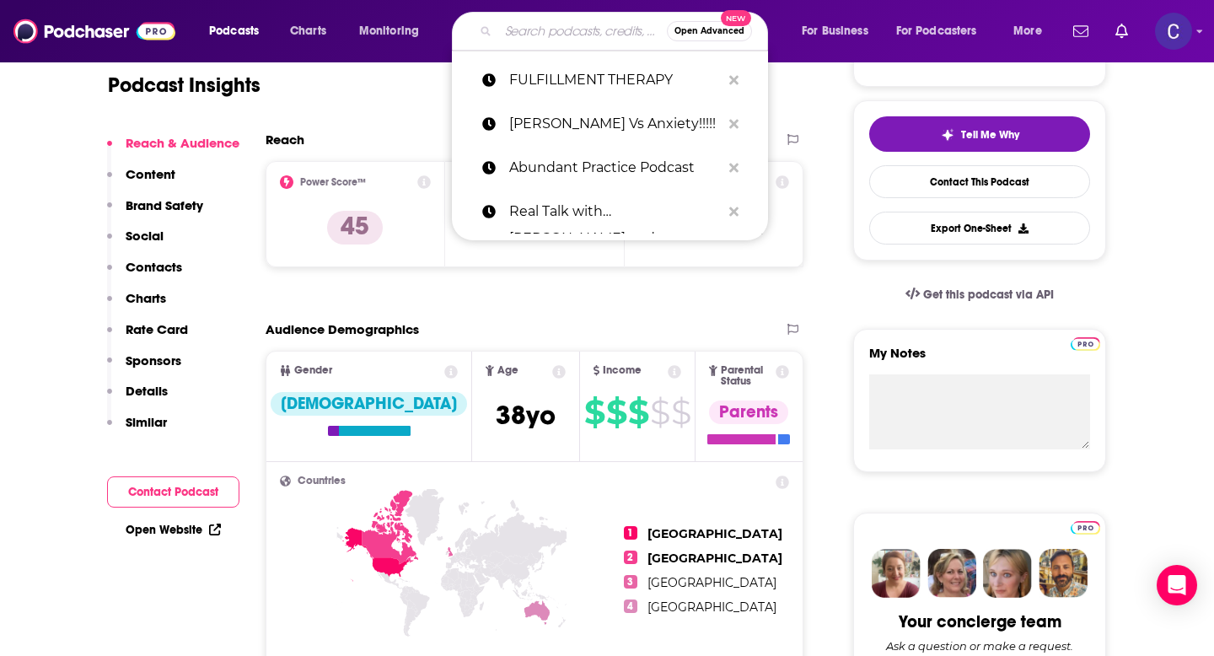
paste input "Resilient Entrepreneurs"
type input "Resilient Entrepreneurs"
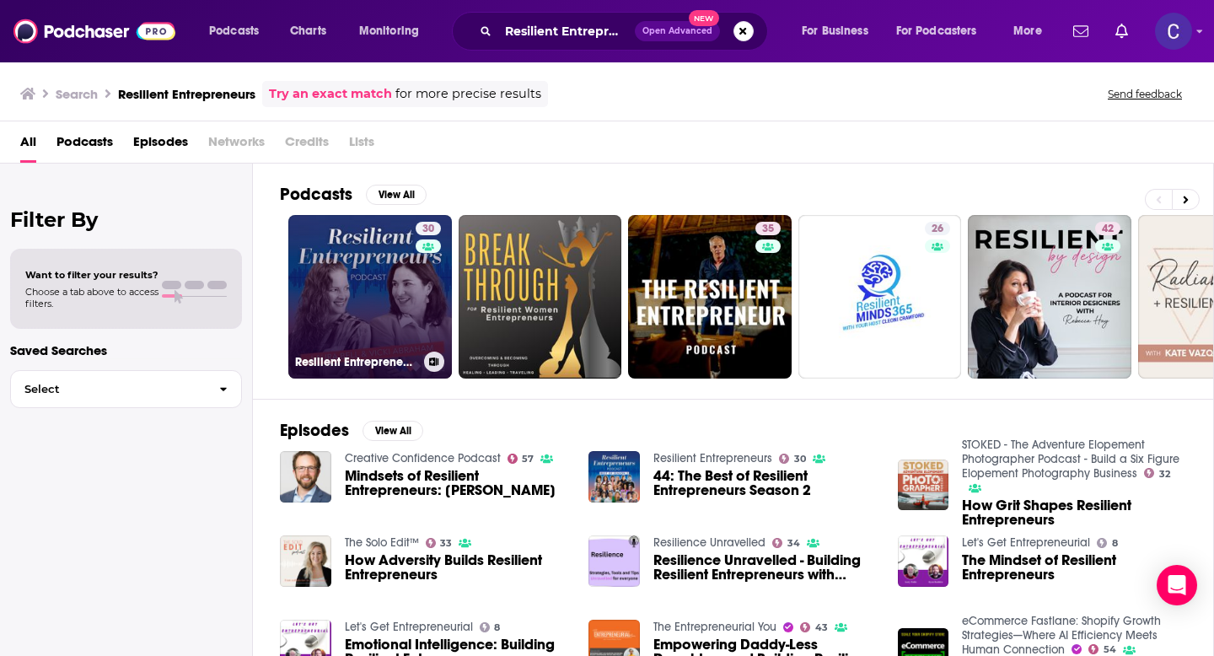
click at [389, 283] on link "30 Resilient Entrepreneurs" at bounding box center [370, 297] width 164 height 164
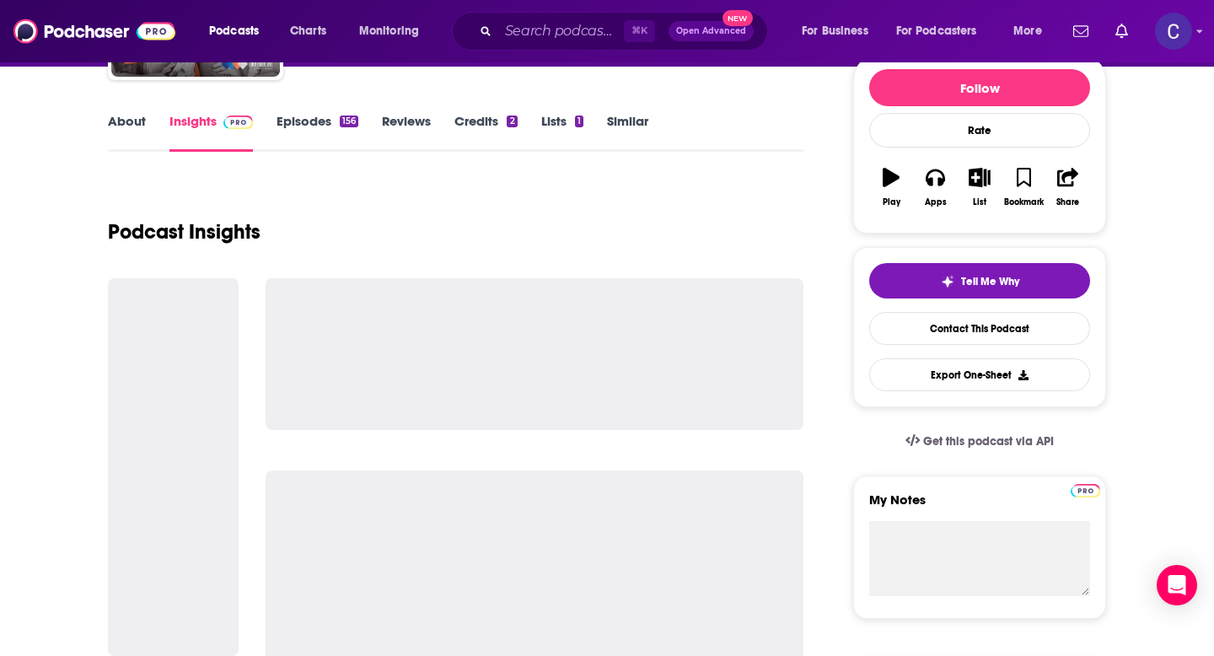
scroll to position [204, 0]
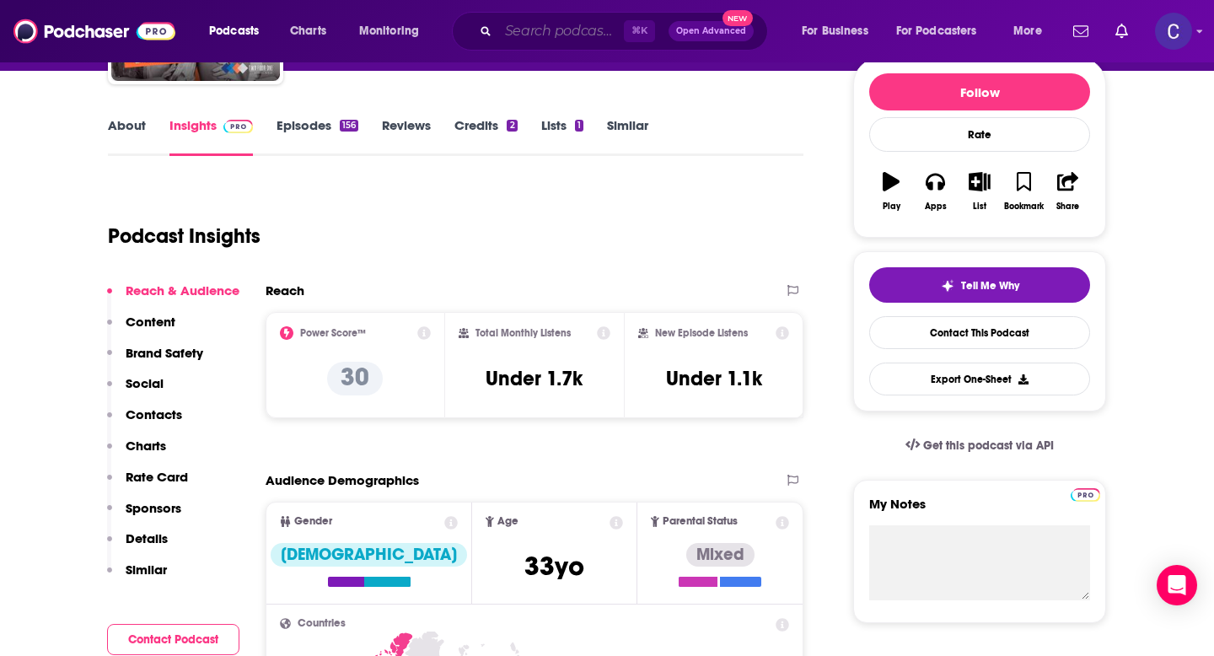
click at [524, 44] on input "Search podcasts, credits, & more..." at bounding box center [561, 31] width 126 height 27
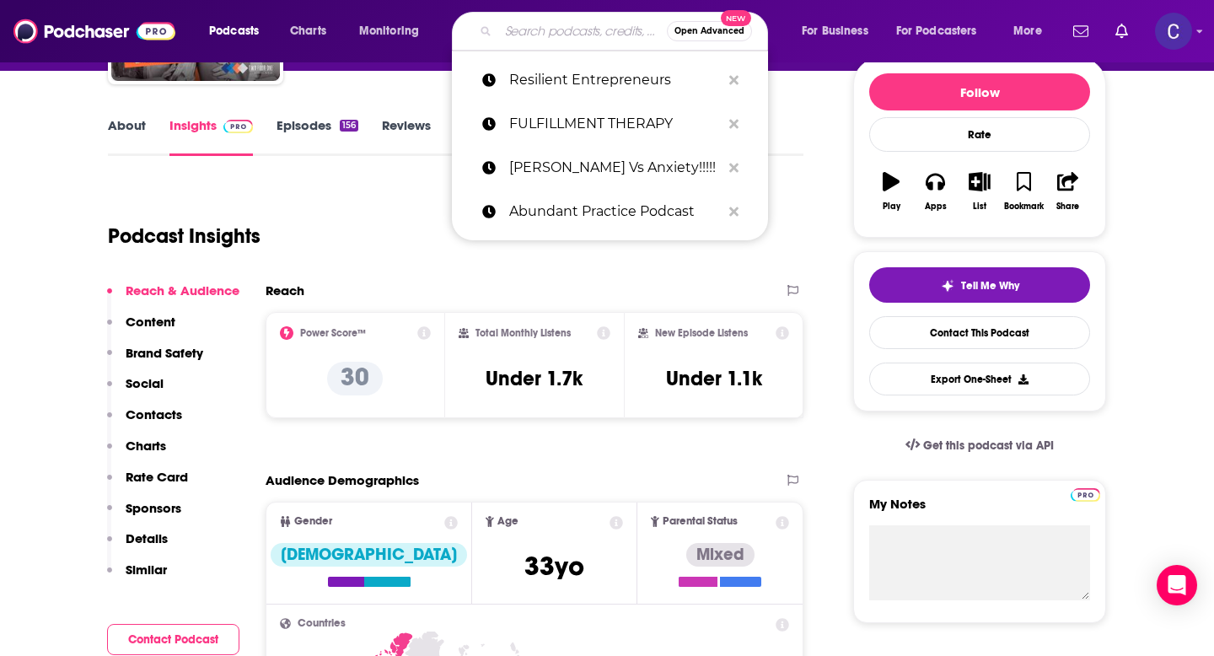
paste input "The BraveHearted Woman"
type input "The BraveHearted Woman"
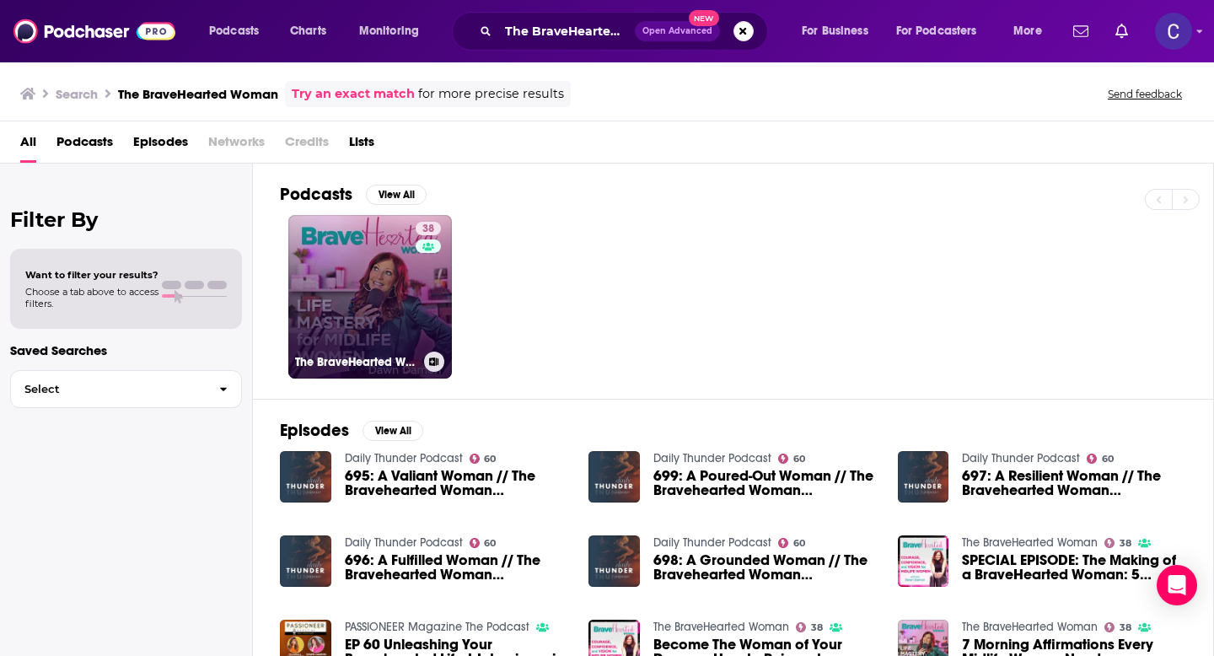
click at [379, 329] on link "38 The BraveHearted Woman" at bounding box center [370, 297] width 164 height 164
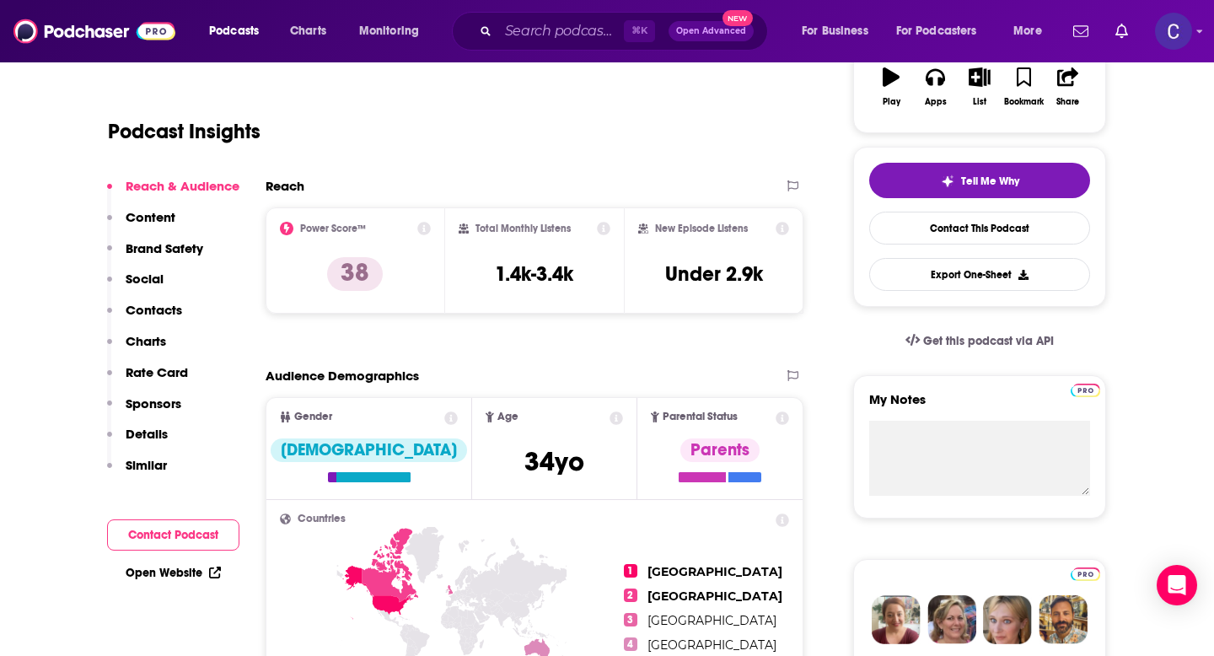
scroll to position [311, 0]
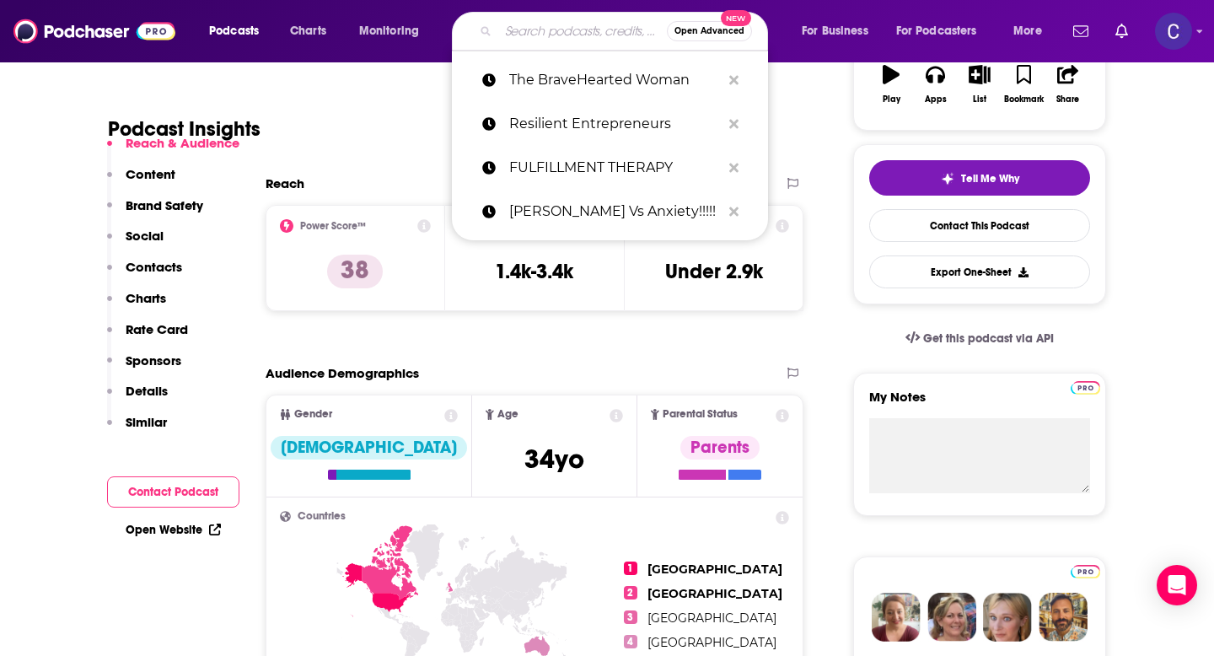
click at [524, 35] on input "Search podcasts, credits, & more..." at bounding box center [582, 31] width 169 height 27
type input "v"
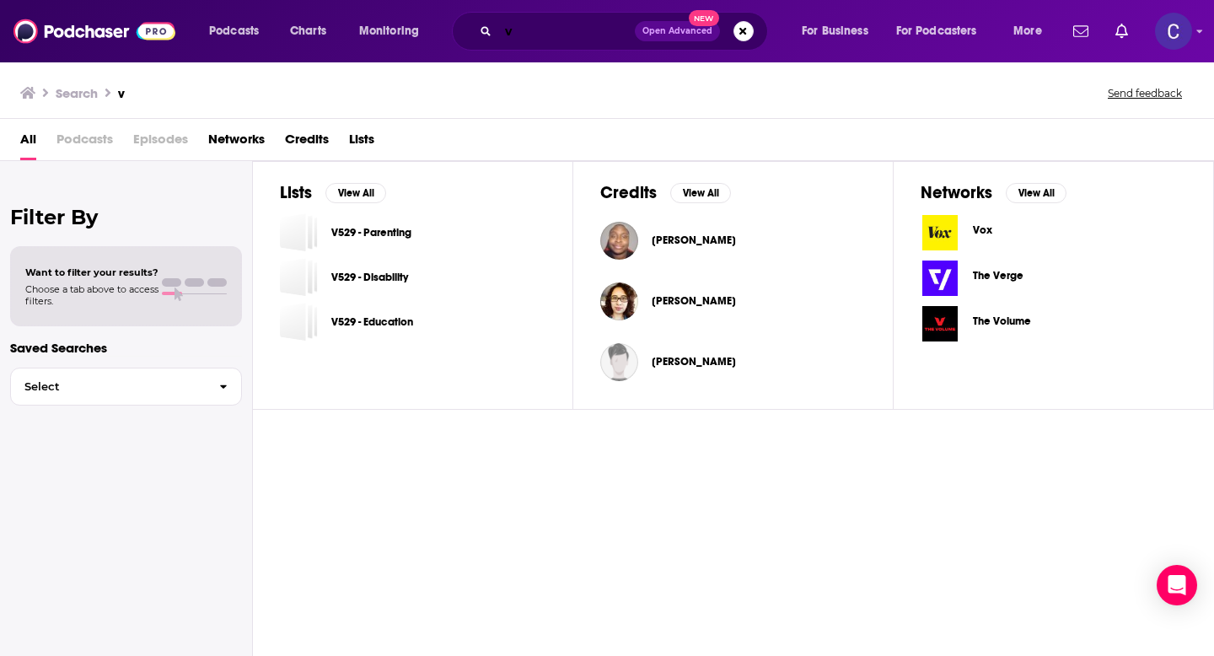
click at [574, 34] on input "v" at bounding box center [566, 31] width 137 height 27
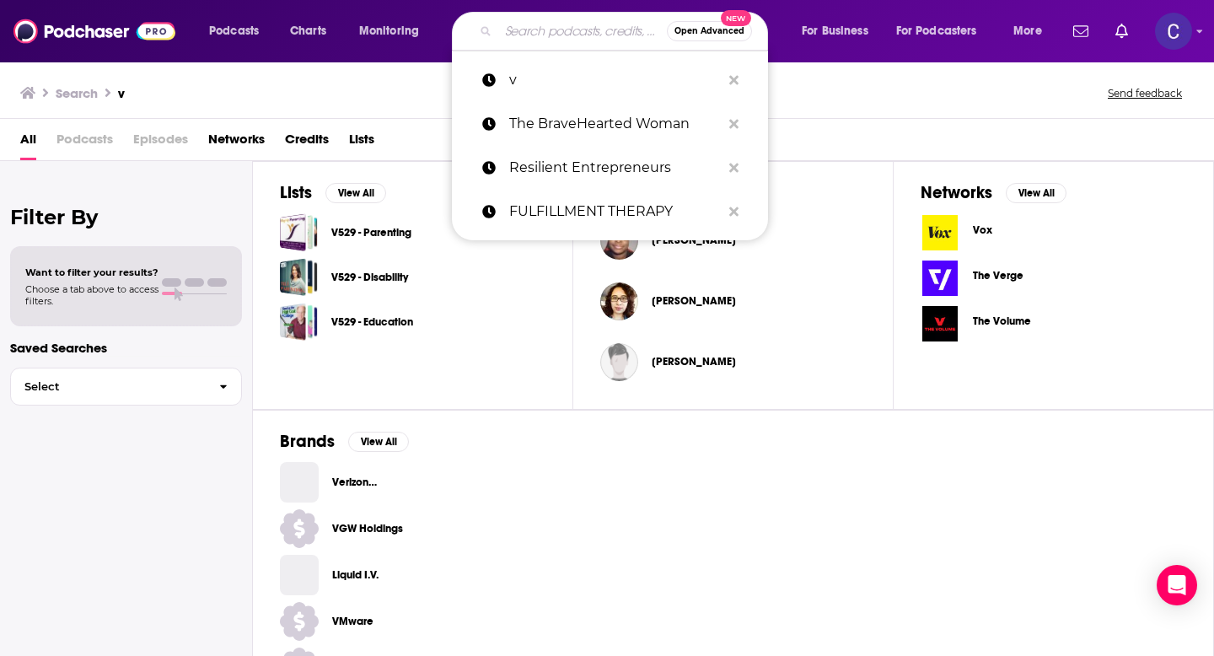
paste input "The Couch Next Door"
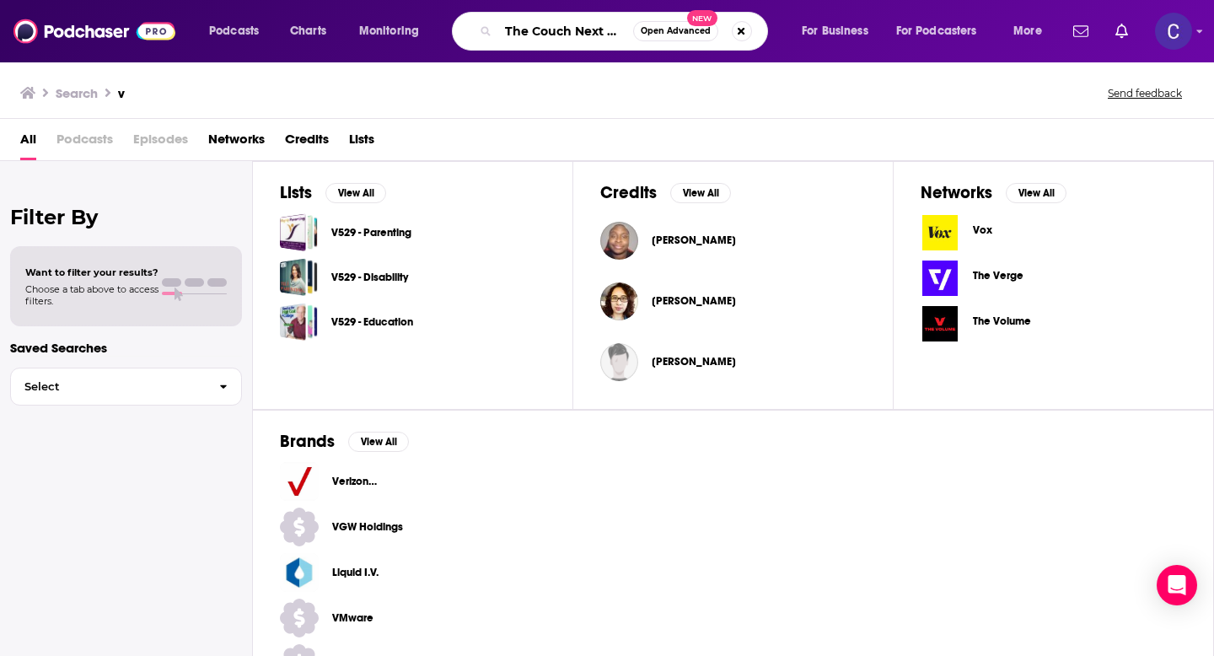
scroll to position [0, 12]
type input "The Couch Next Door"
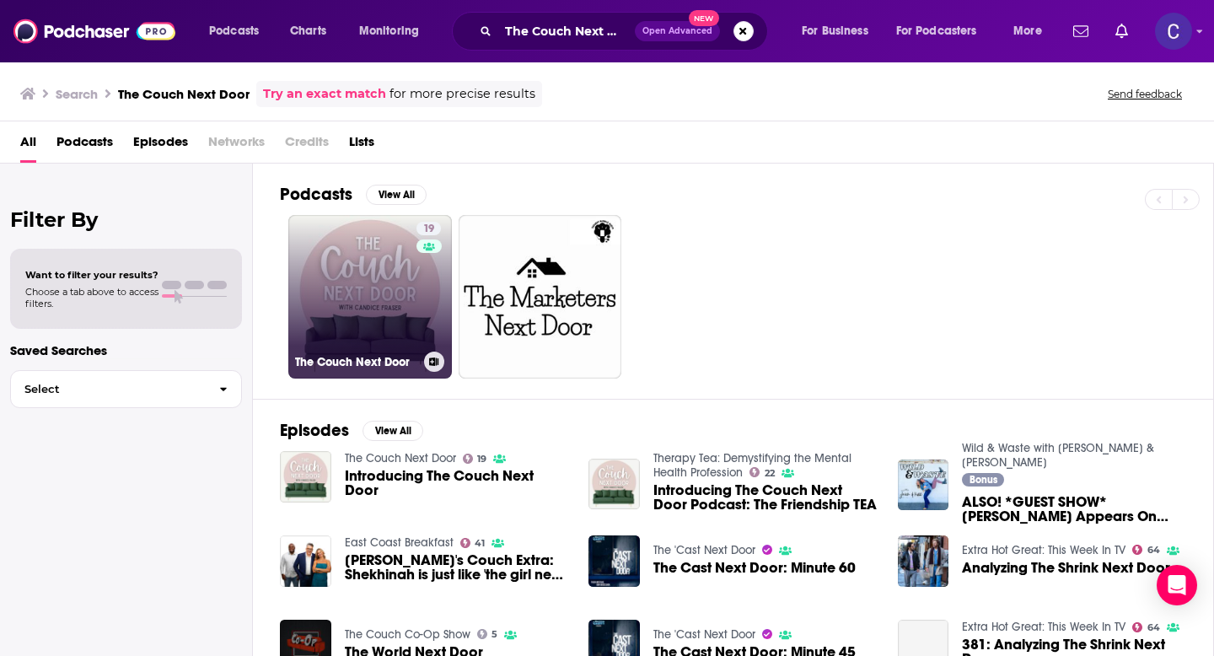
click at [376, 272] on link "19 The Couch Next Door" at bounding box center [370, 297] width 164 height 164
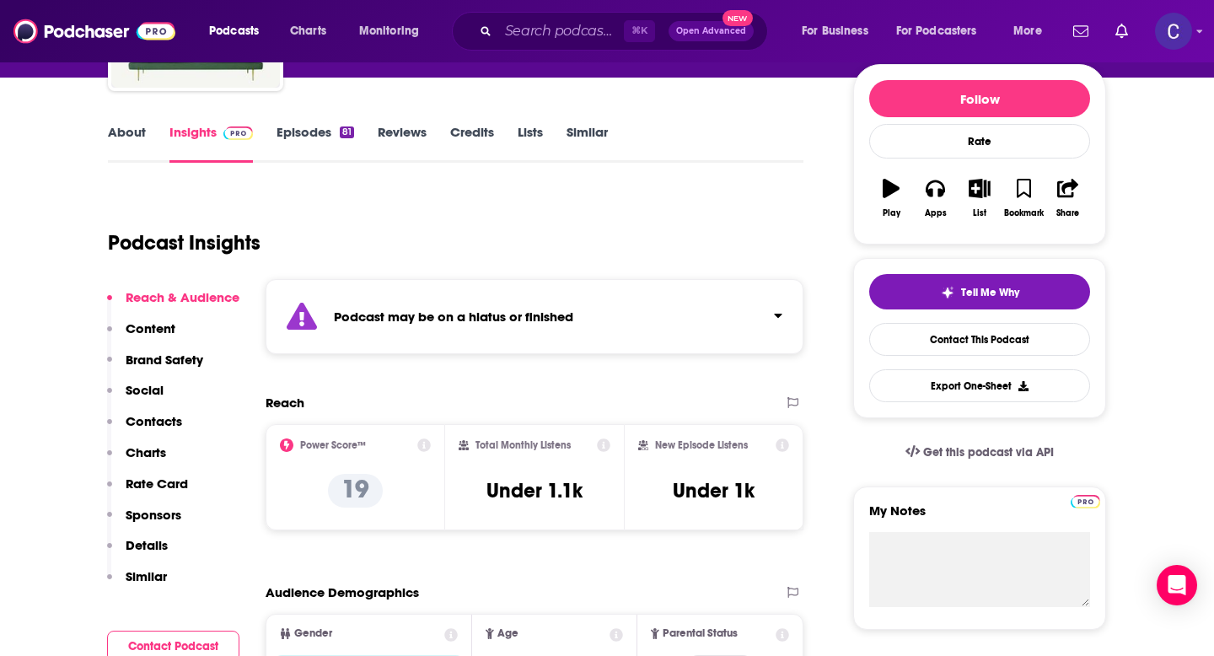
scroll to position [198, 0]
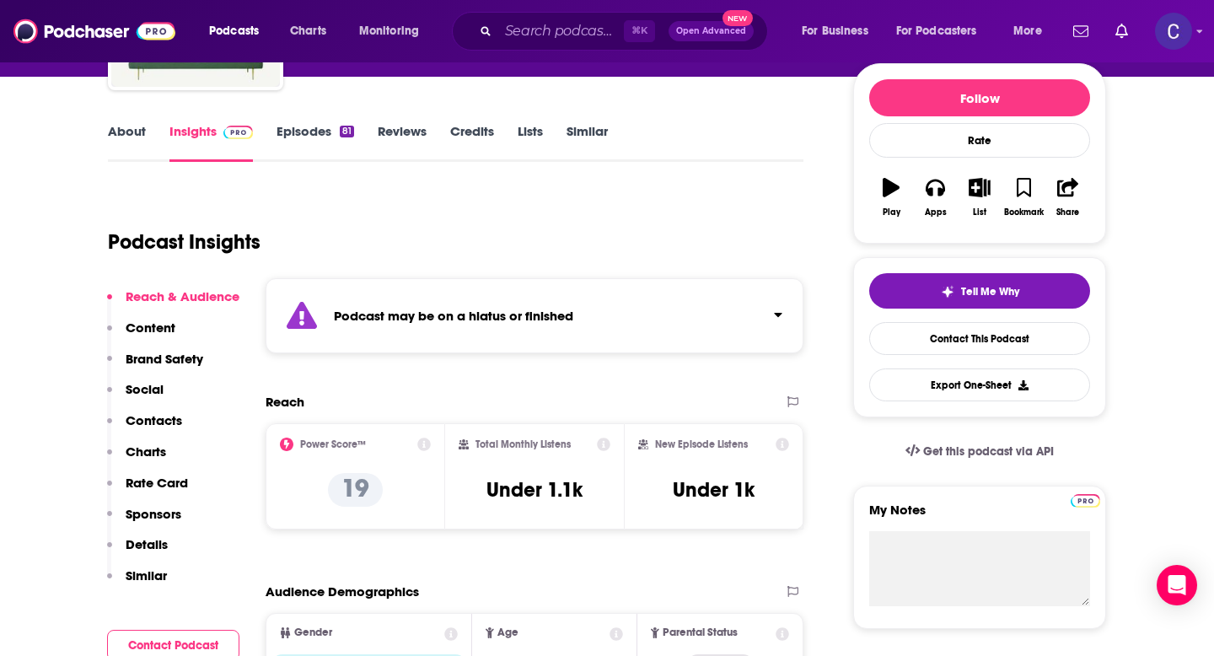
click at [317, 132] on link "Episodes 81" at bounding box center [316, 142] width 78 height 39
